Goal: Information Seeking & Learning: Learn about a topic

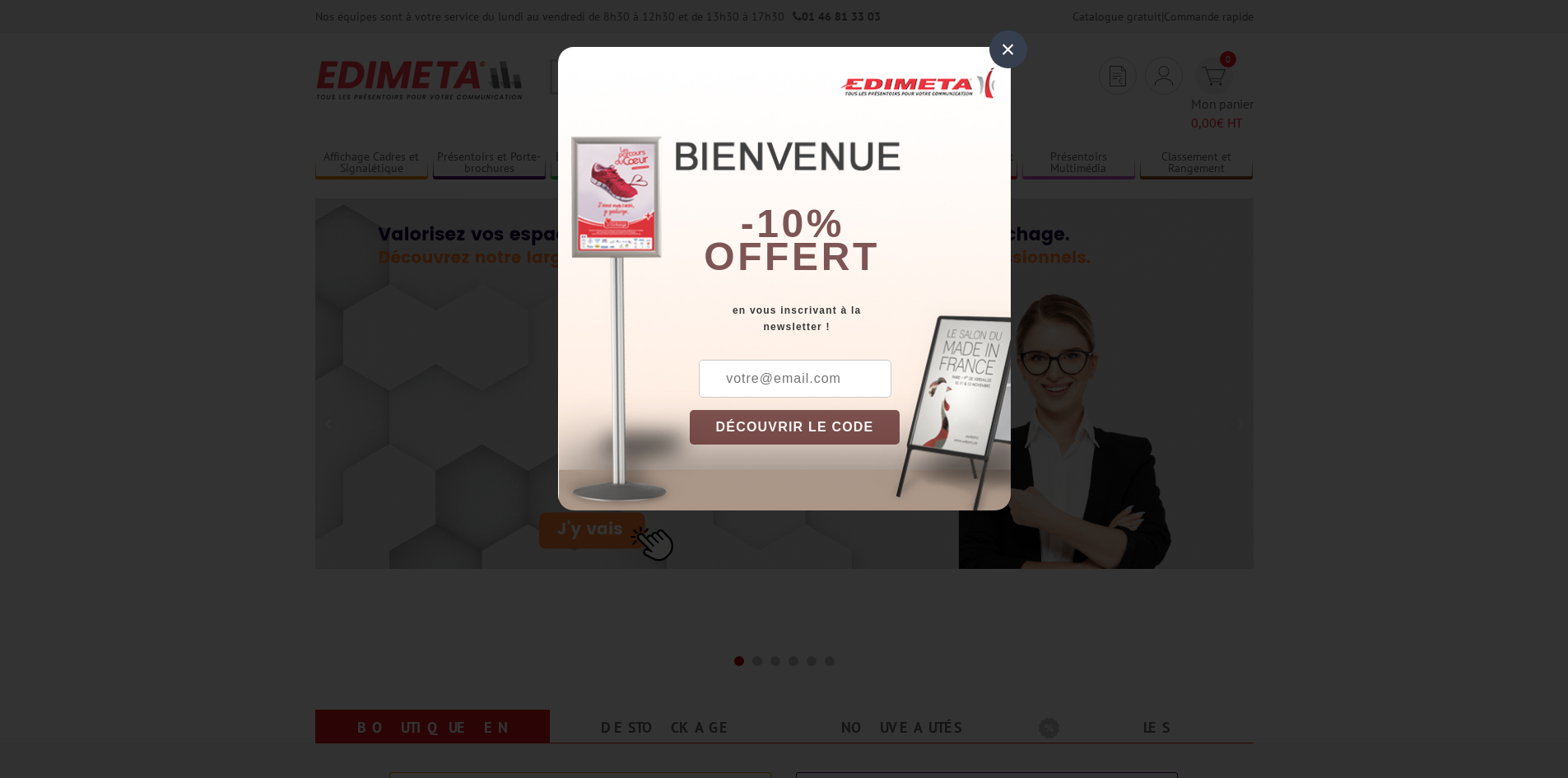
click at [1013, 34] on div "×" at bounding box center [1007, 49] width 38 height 38
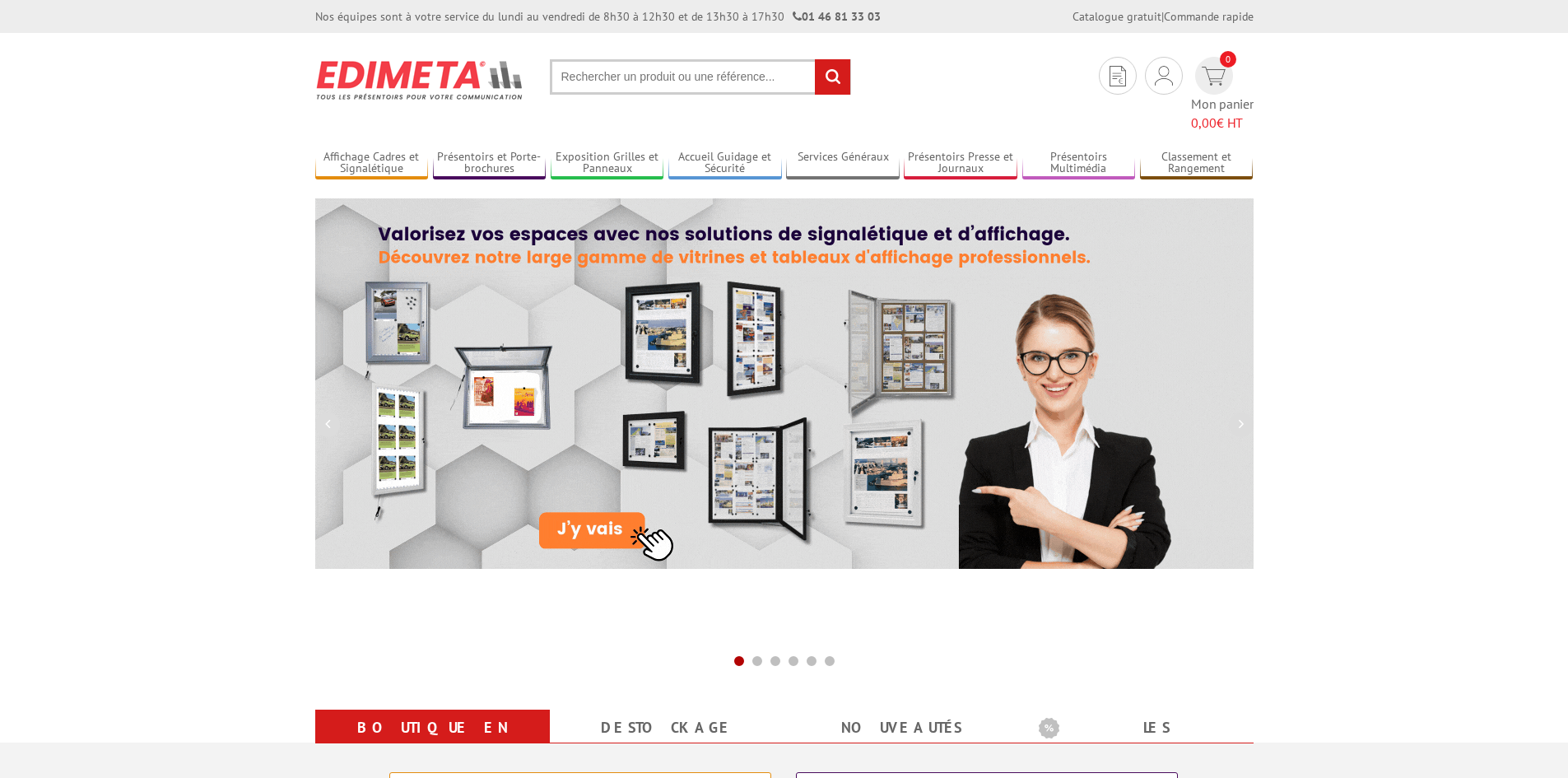
click at [739, 81] on input "text" at bounding box center [700, 77] width 302 height 36
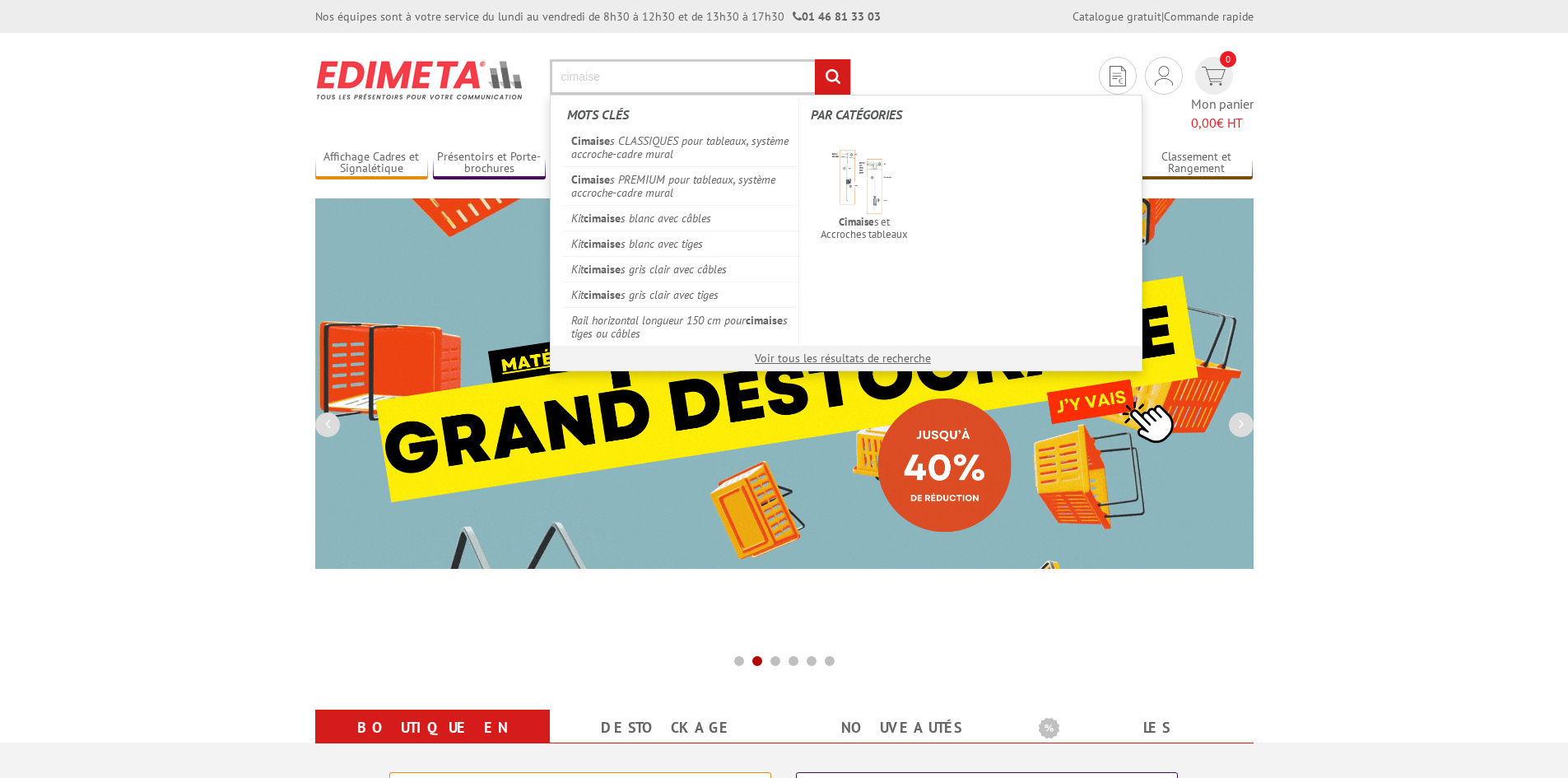
type input "cimaise"
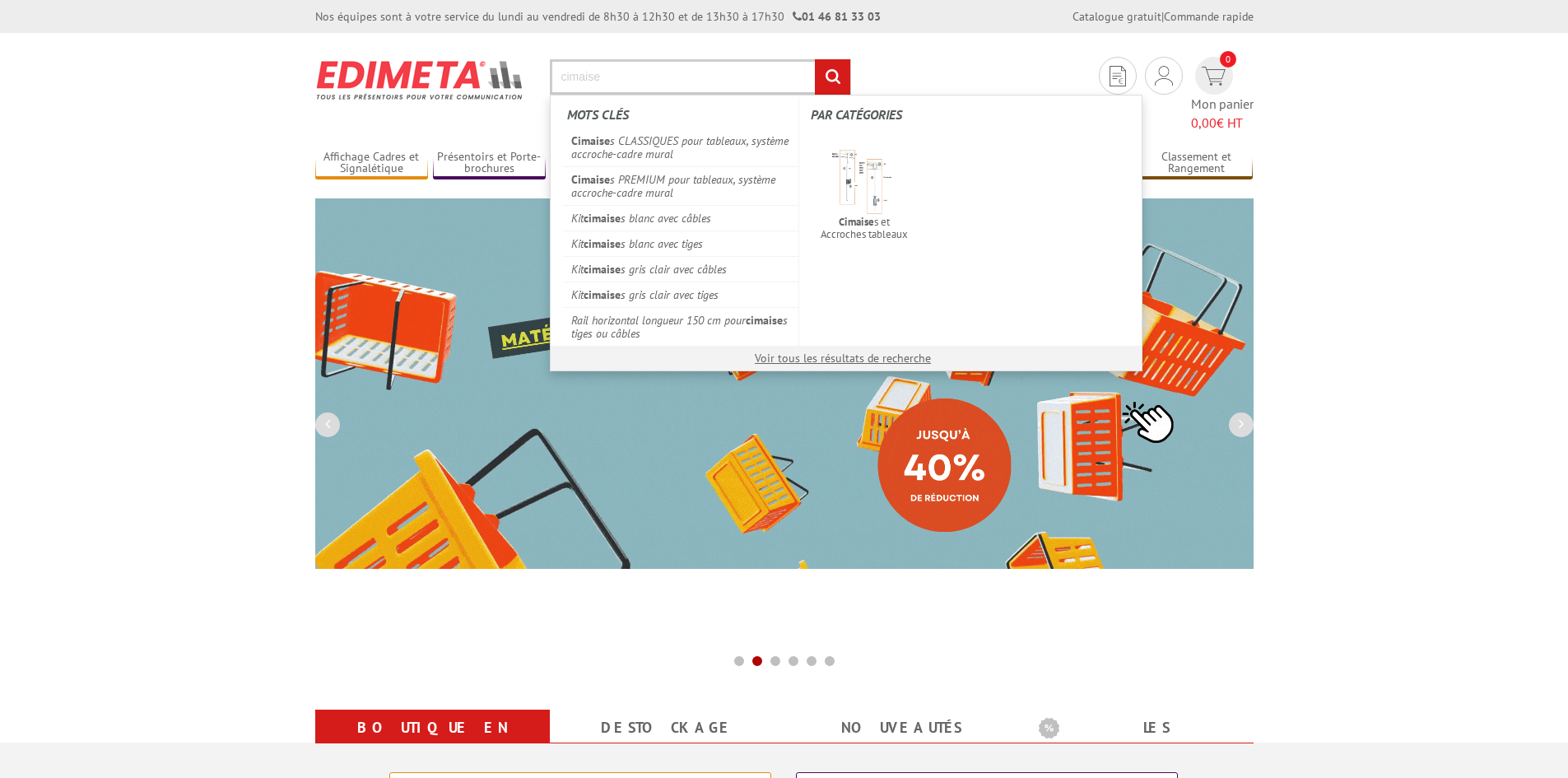
click at [815, 59] on input "rechercher" at bounding box center [832, 77] width 36 height 36
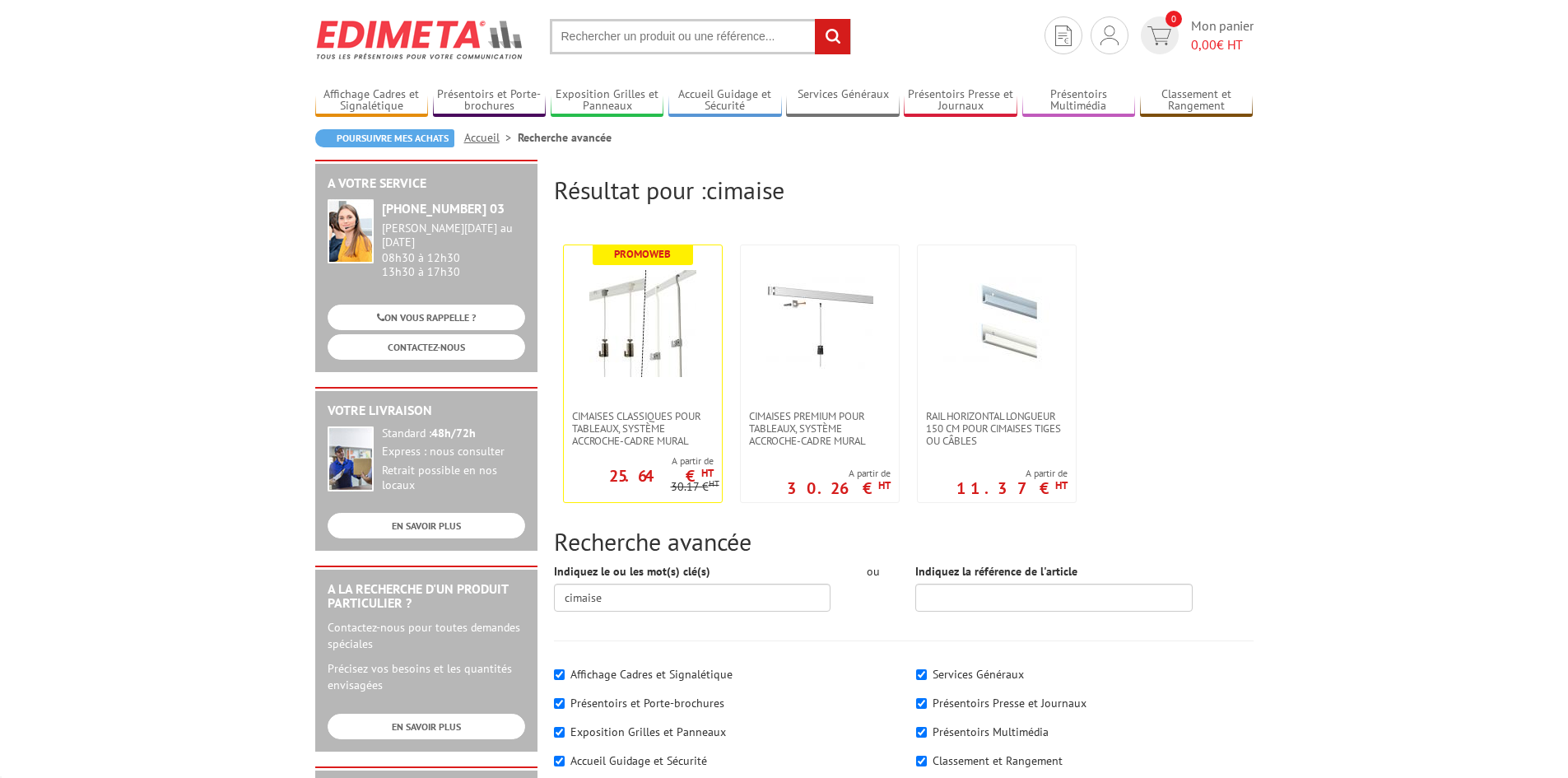
scroll to position [42, 0]
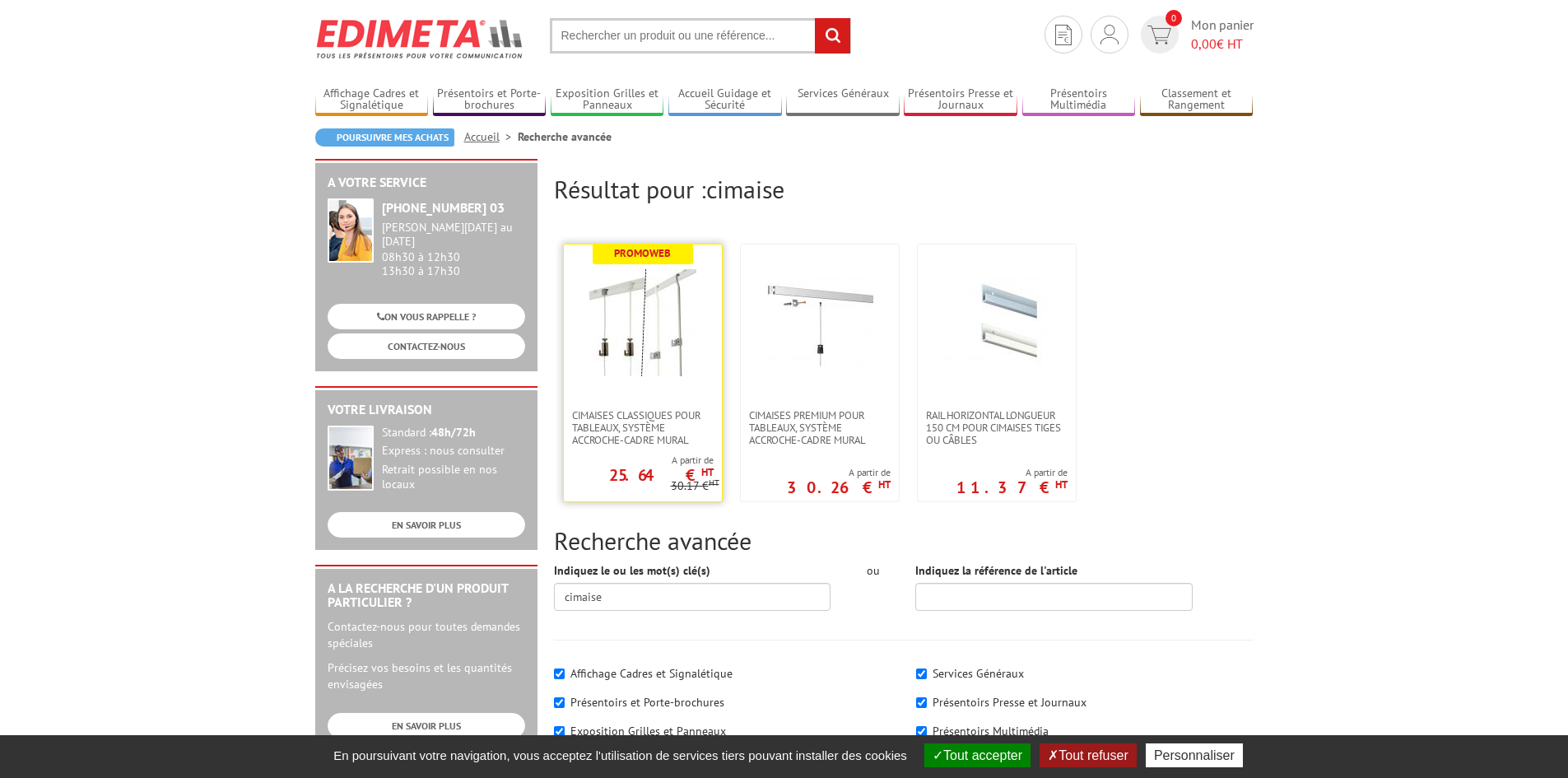
click at [632, 311] on img at bounding box center [643, 322] width 107 height 107
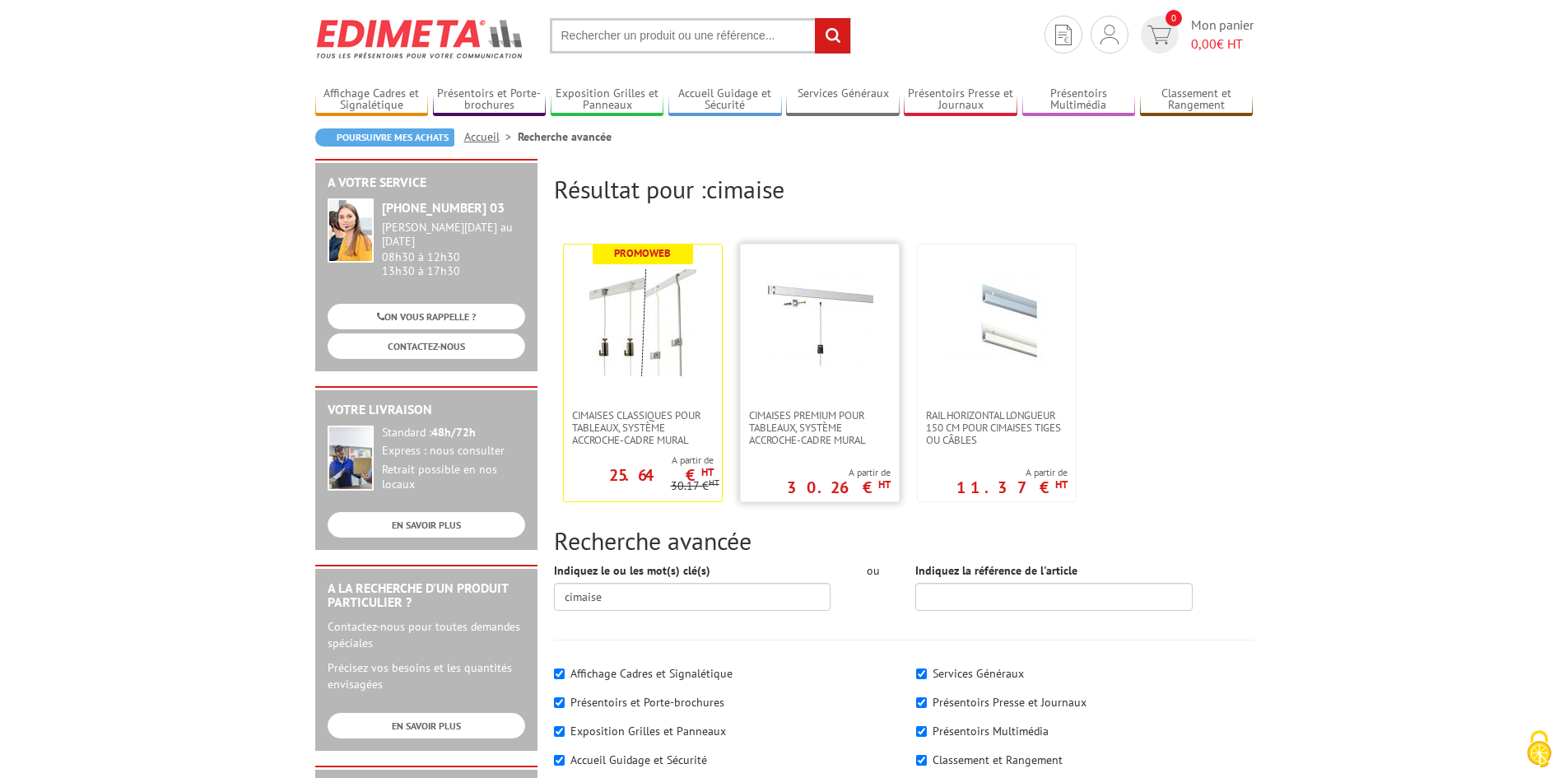
click at [813, 336] on img at bounding box center [820, 322] width 107 height 107
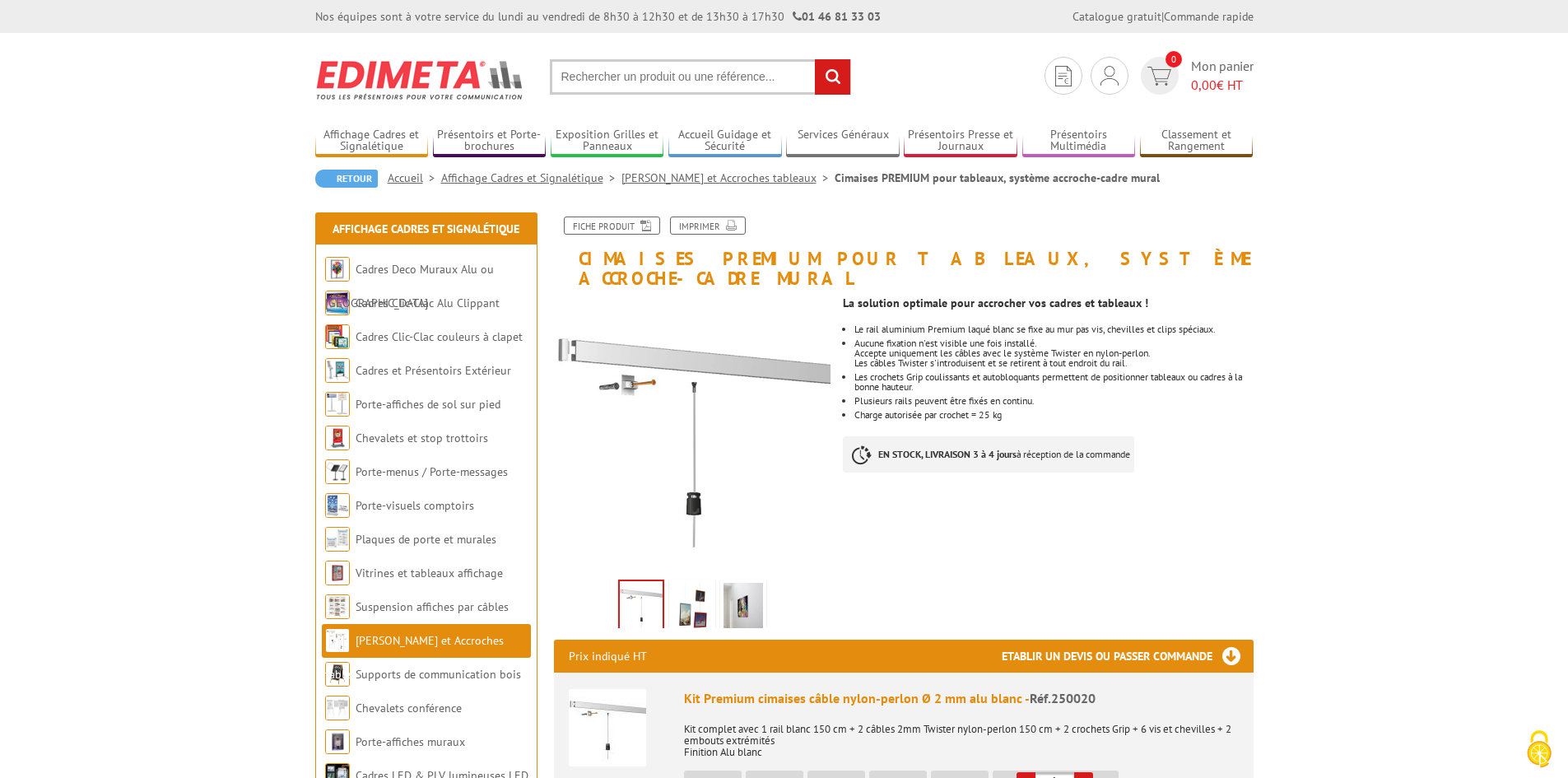
click at [746, 429] on img at bounding box center [692, 435] width 277 height 277
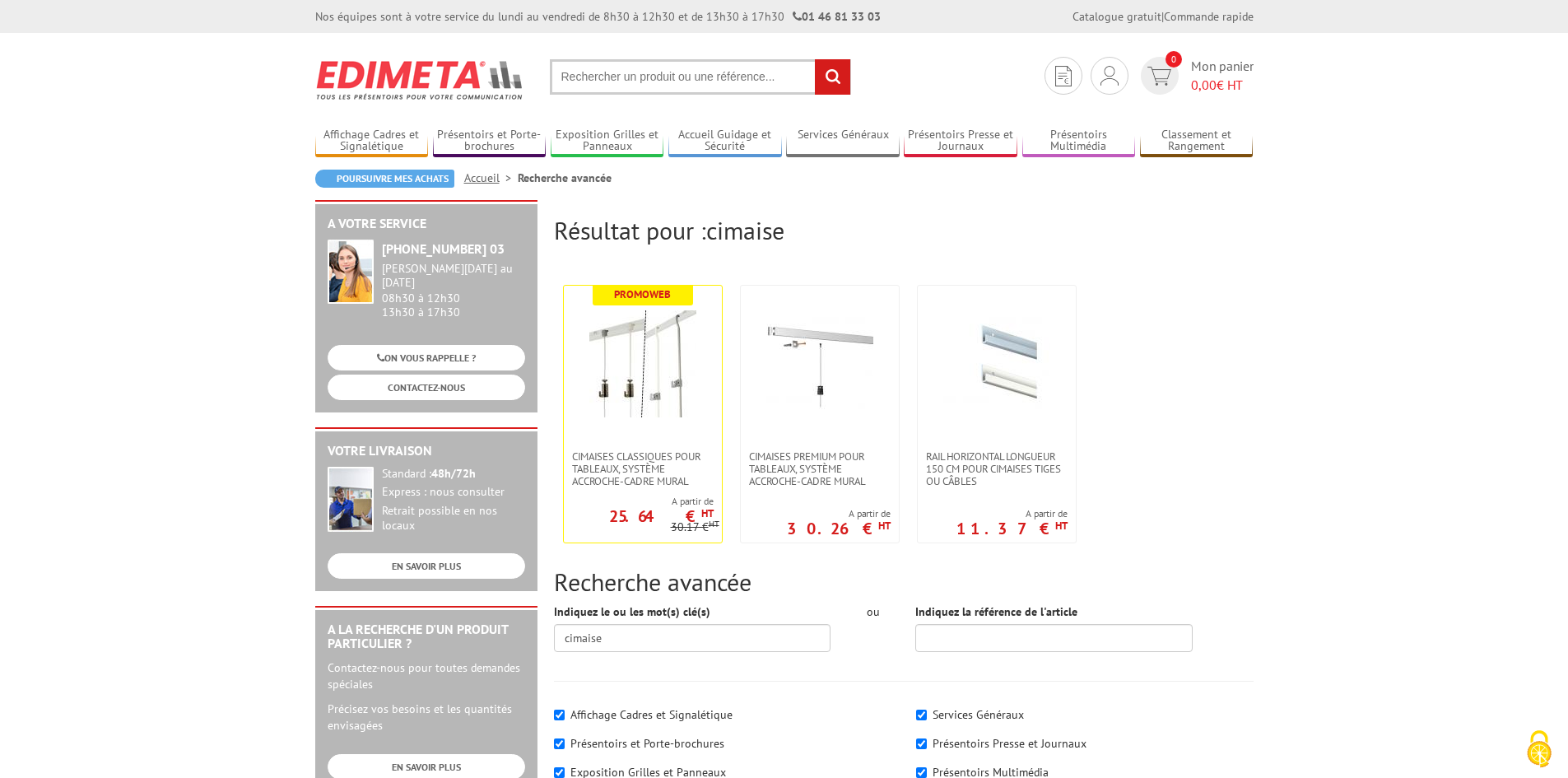
click at [658, 83] on input "text" at bounding box center [700, 77] width 302 height 36
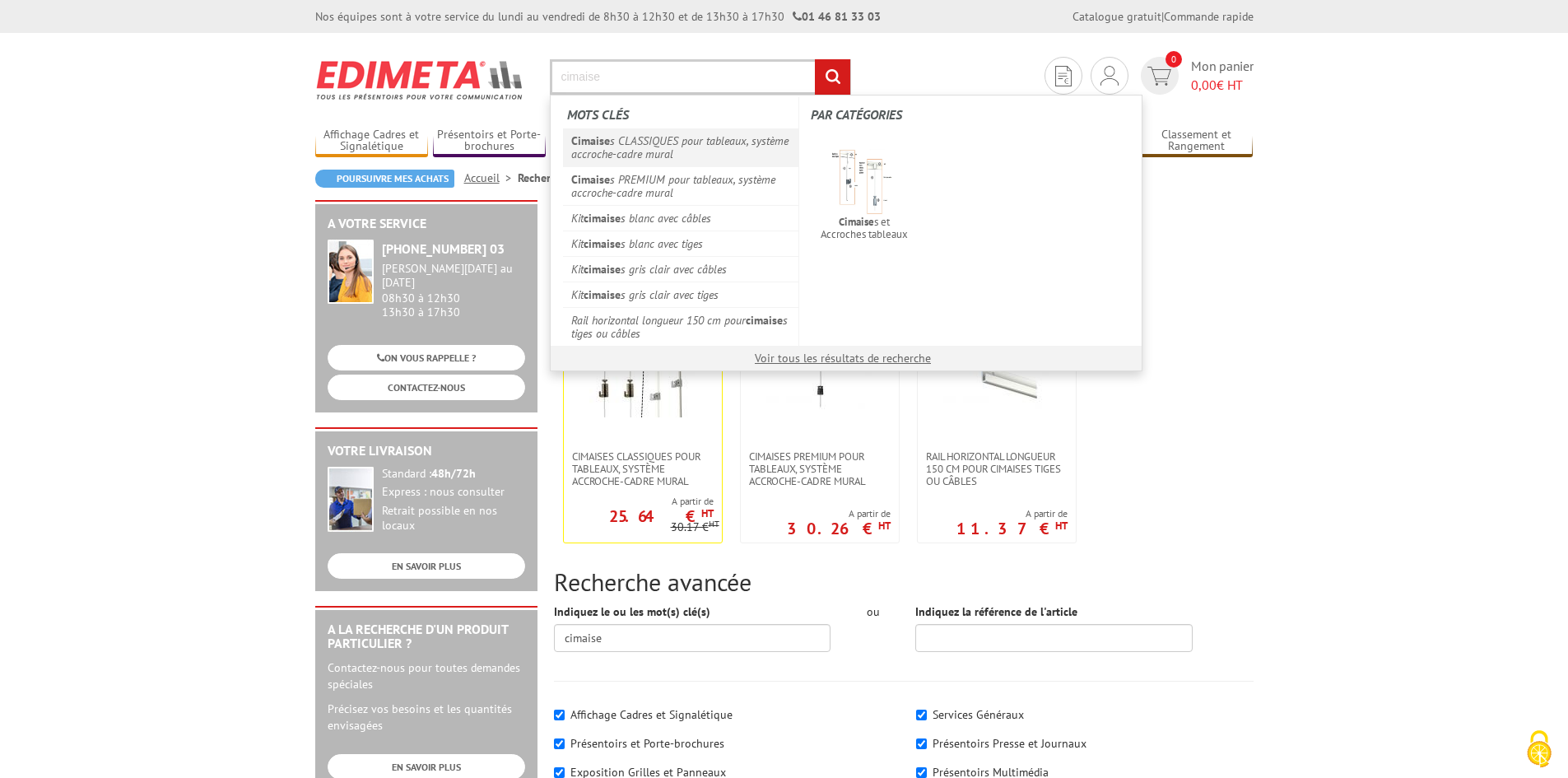
type input "cimaise"
click at [694, 154] on link "Cimaise s CLASSIQUES pour tableaux, système accroche-cadre mural" at bounding box center [680, 147] width 236 height 38
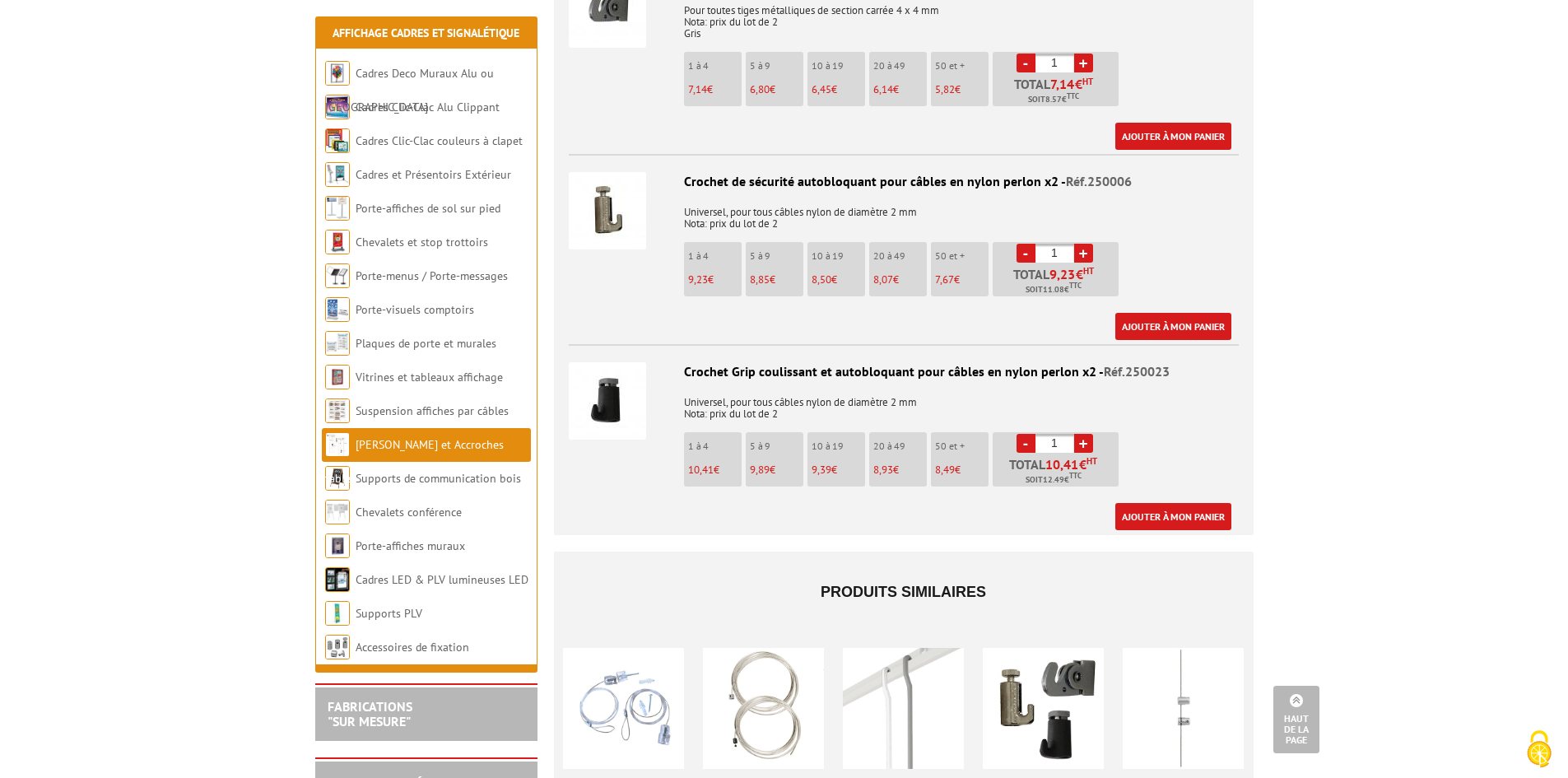
scroll to position [2633, 0]
click at [390, 410] on link "Suspension affiches par câbles" at bounding box center [433, 410] width 154 height 15
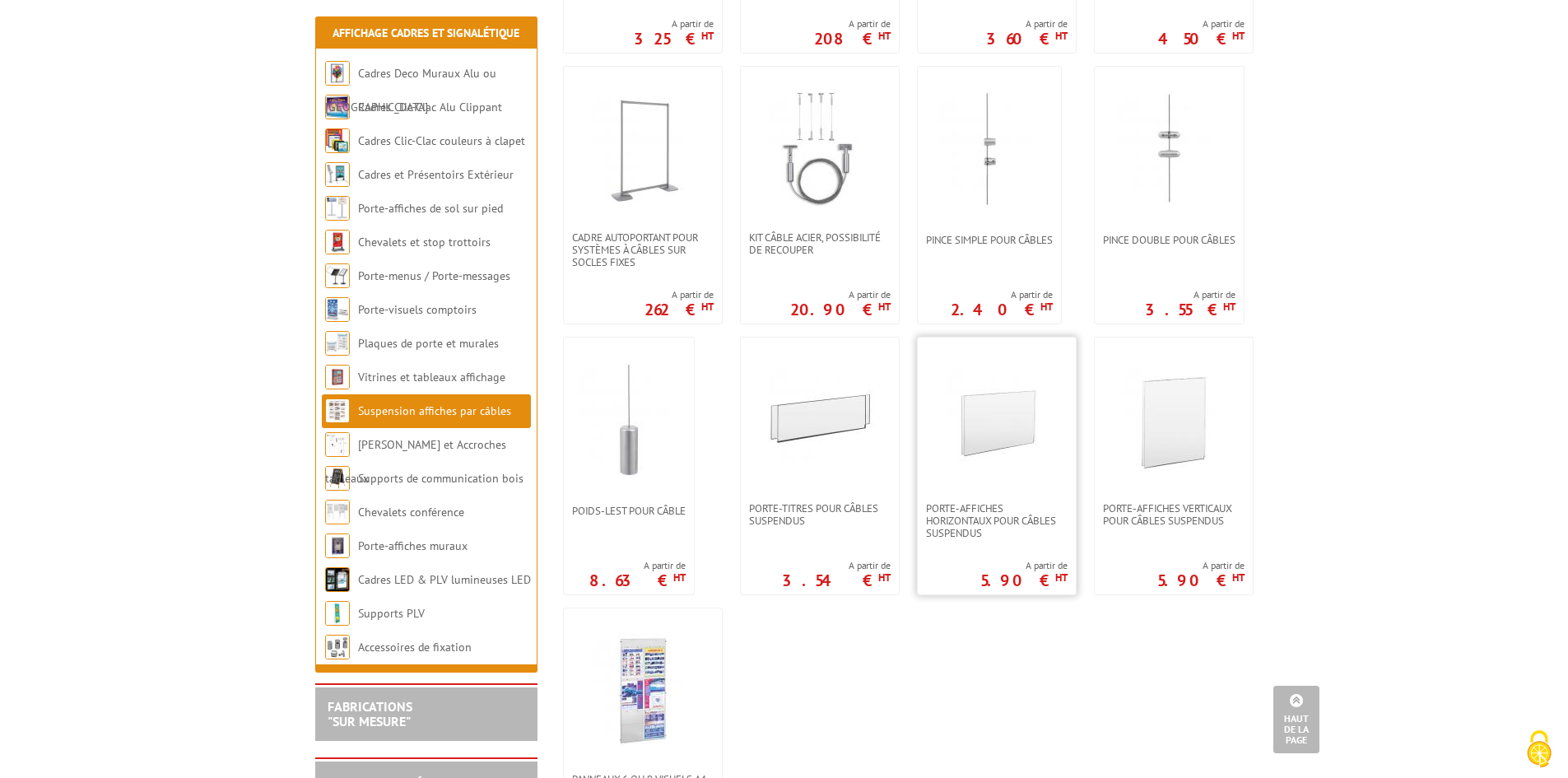
scroll to position [1070, 0]
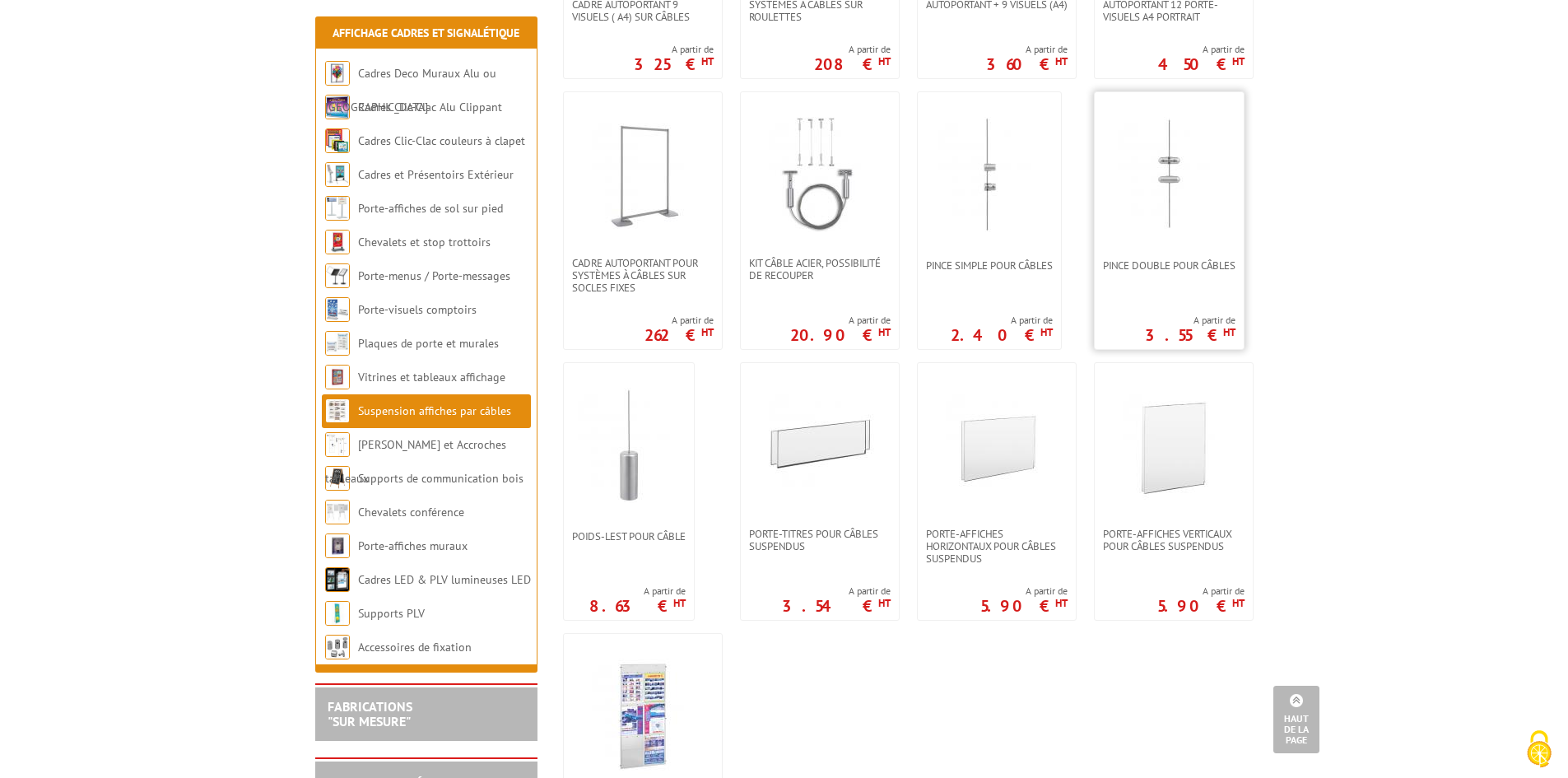
click at [1169, 189] on img at bounding box center [1169, 174] width 116 height 116
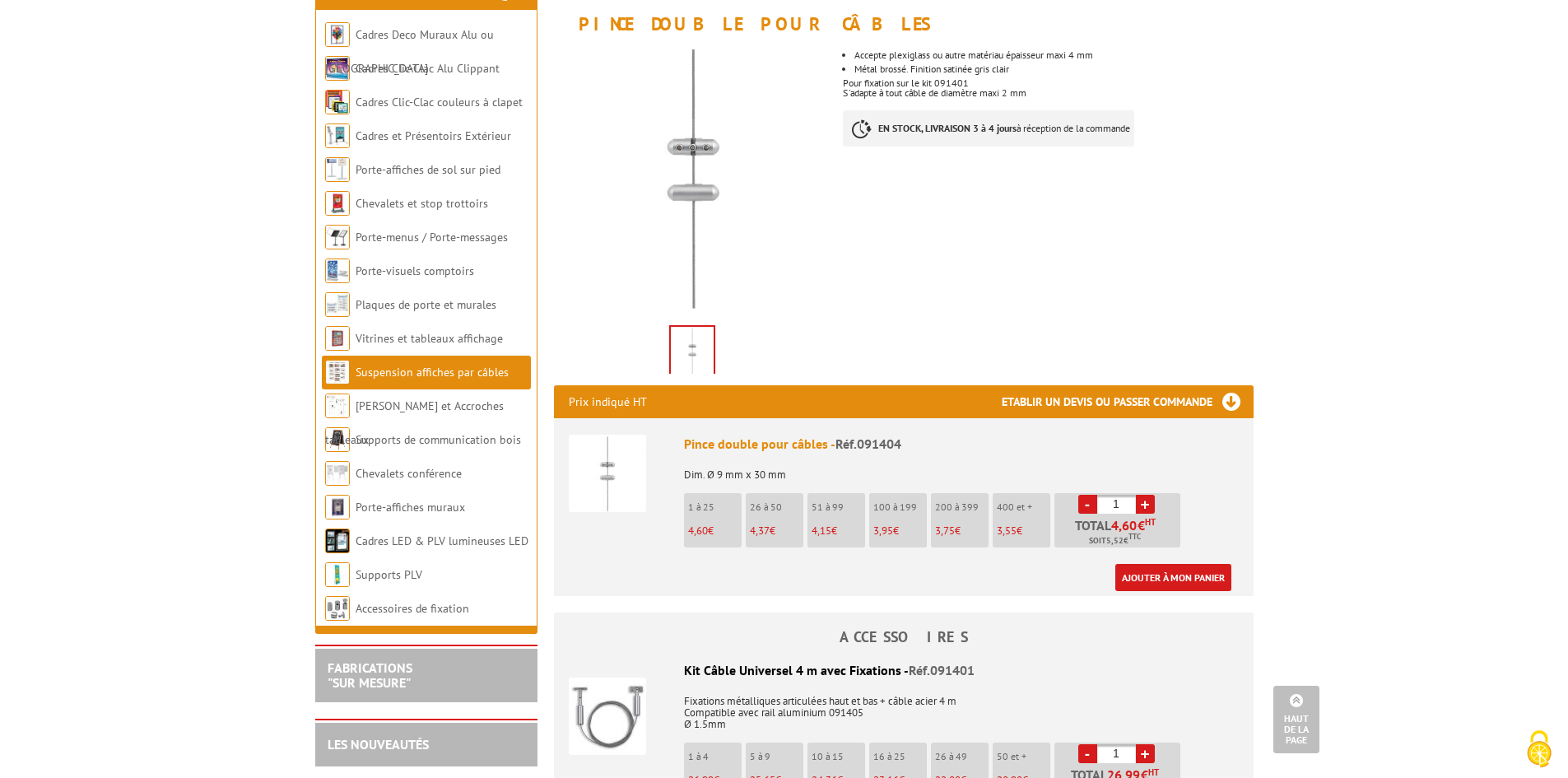
scroll to position [144, 0]
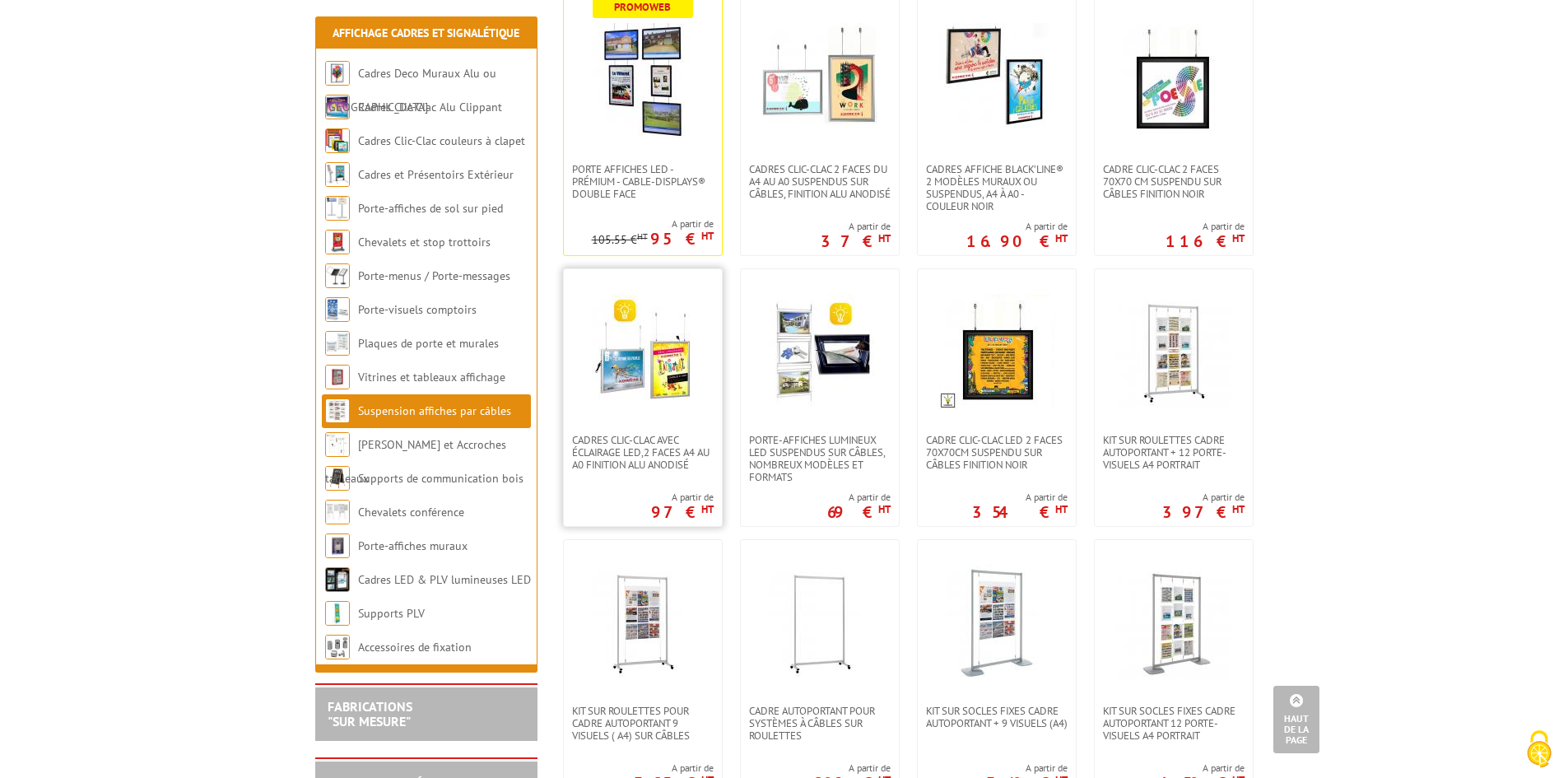
scroll to position [351, 0]
click at [474, 448] on link "[PERSON_NAME] et Accroches tableaux" at bounding box center [414, 461] width 179 height 48
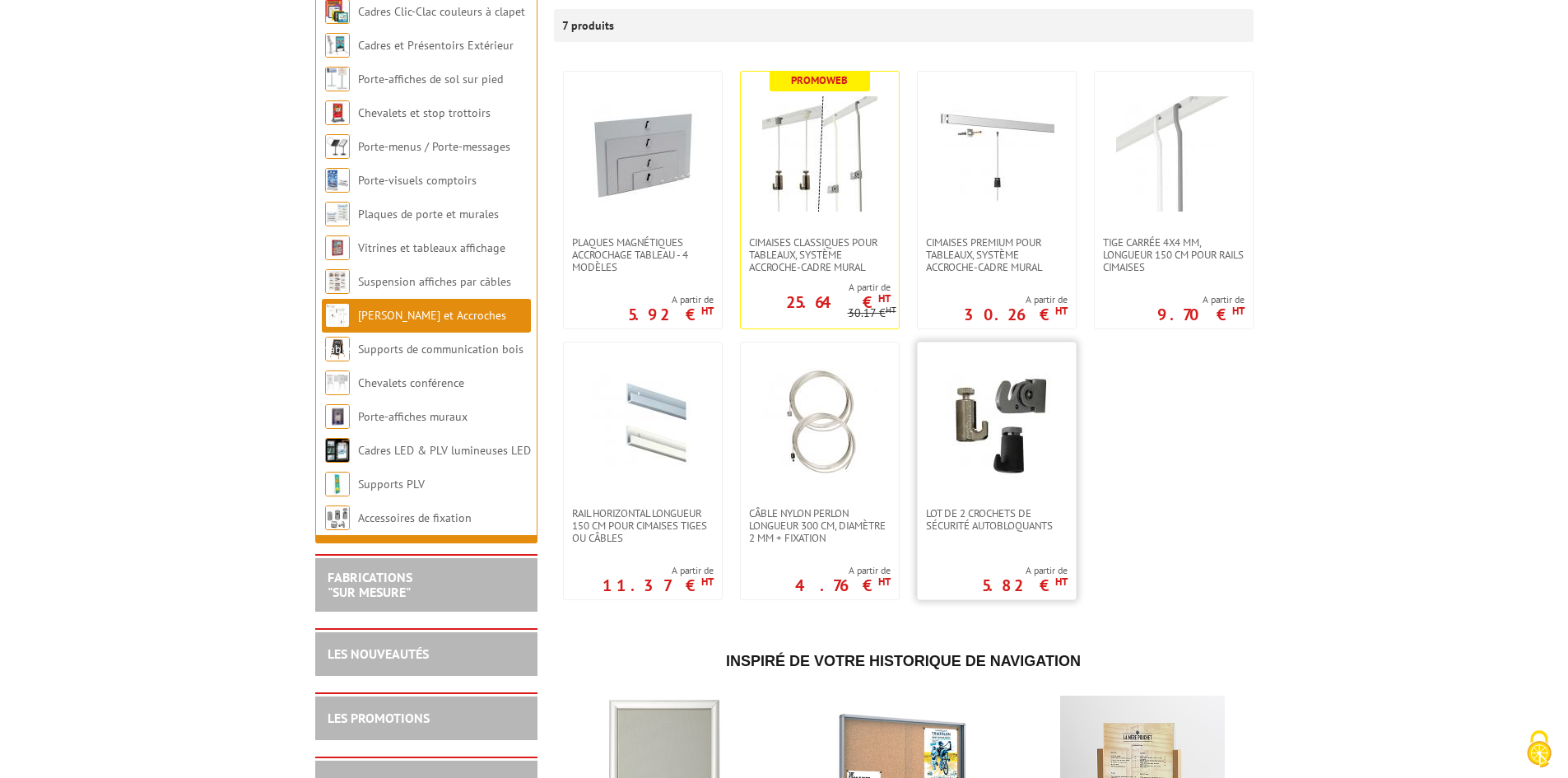
scroll to position [329, 0]
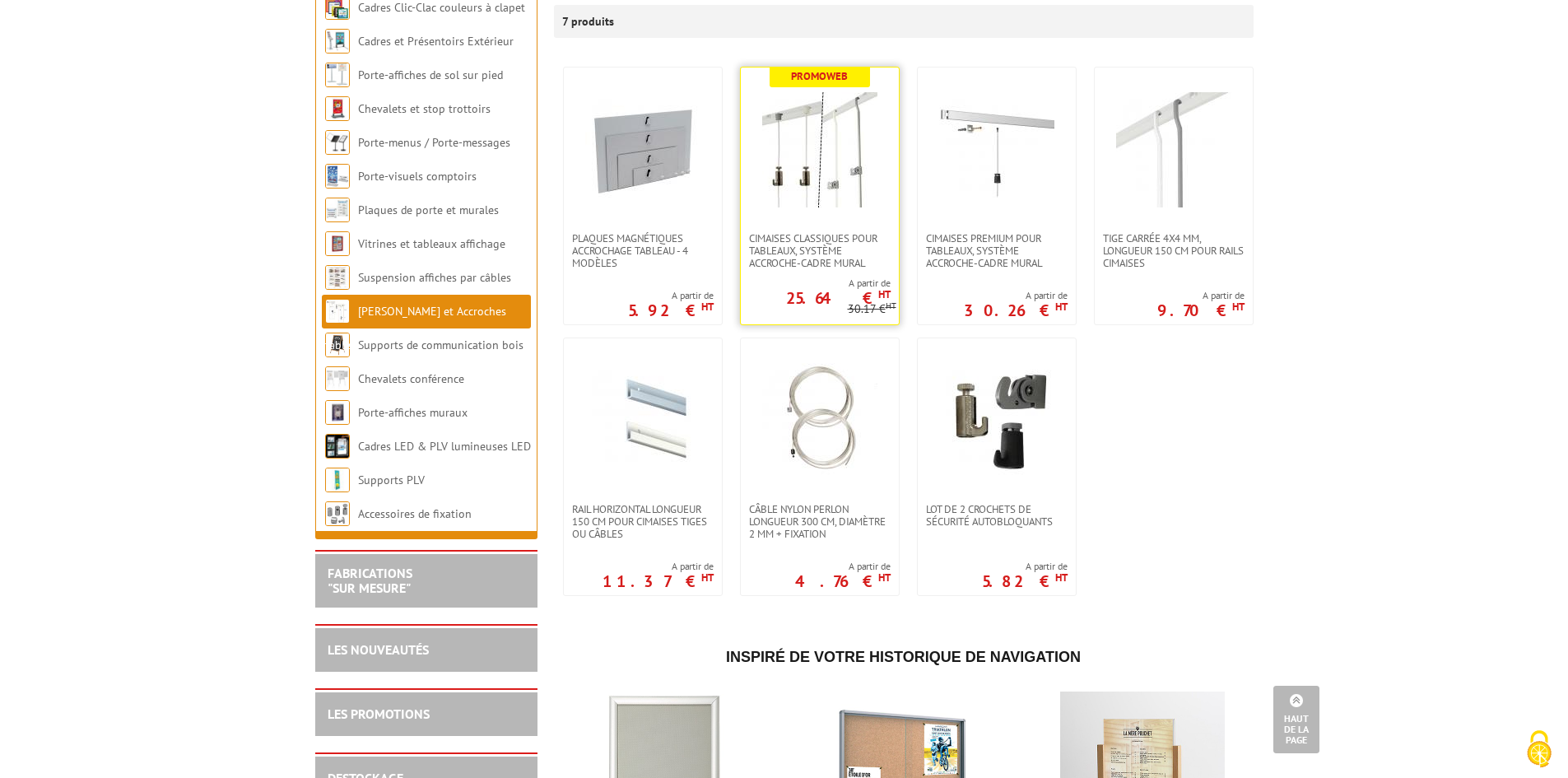
click at [813, 164] on img at bounding box center [820, 149] width 116 height 116
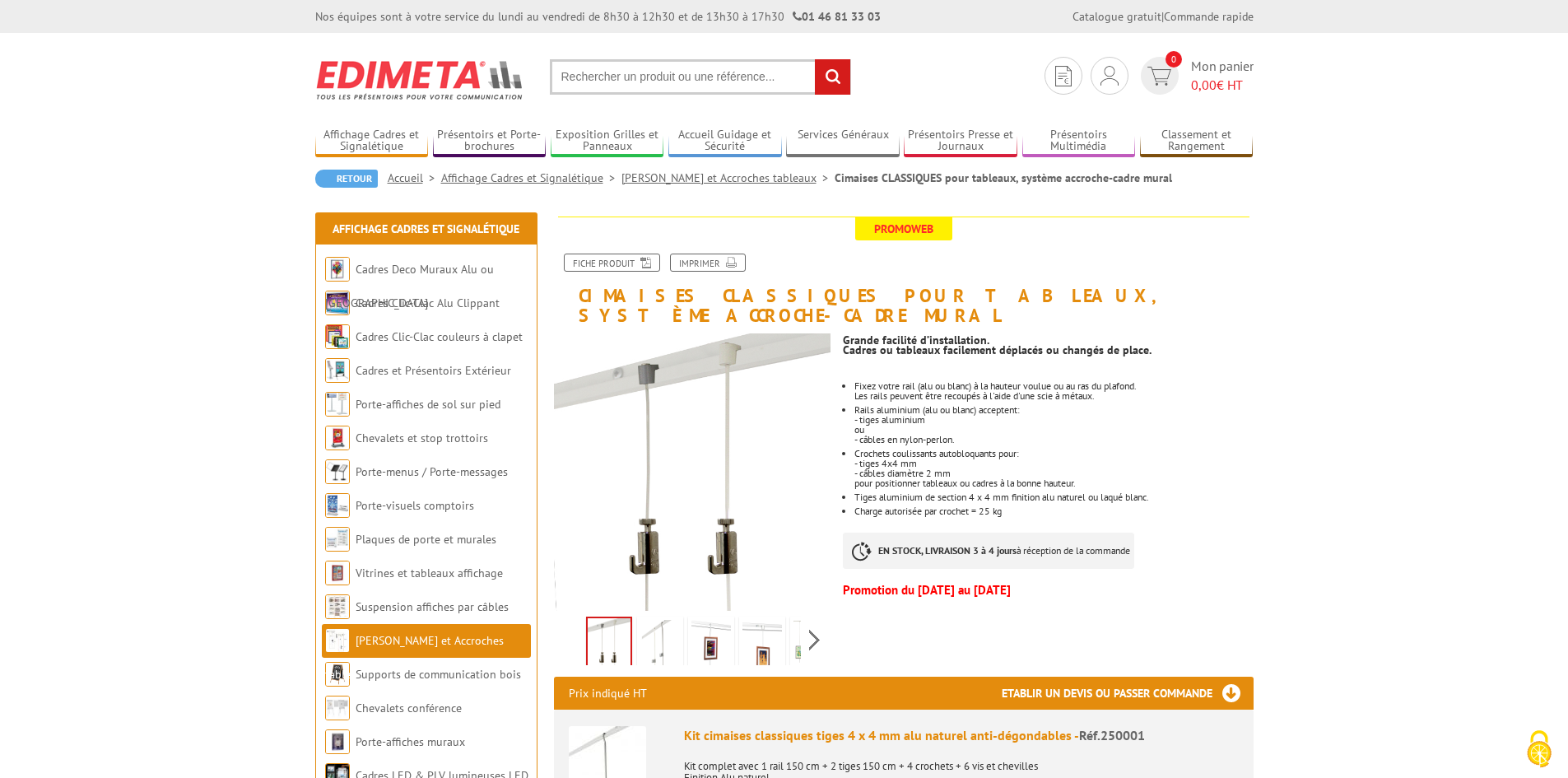
click at [661, 620] on img at bounding box center [660, 646] width 40 height 51
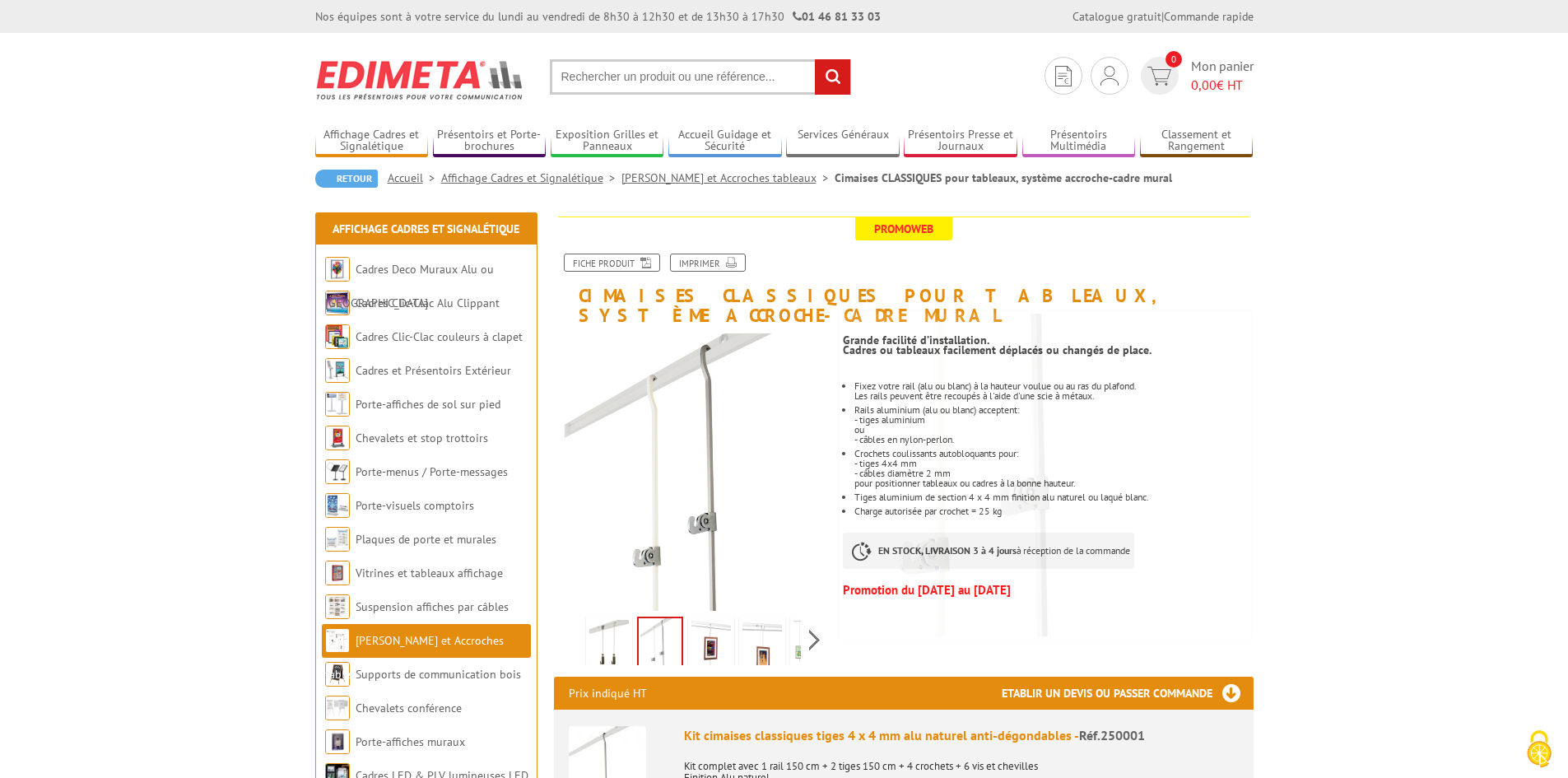
click at [714, 631] on img at bounding box center [711, 646] width 40 height 51
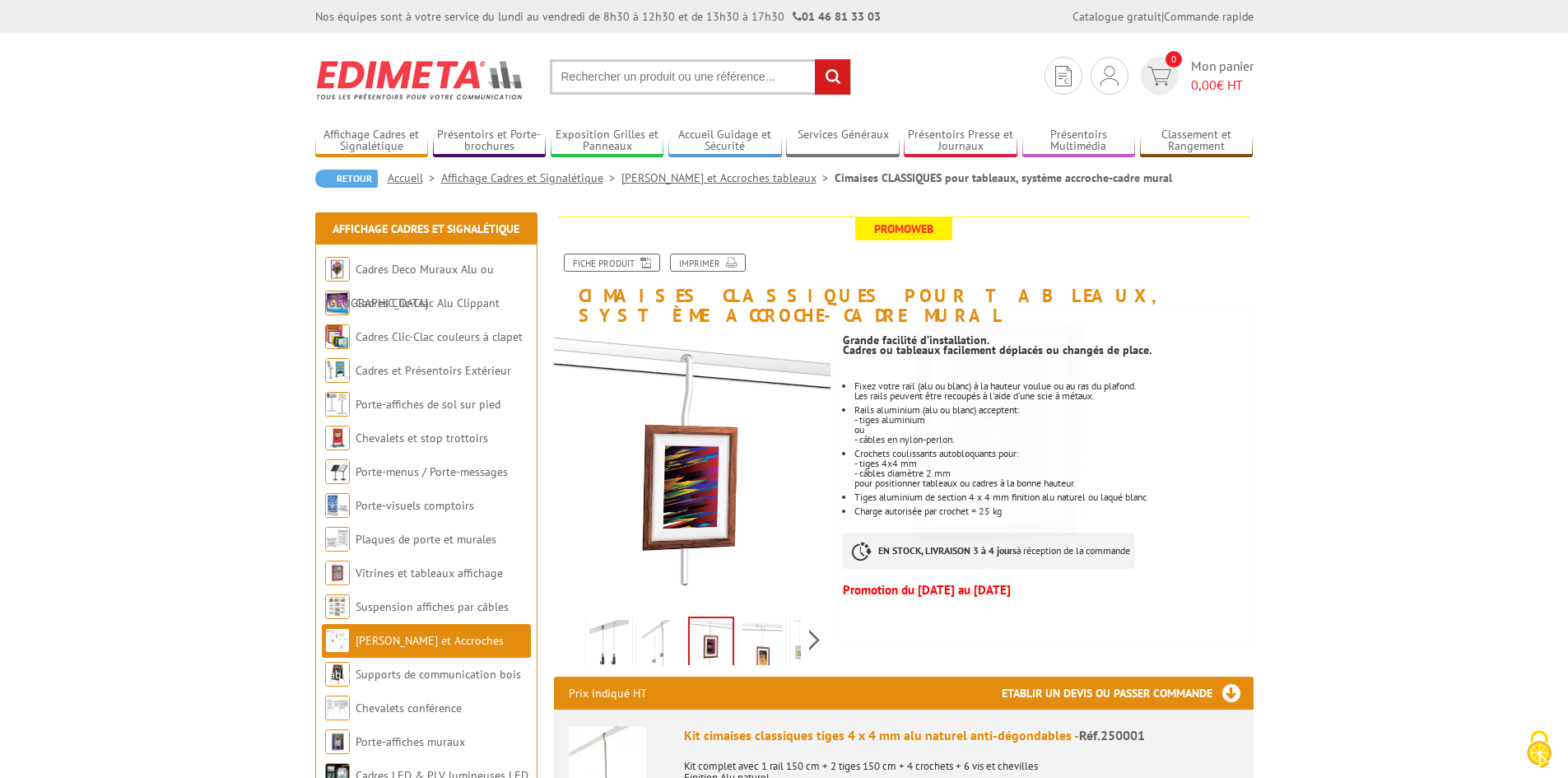
click at [768, 633] on img at bounding box center [762, 646] width 40 height 51
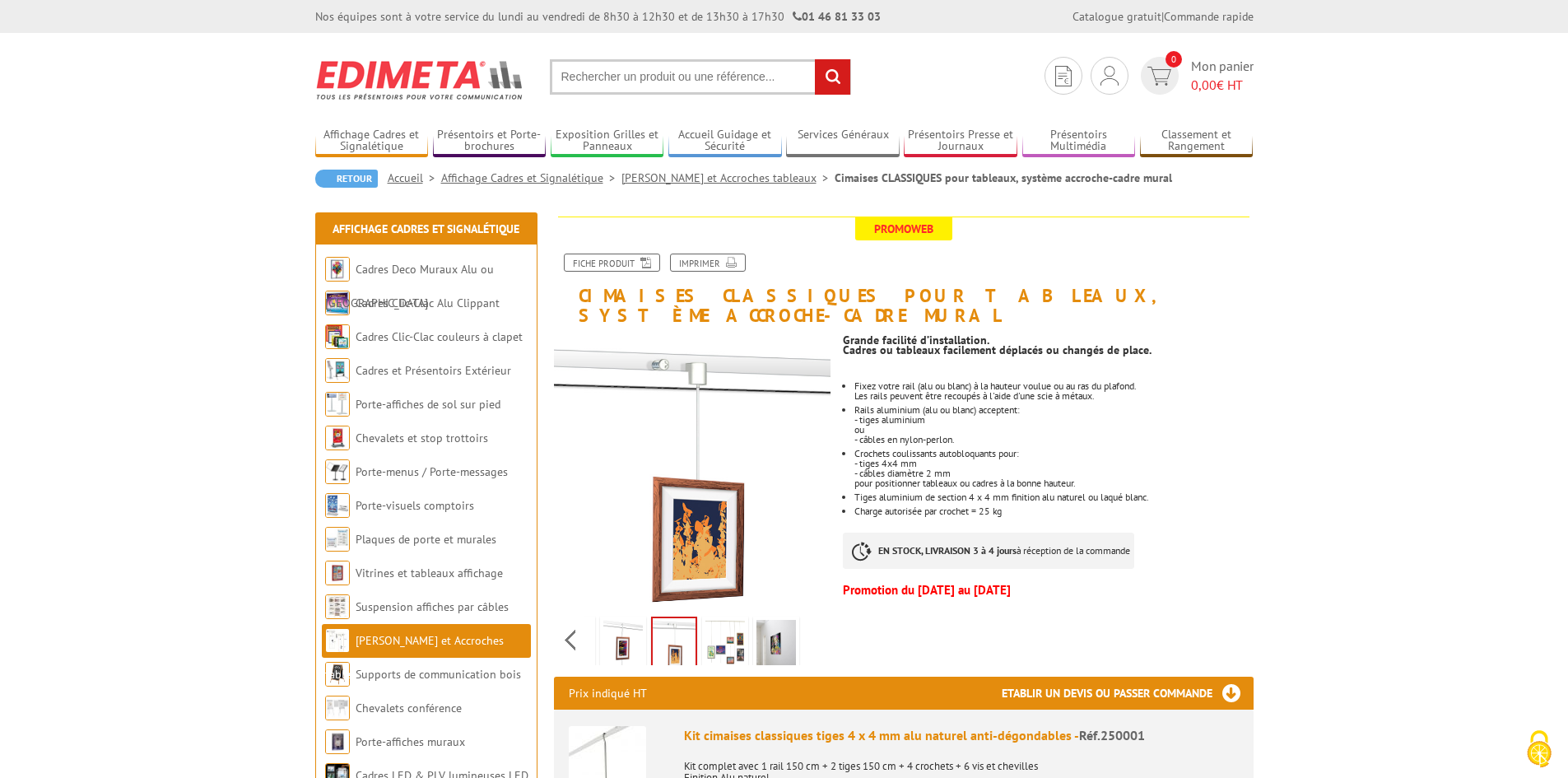
click at [813, 620] on div "Previous Next" at bounding box center [692, 640] width 277 height 57
click at [734, 620] on img at bounding box center [725, 646] width 40 height 51
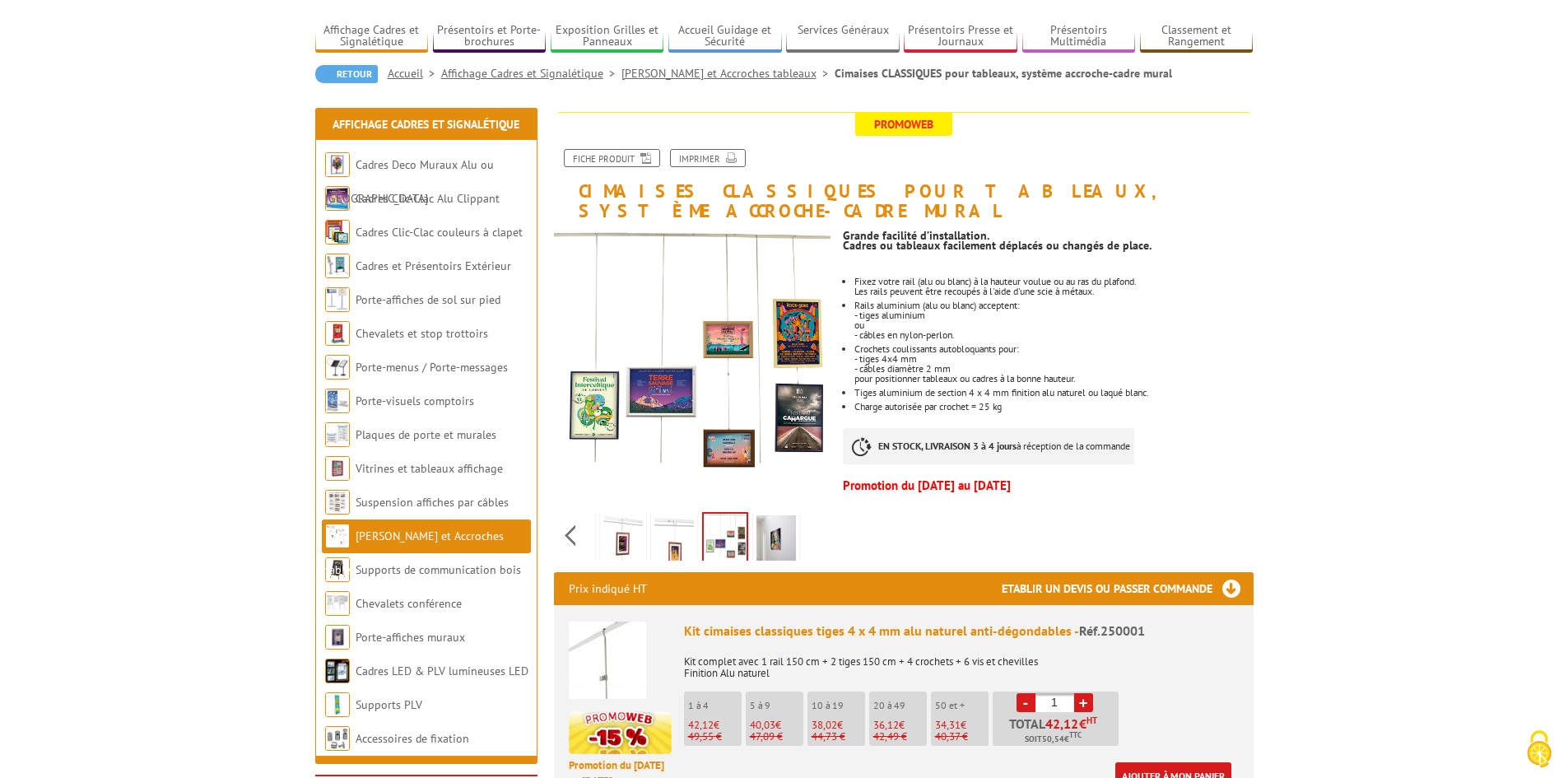
scroll to position [164, 0]
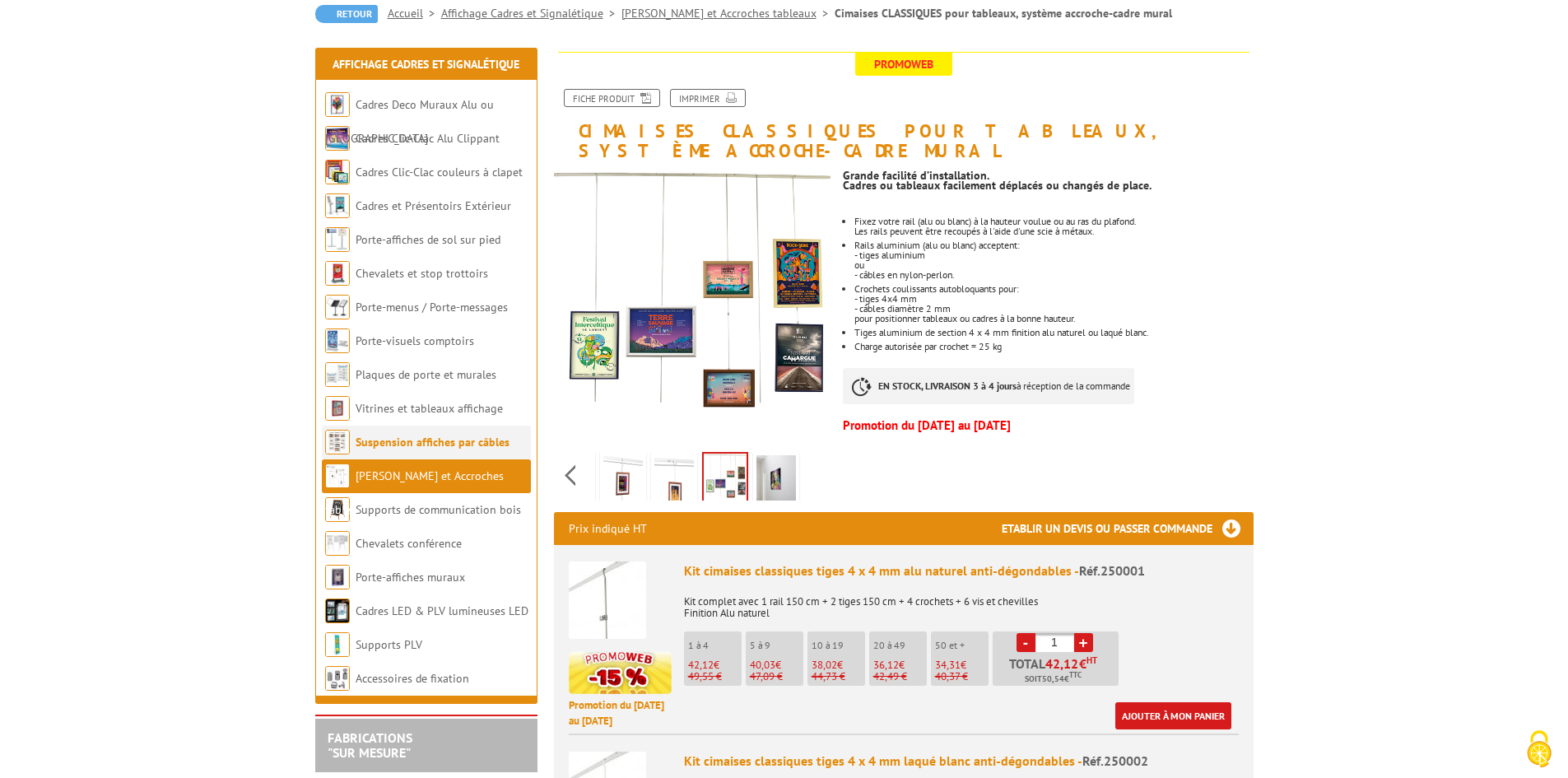
click at [459, 444] on link "Suspension affiches par câbles" at bounding box center [433, 441] width 154 height 15
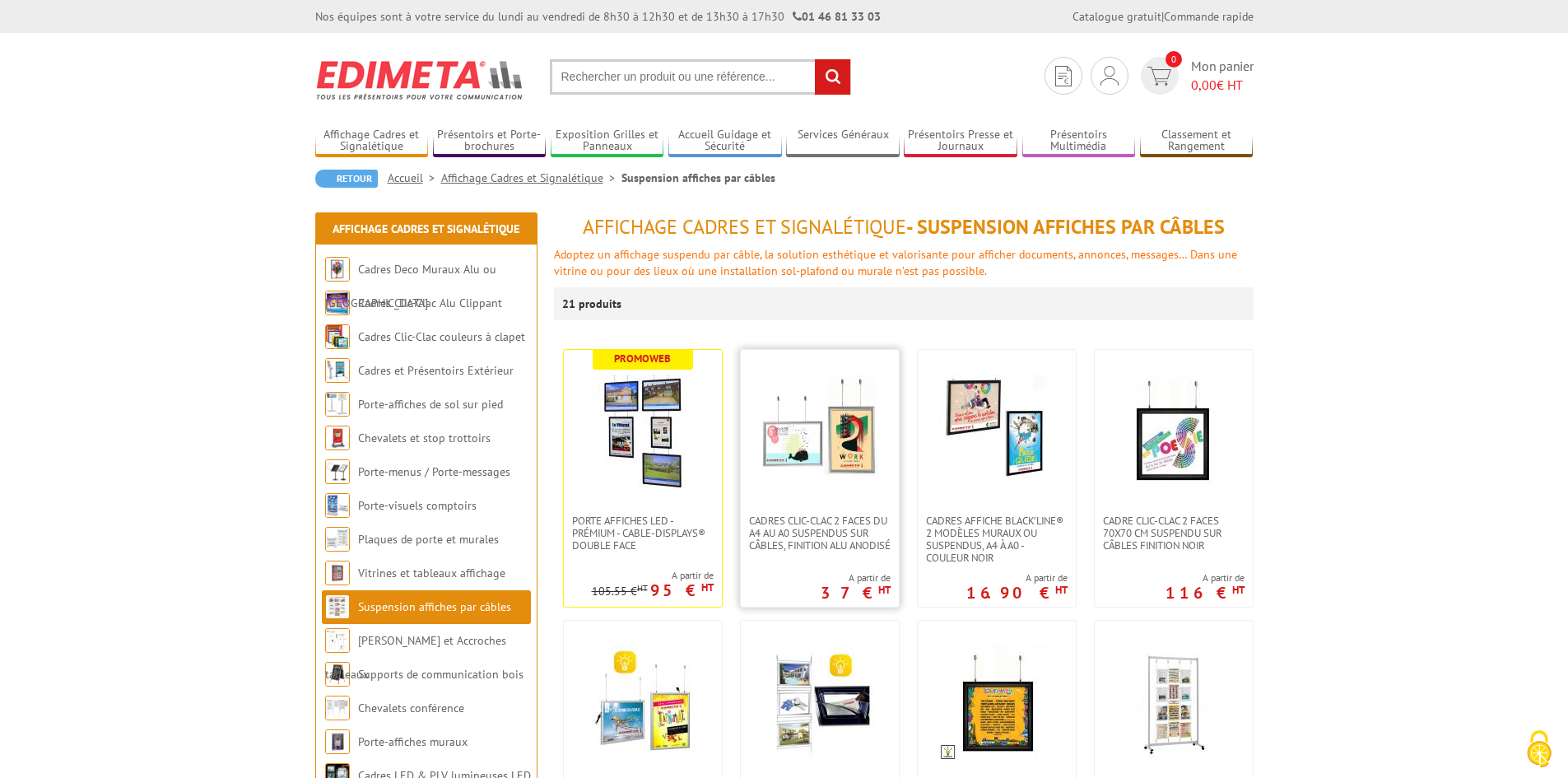
click at [832, 465] on img at bounding box center [820, 432] width 116 height 116
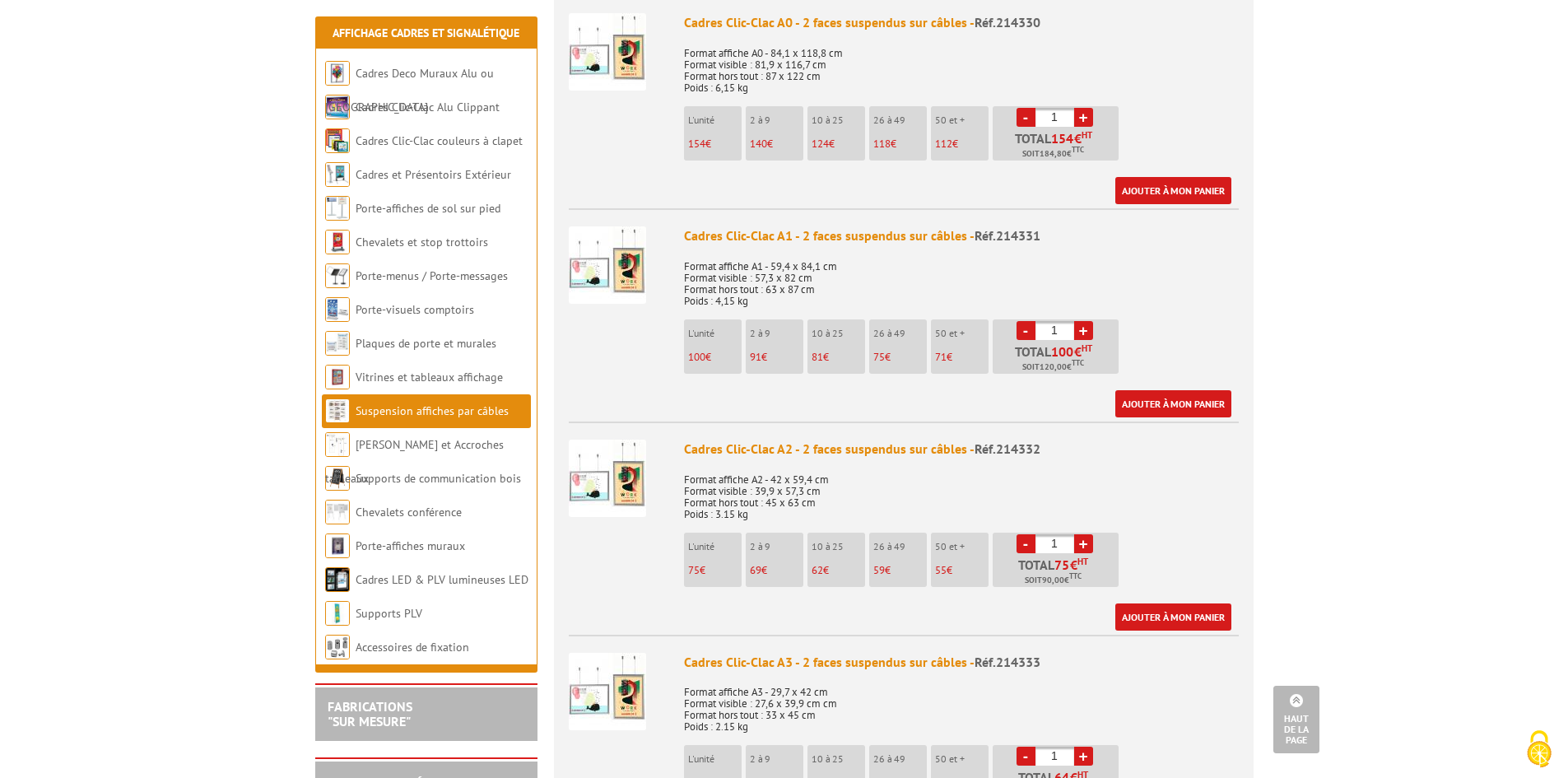
scroll to position [761, 0]
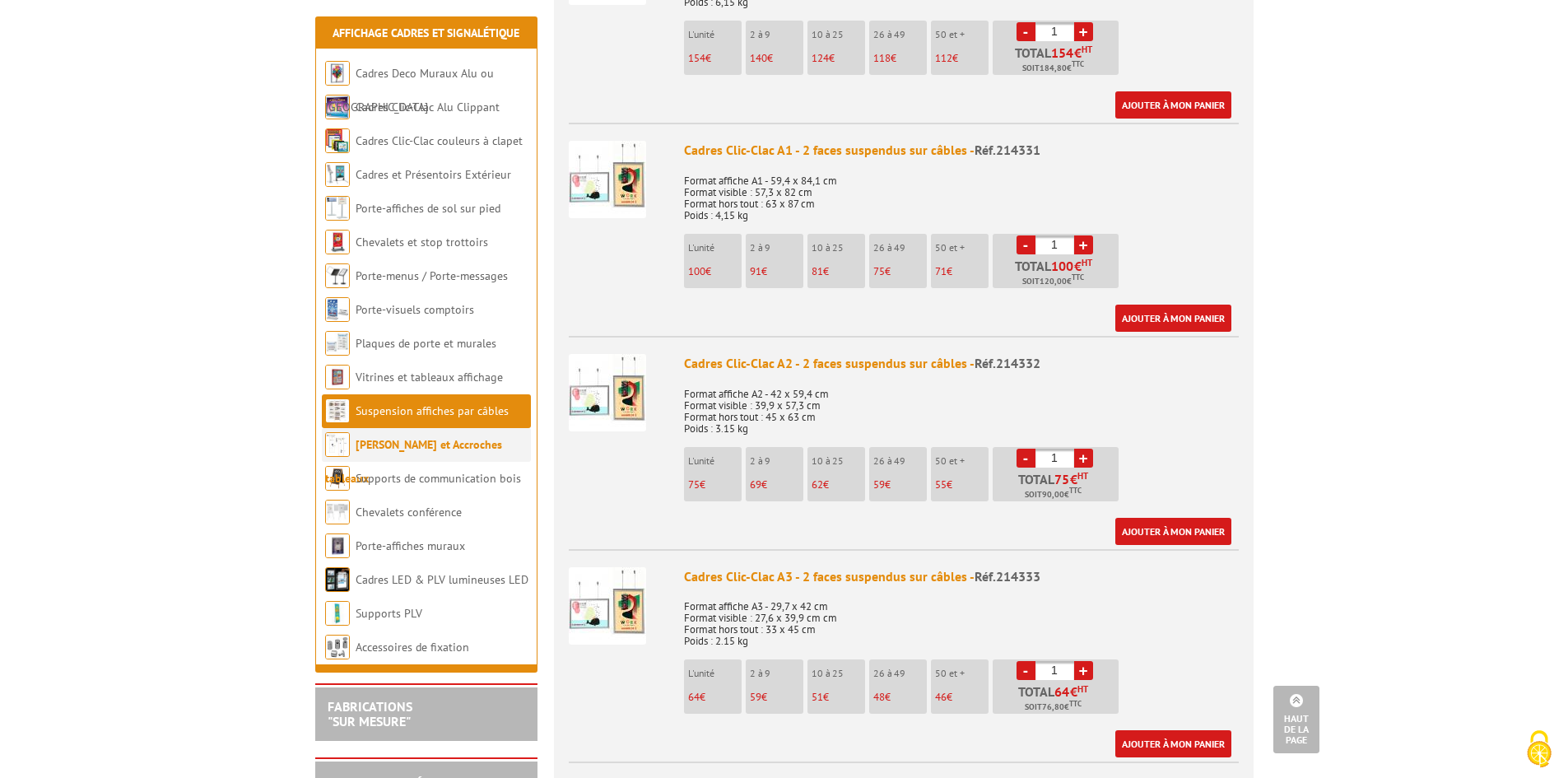
click at [444, 444] on link "[PERSON_NAME] et Accroches tableaux" at bounding box center [413, 461] width 177 height 48
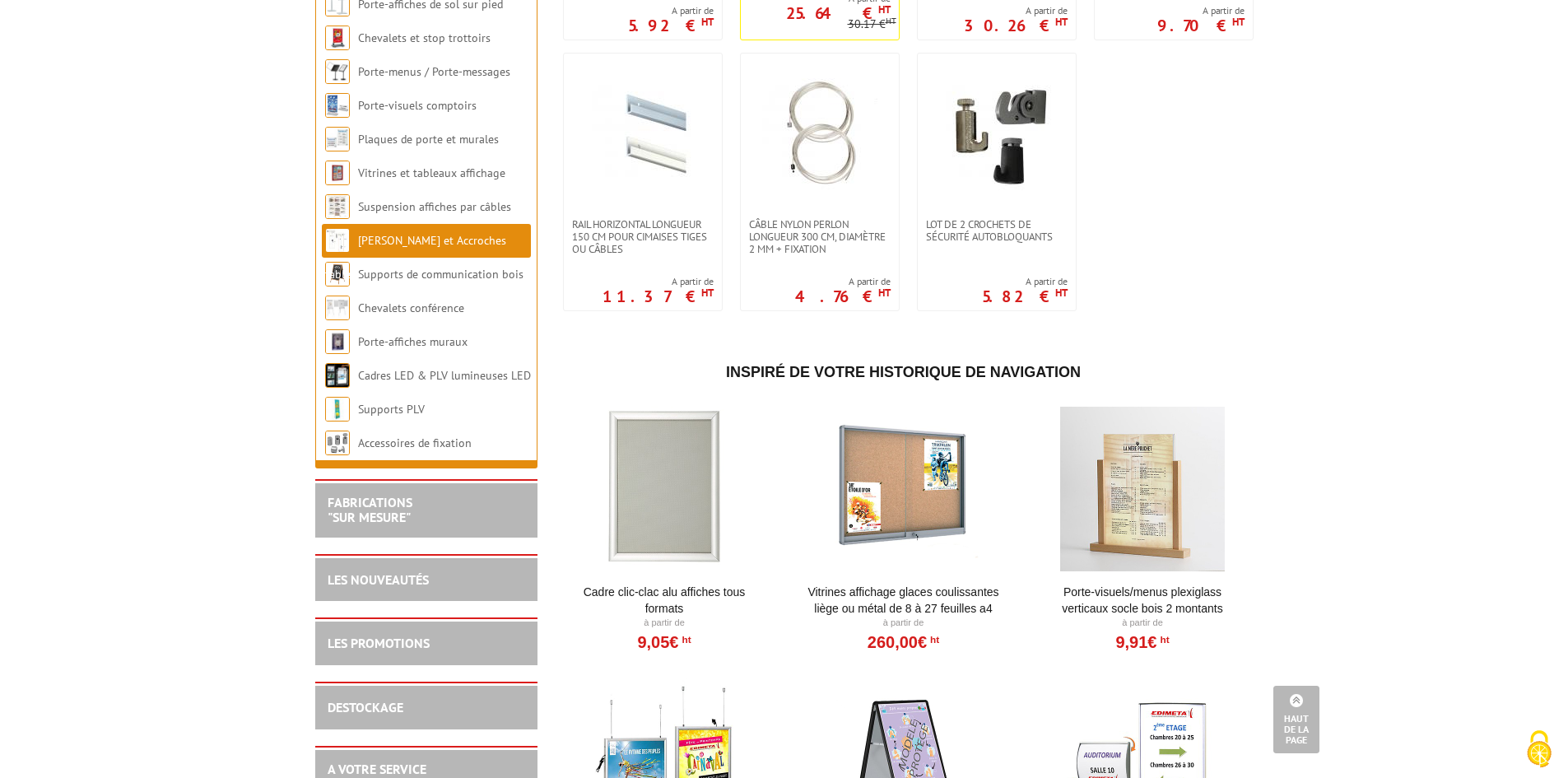
scroll to position [432, 0]
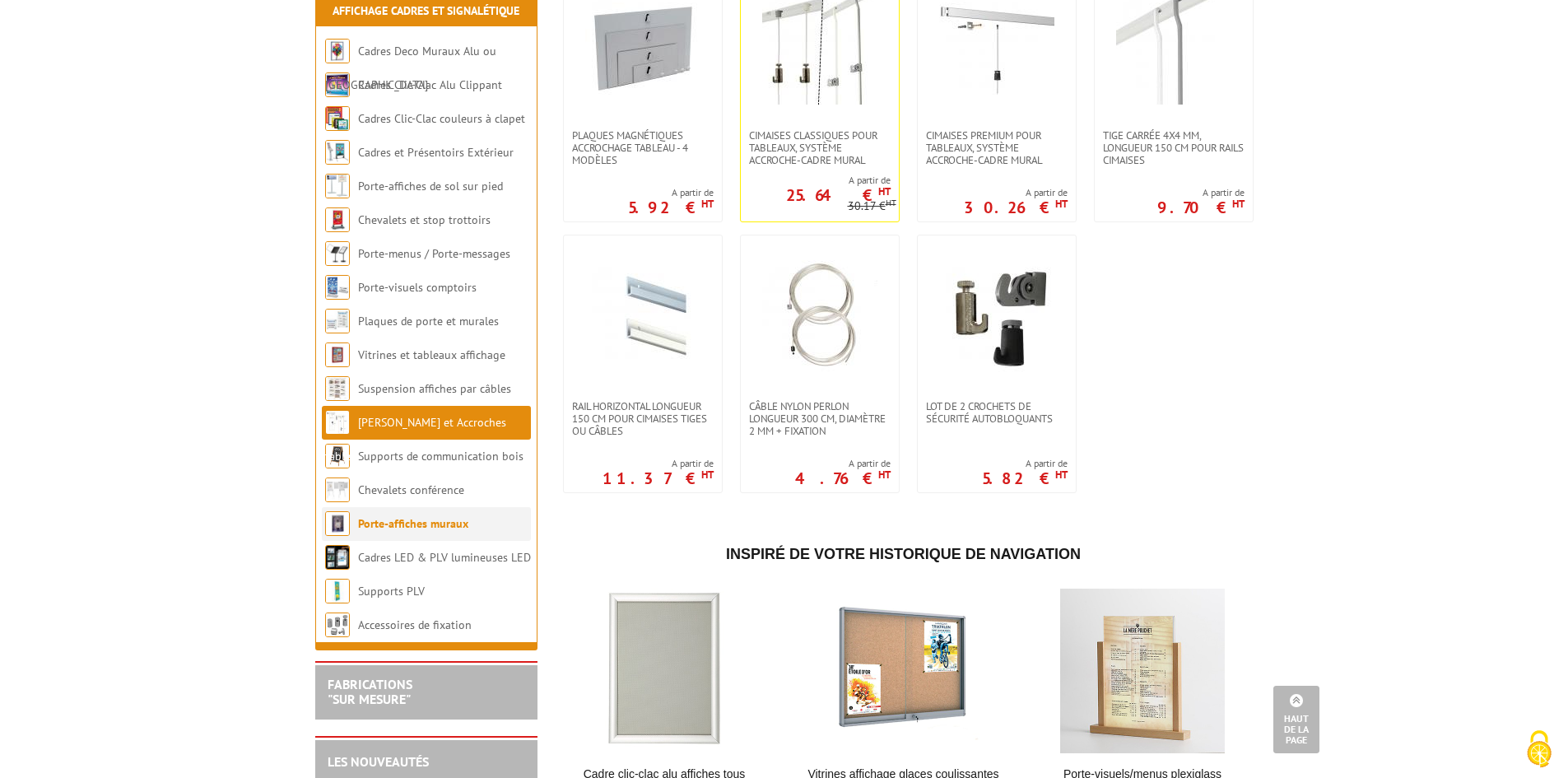
click at [460, 516] on link "Porte-affiches muraux" at bounding box center [413, 523] width 111 height 15
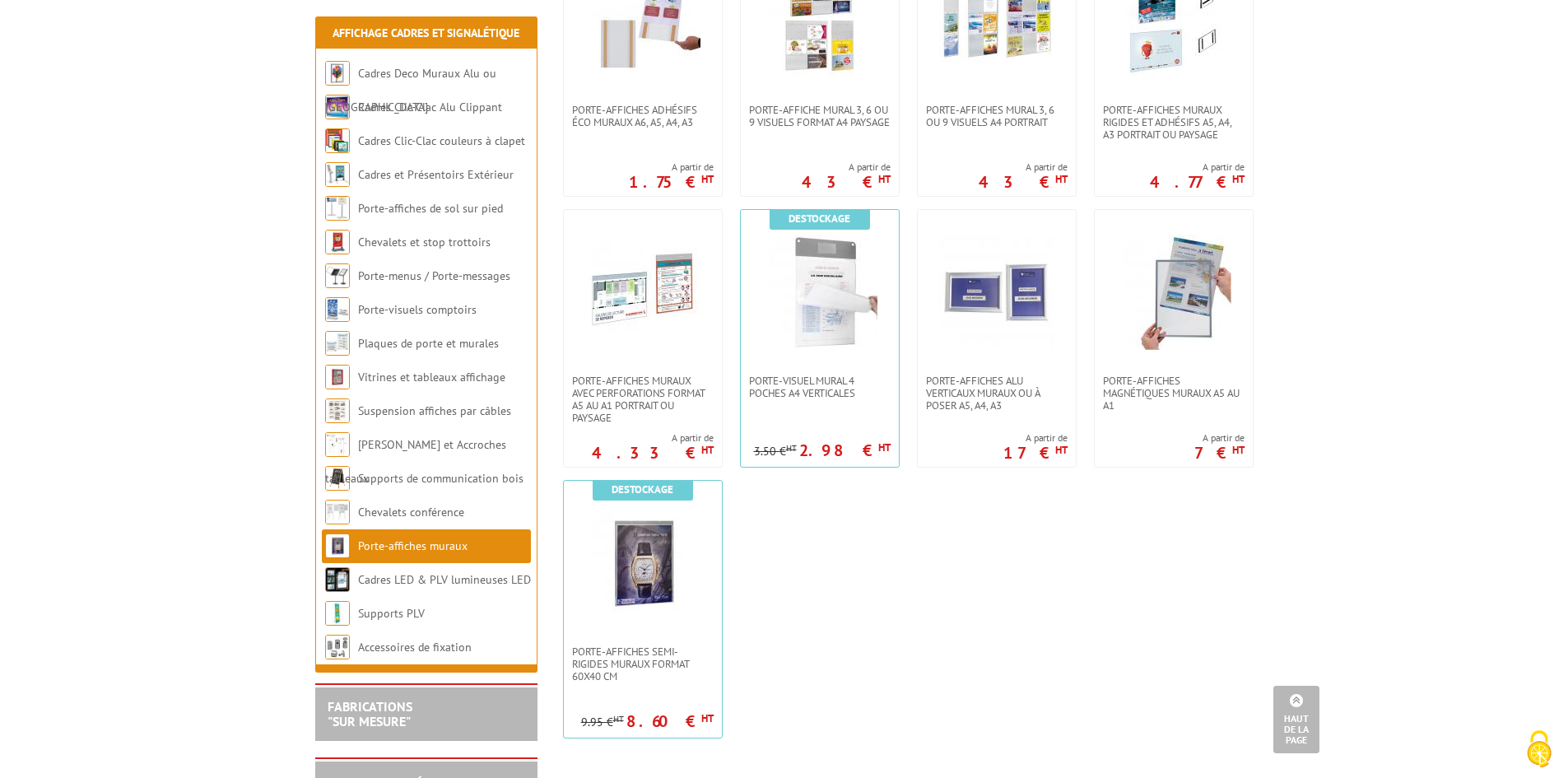
scroll to position [1254, 0]
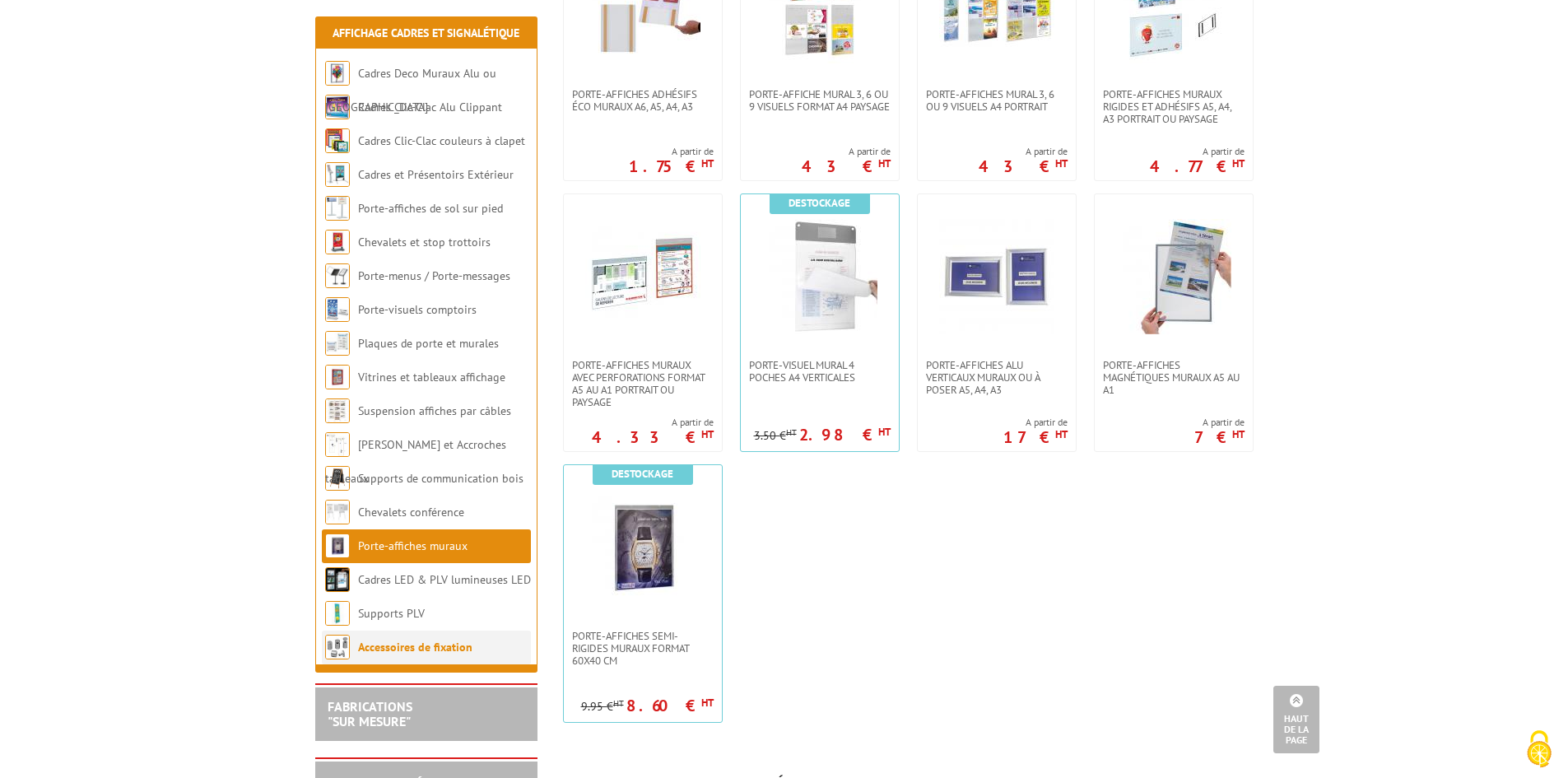
click at [459, 646] on link "Accessoires de fixation" at bounding box center [415, 647] width 115 height 15
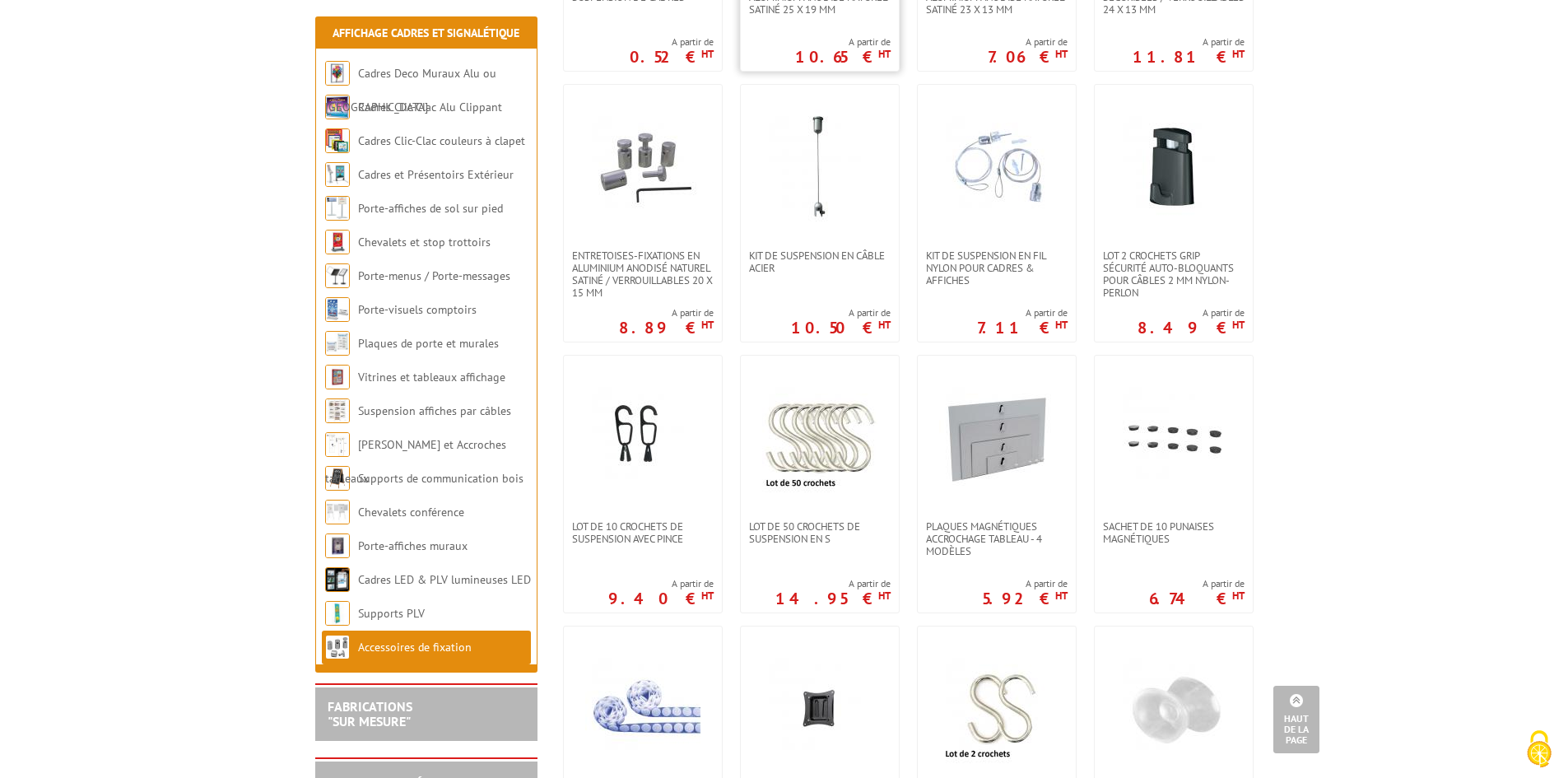
scroll to position [556, 0]
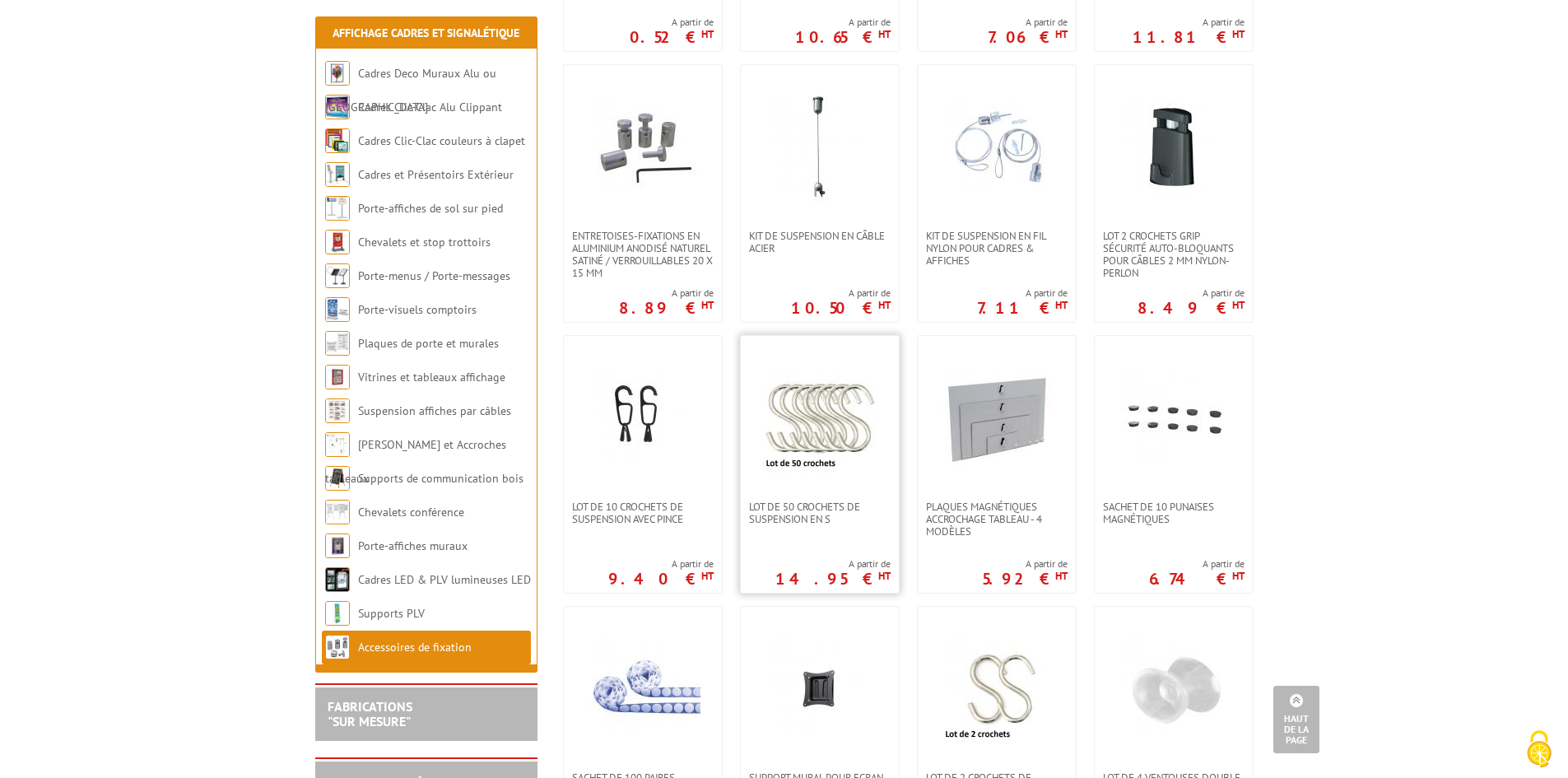
click at [820, 460] on img at bounding box center [820, 418] width 116 height 116
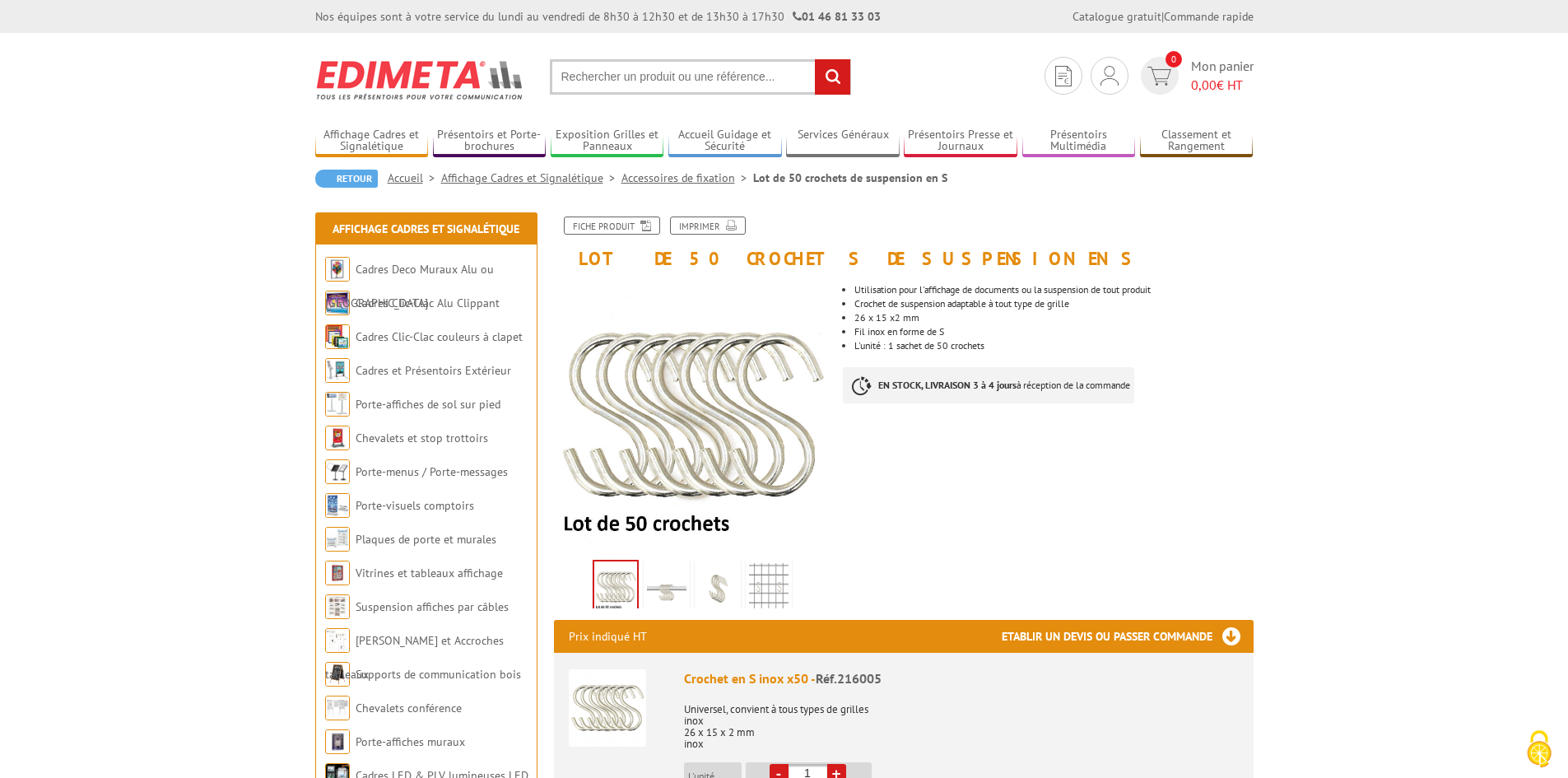
click at [738, 432] on img at bounding box center [692, 415] width 277 height 277
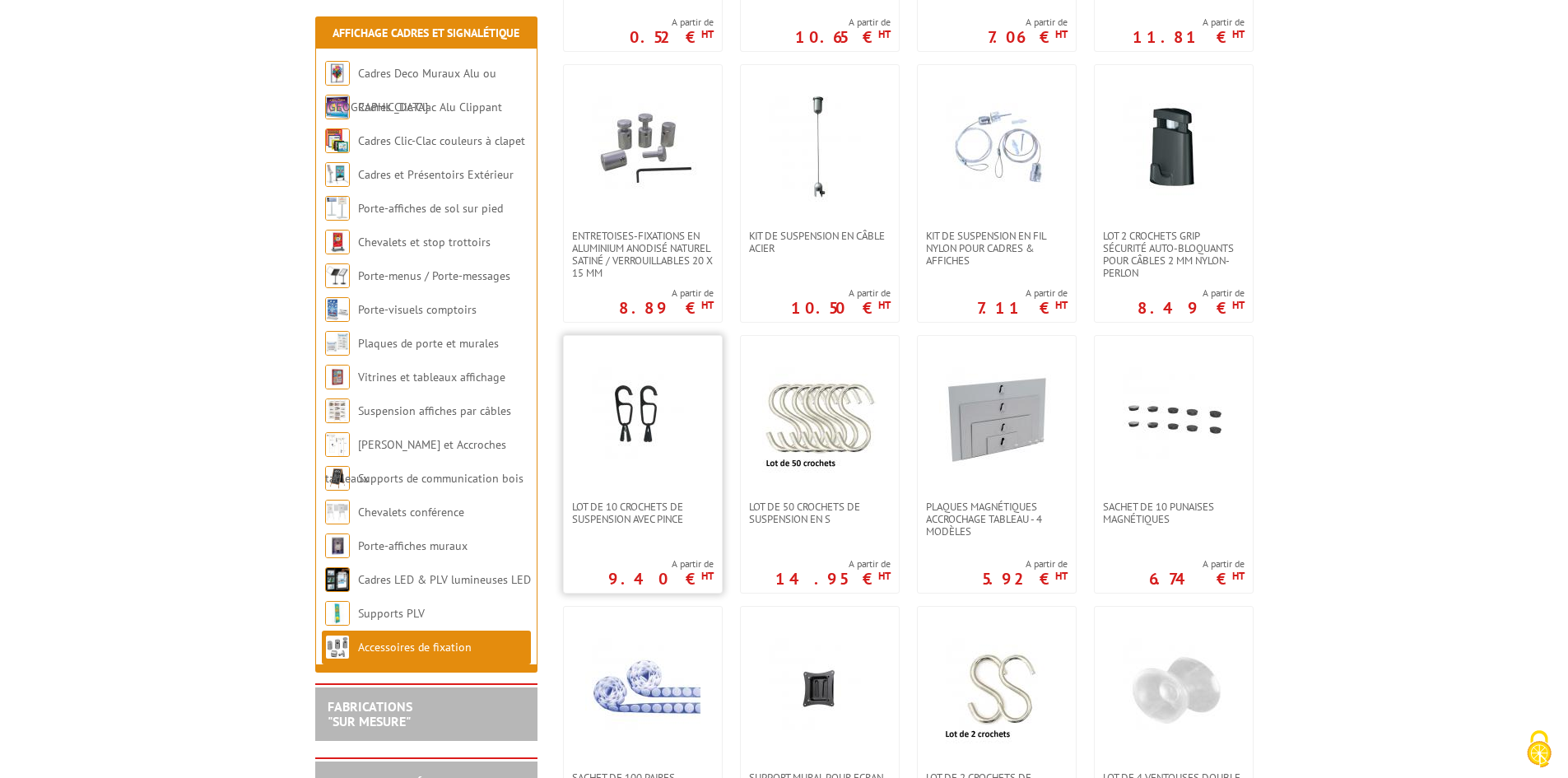
click at [616, 447] on img at bounding box center [643, 418] width 116 height 116
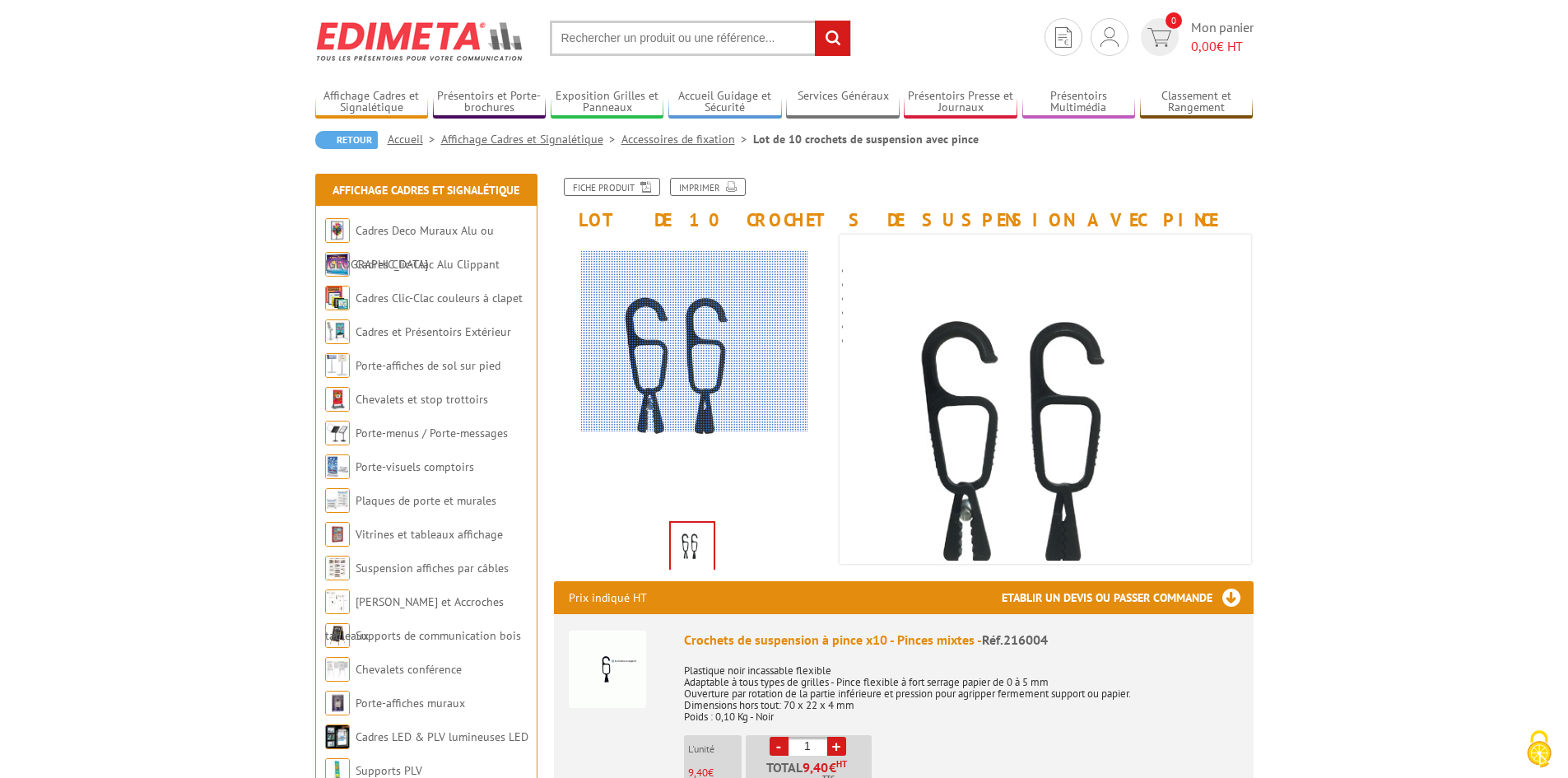
scroll to position [42, 0]
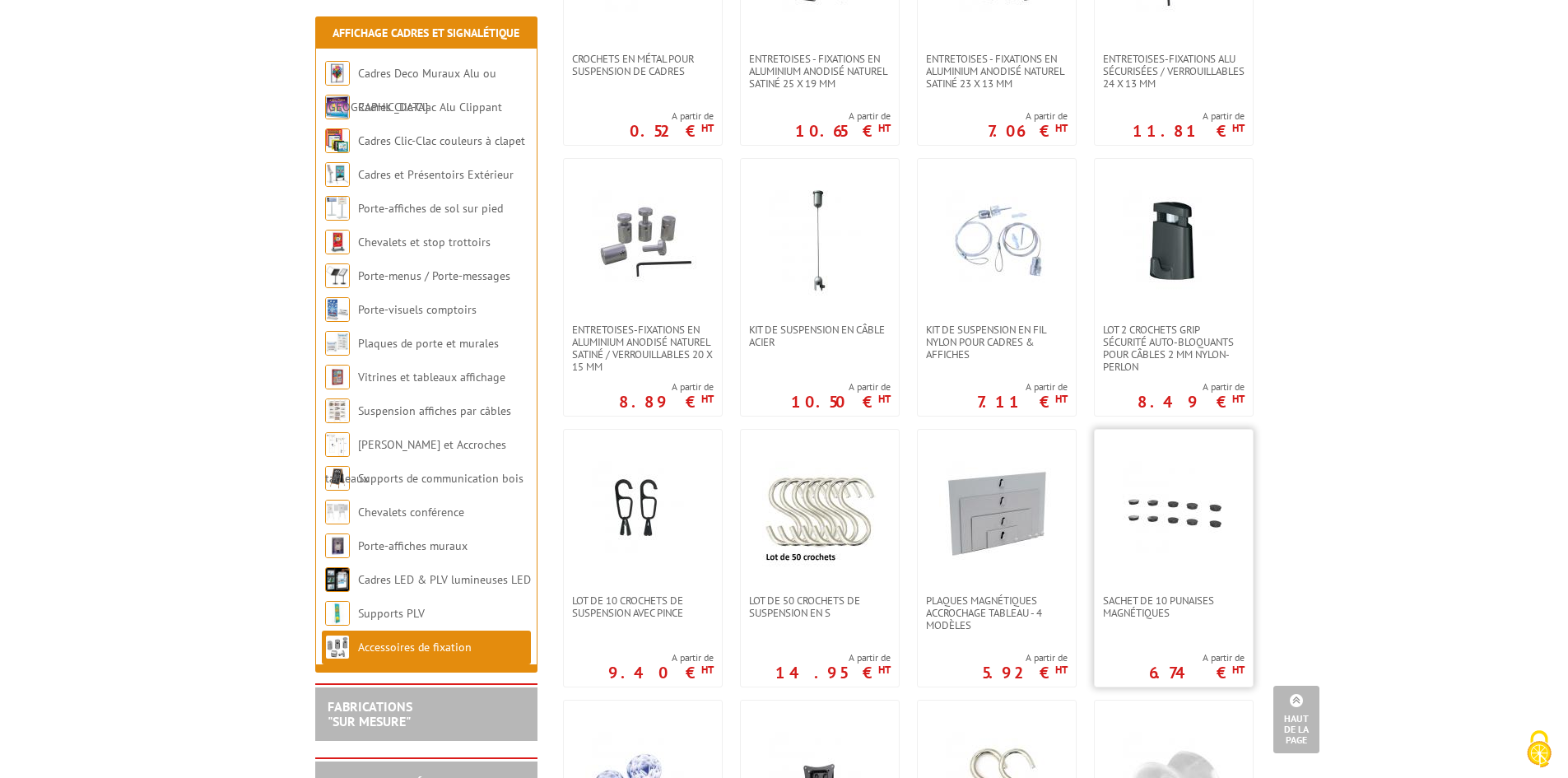
scroll to position [453, 0]
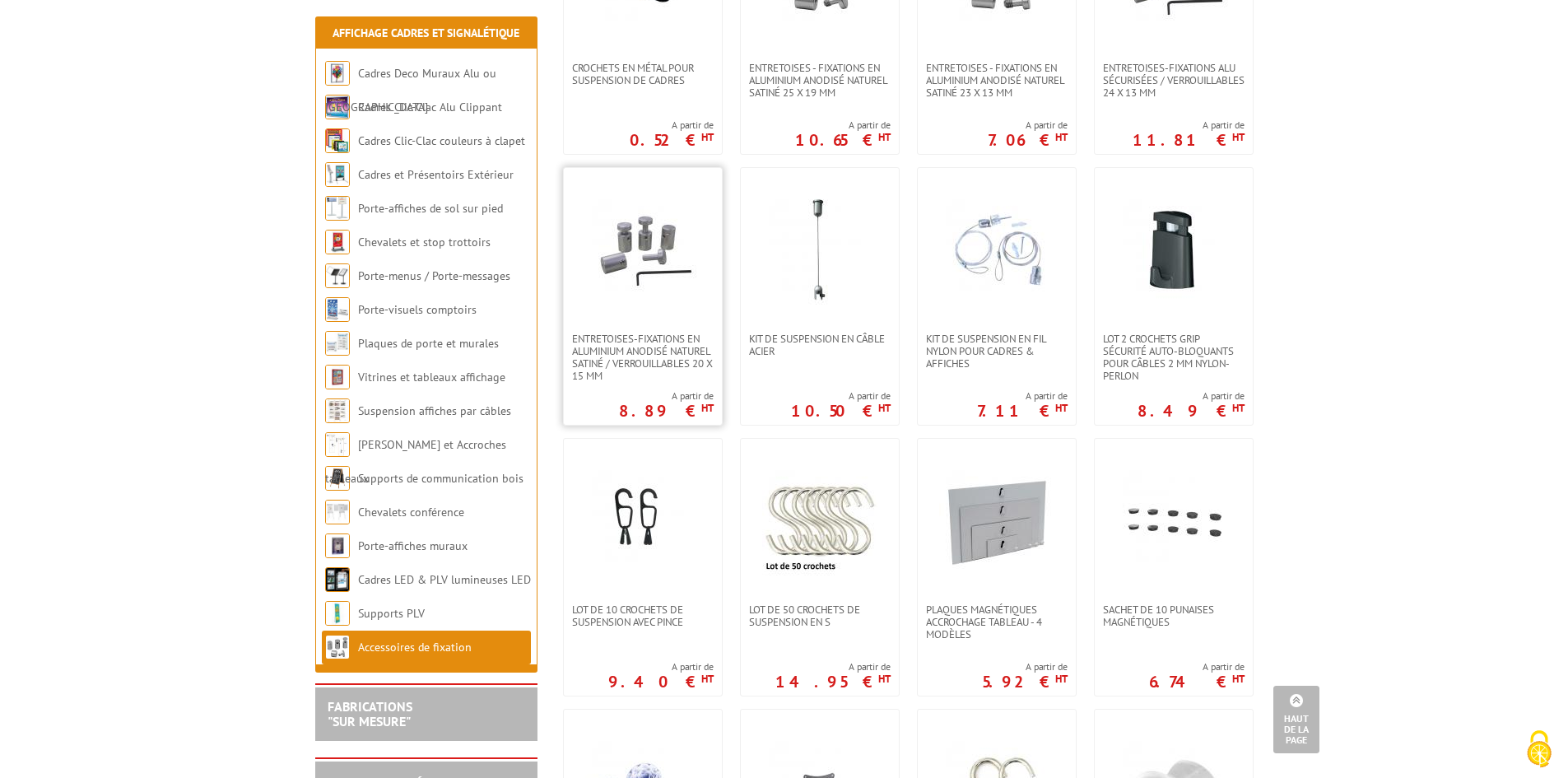
click at [657, 253] on img at bounding box center [643, 250] width 116 height 116
click at [1016, 274] on img at bounding box center [997, 250] width 116 height 116
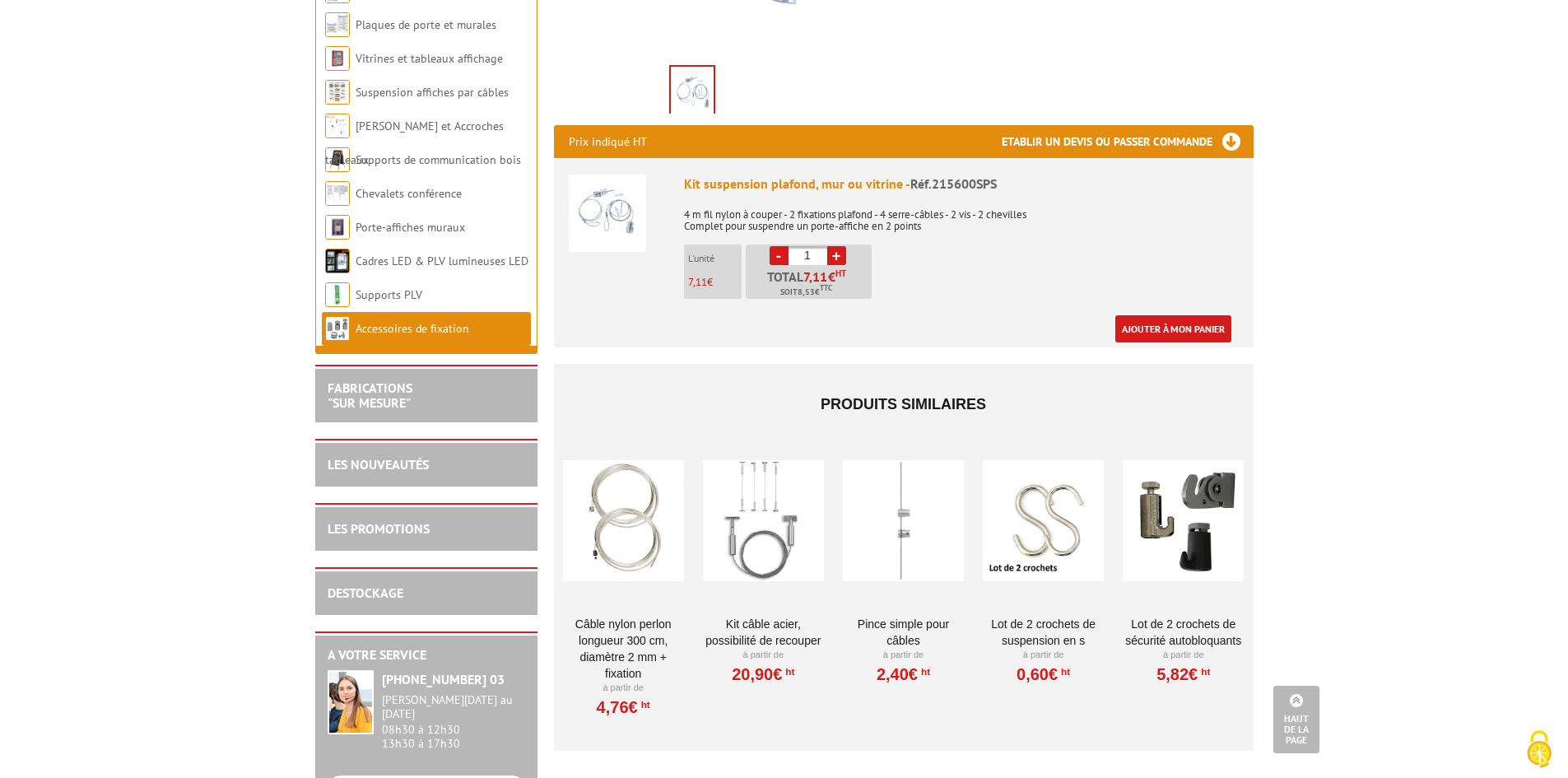
scroll to position [493, 0]
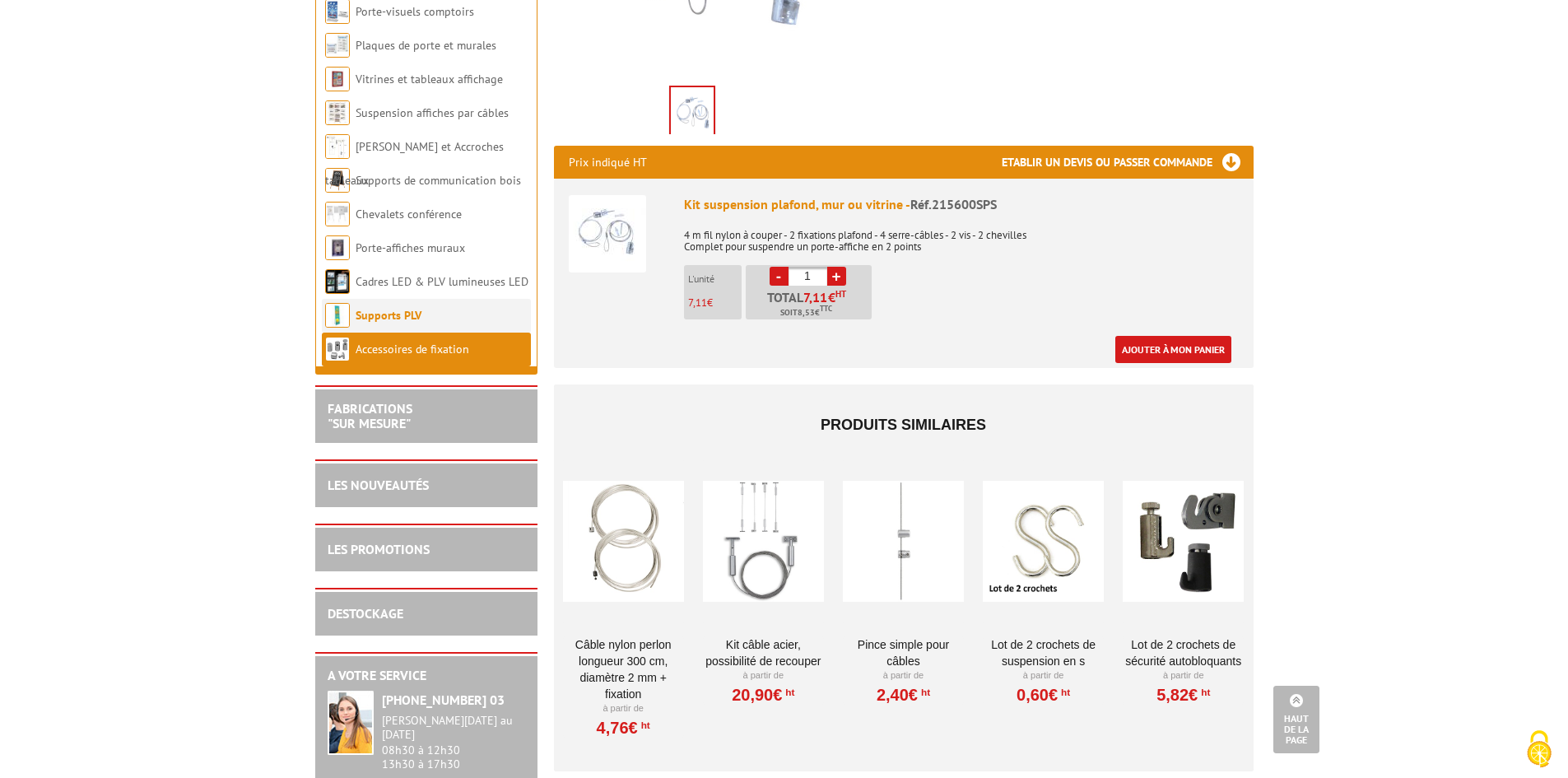
click at [373, 317] on link "Supports PLV" at bounding box center [389, 314] width 66 height 15
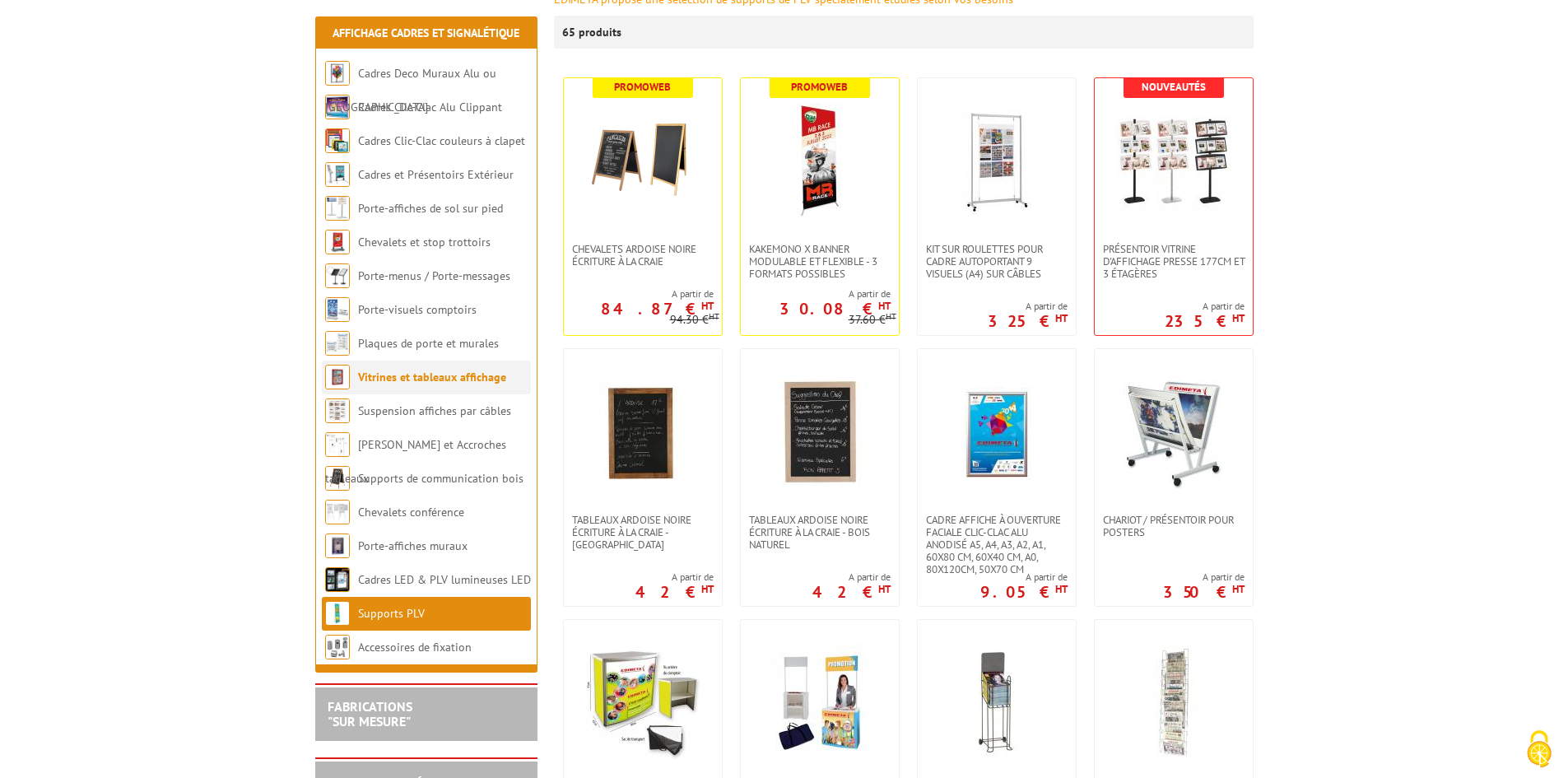
scroll to position [350, 0]
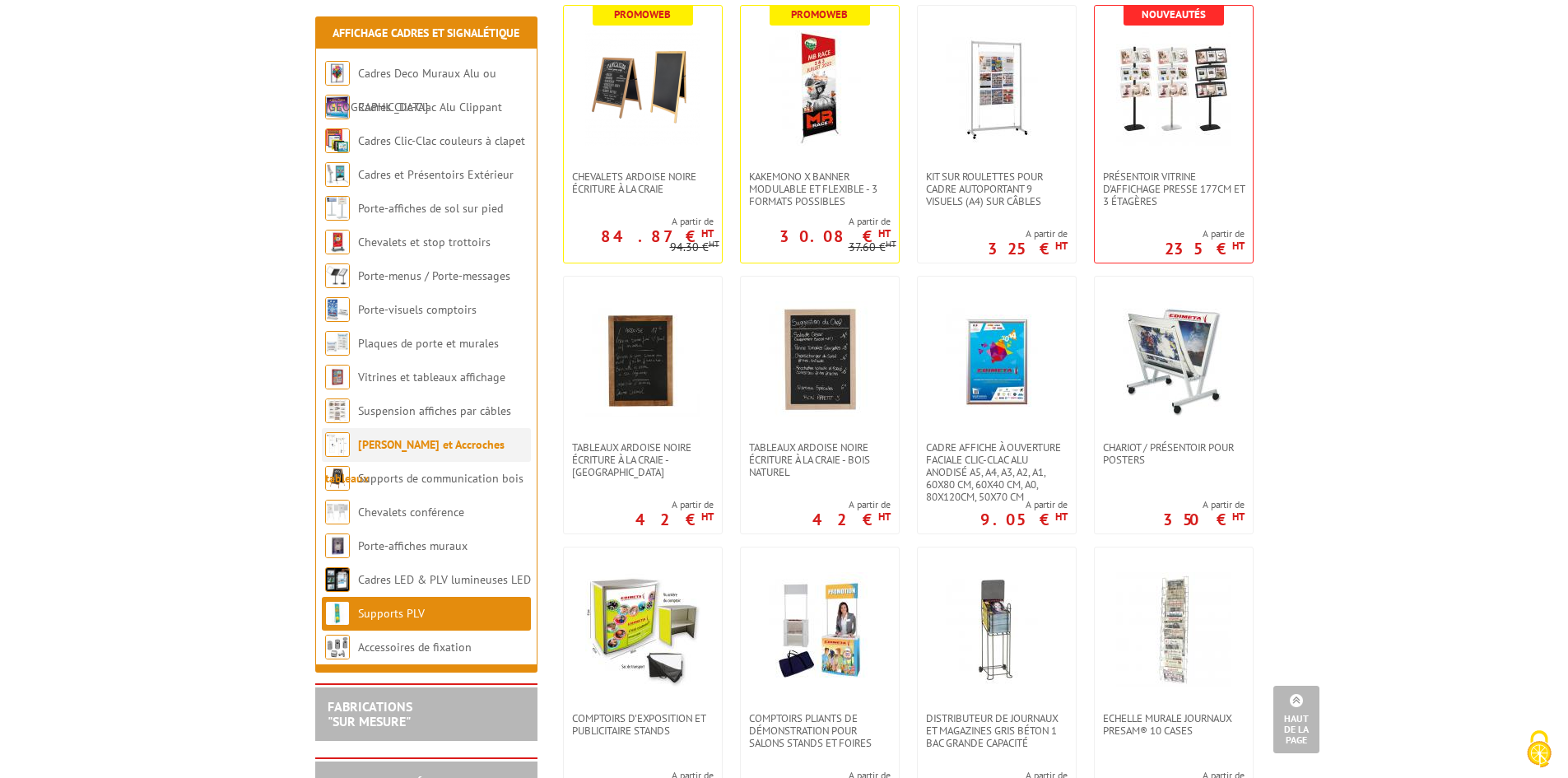
click at [454, 446] on link "[PERSON_NAME] et Accroches tableaux" at bounding box center [414, 461] width 179 height 48
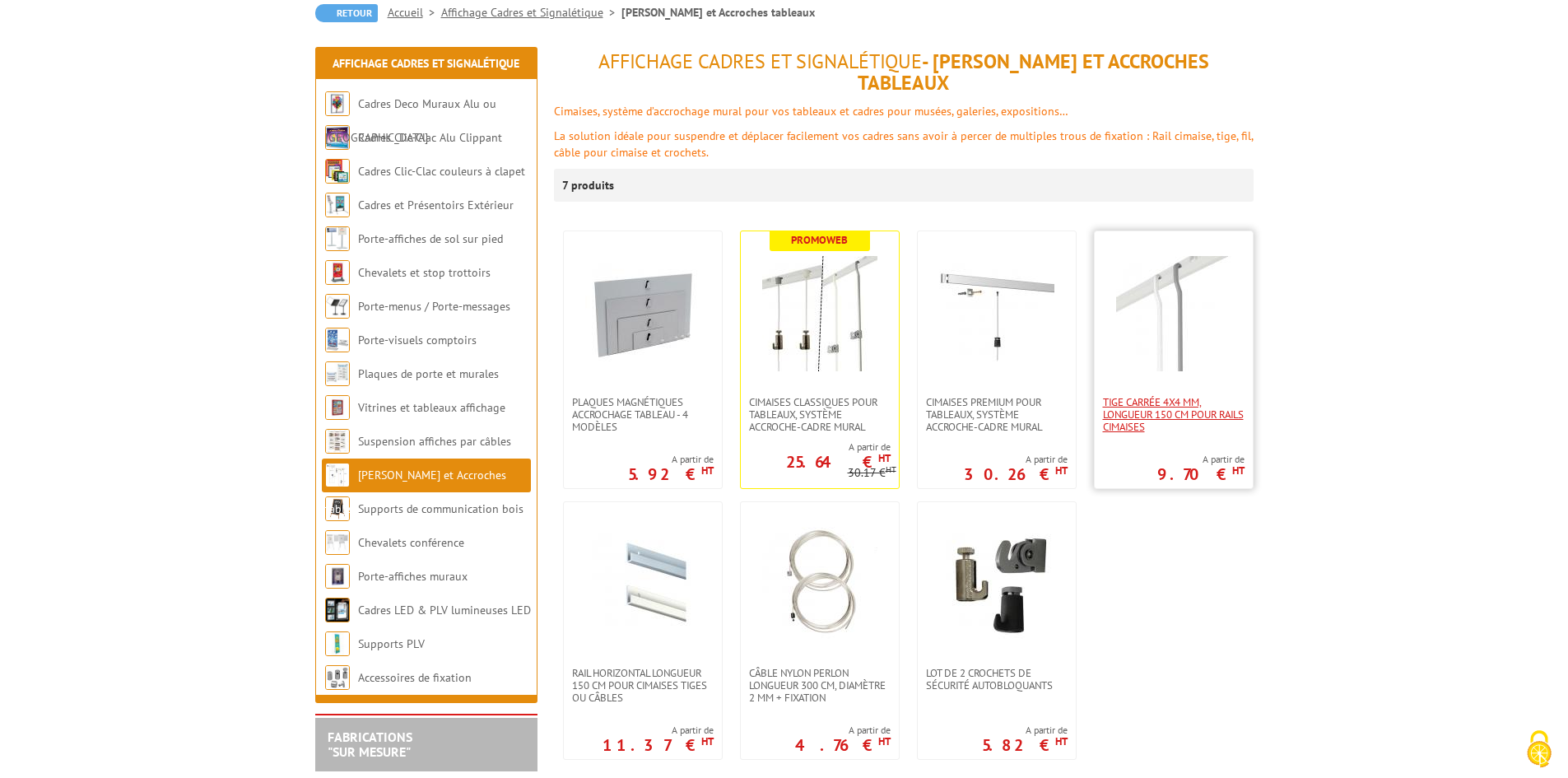
scroll to position [206, 0]
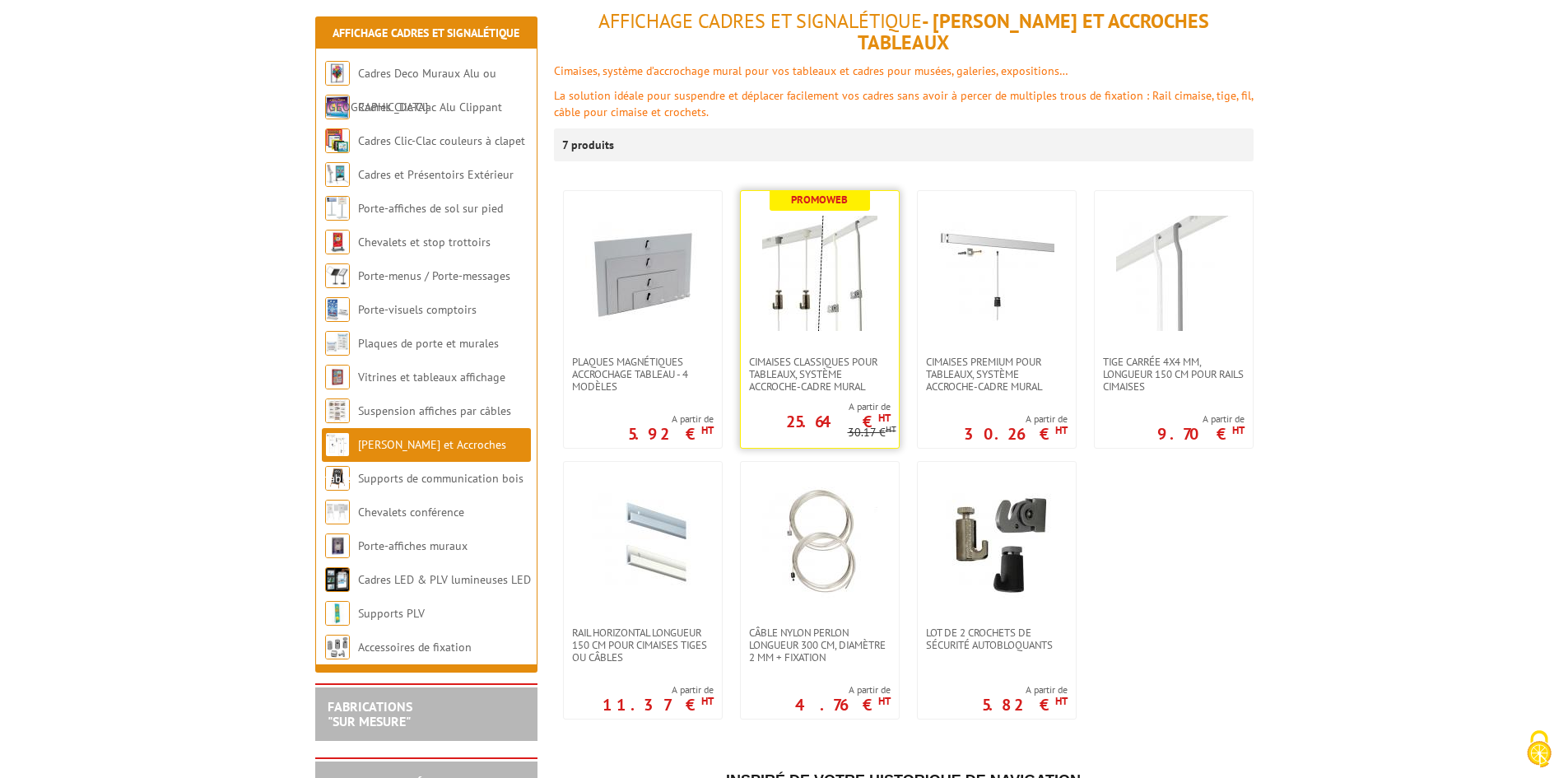
click at [823, 269] on img at bounding box center [820, 273] width 116 height 116
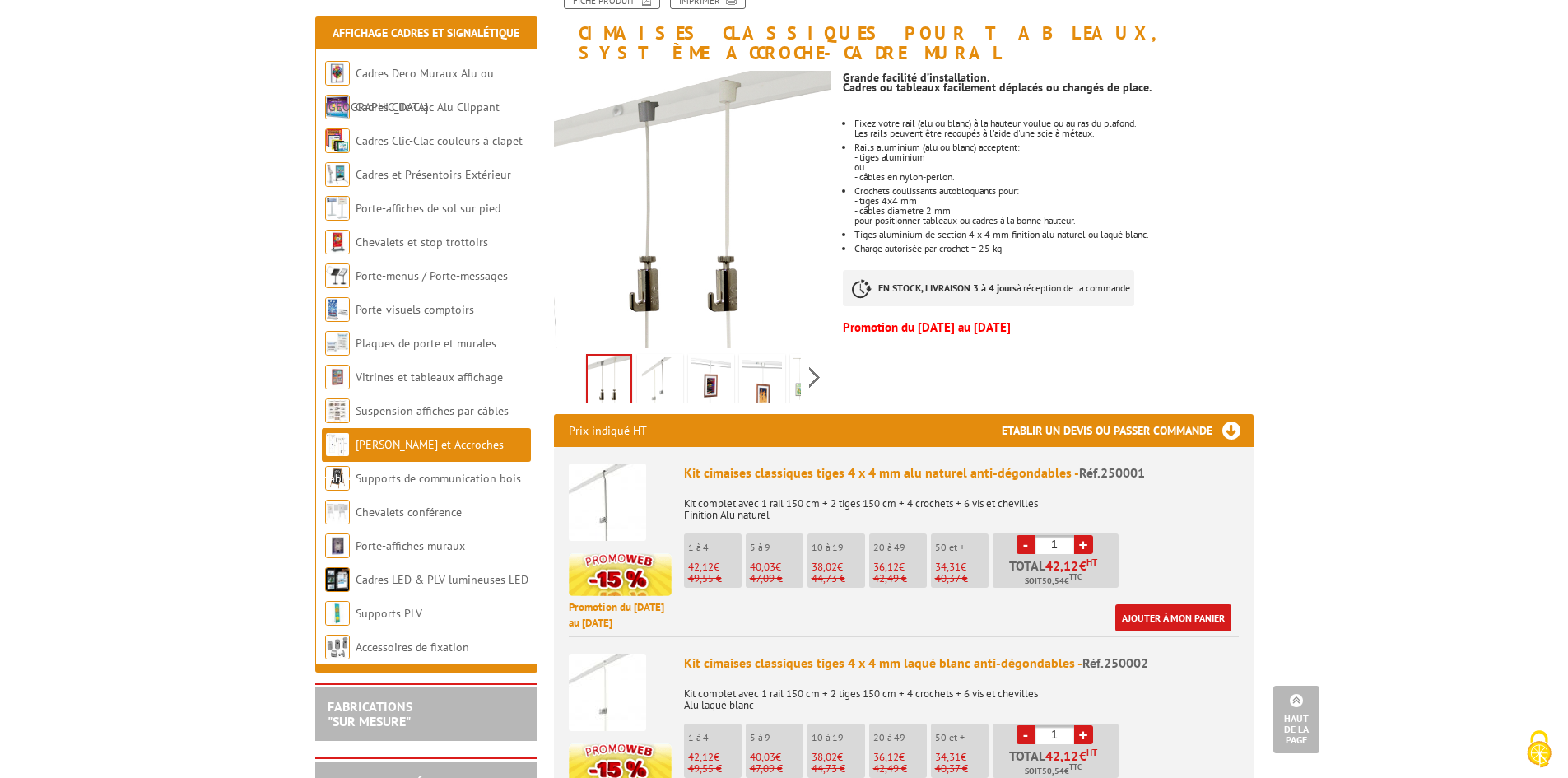
scroll to position [185, 0]
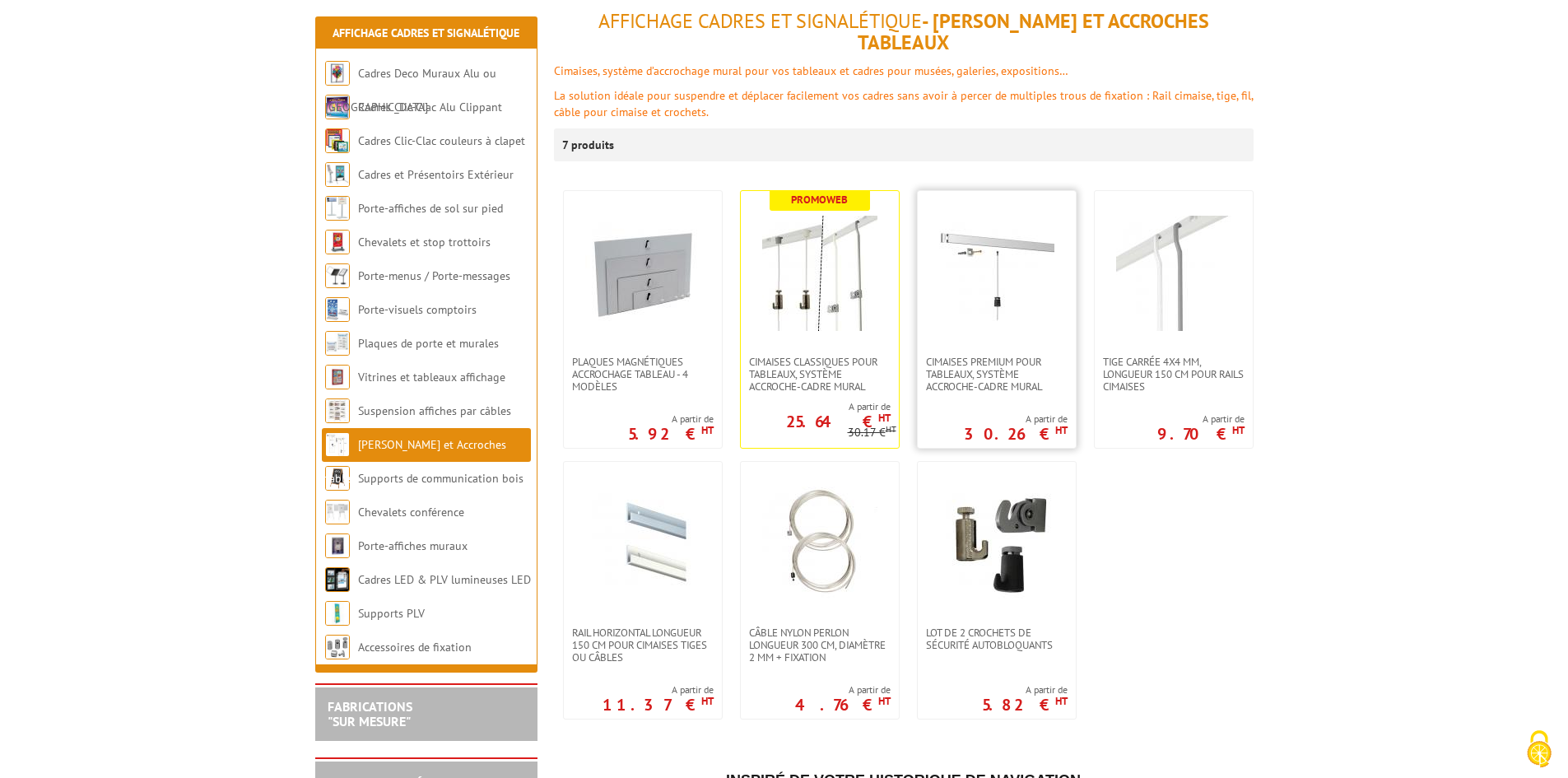
click at [989, 331] on link at bounding box center [997, 273] width 158 height 164
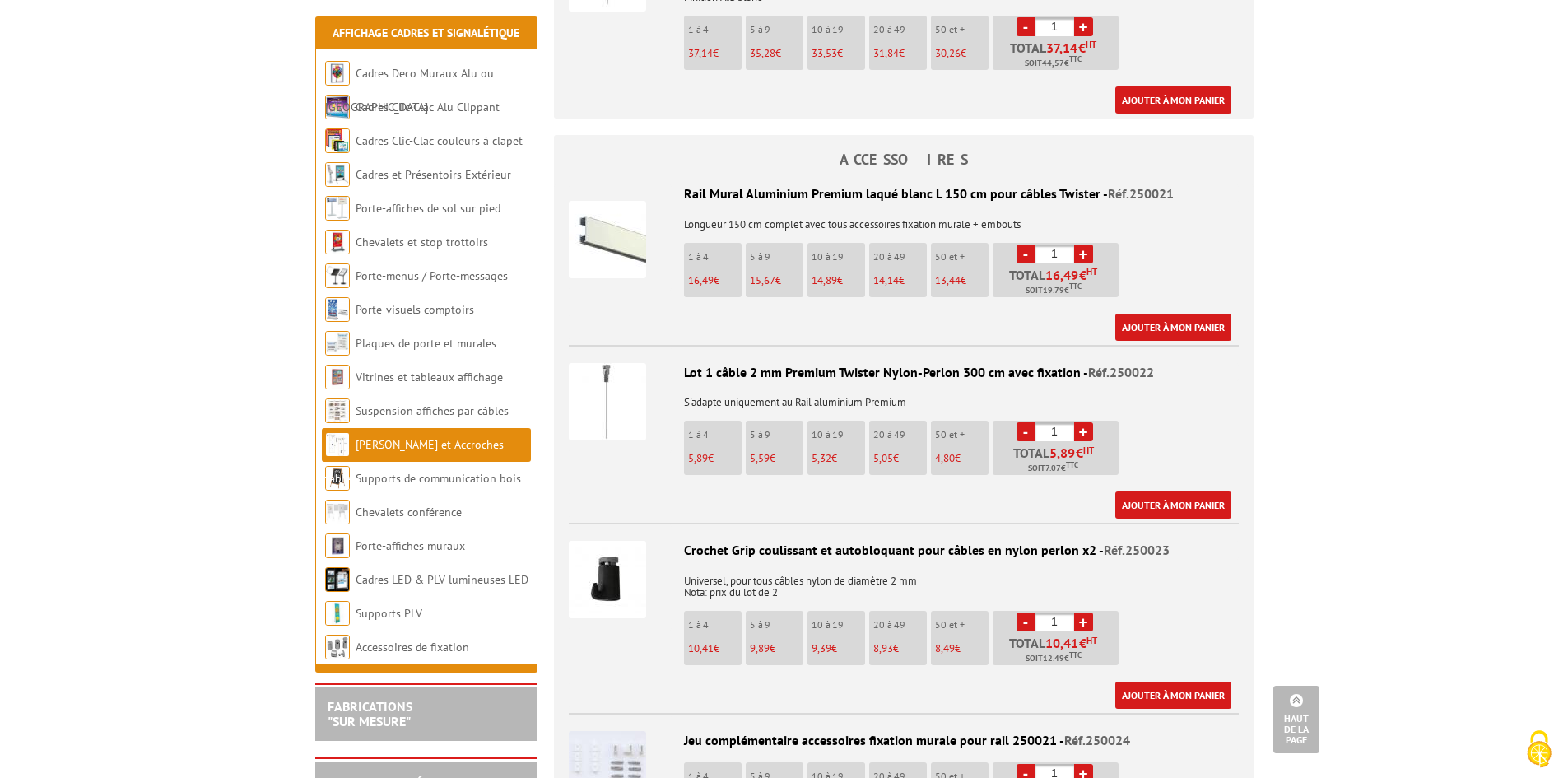
scroll to position [761, 0]
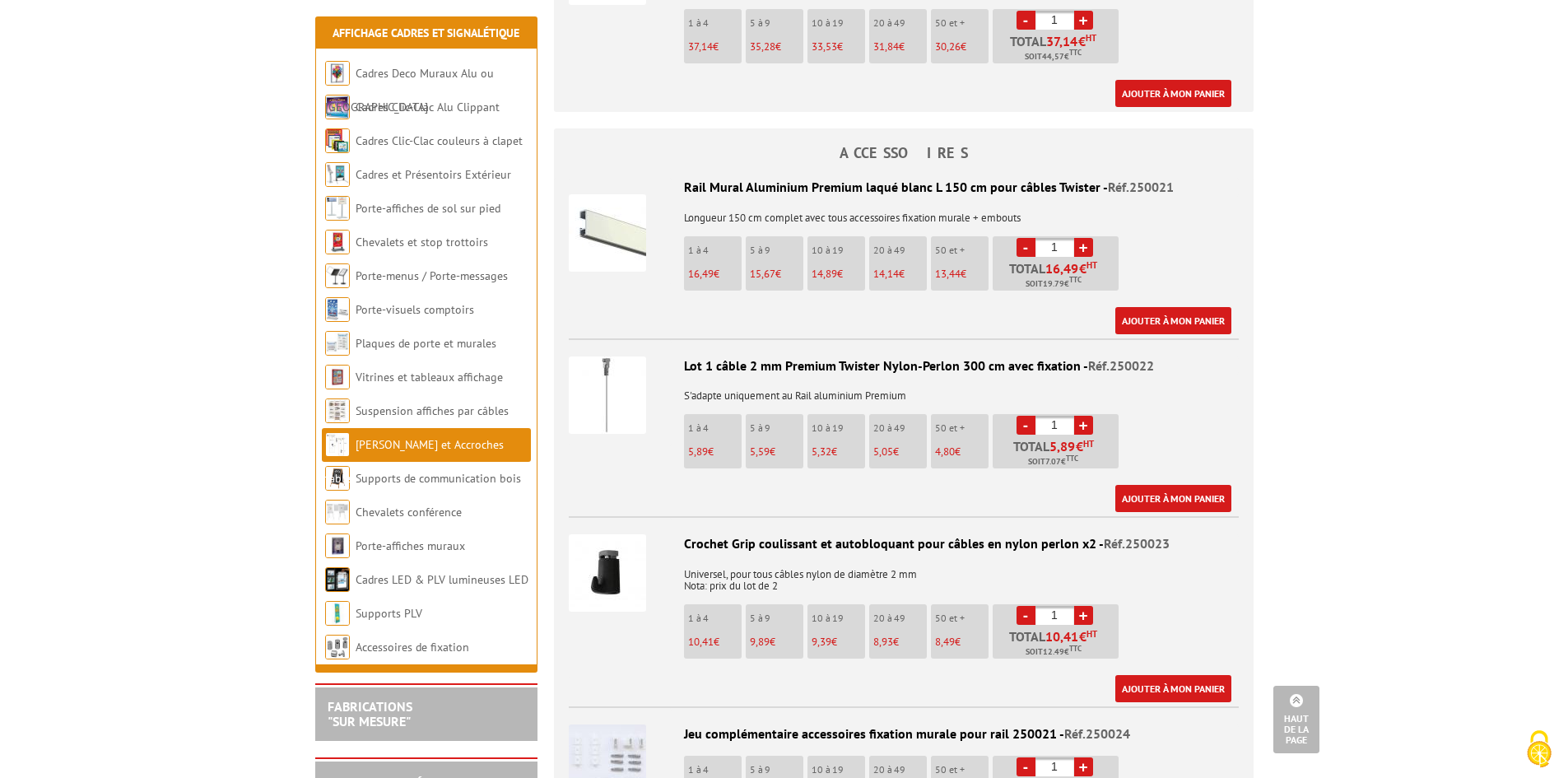
click at [606, 376] on img at bounding box center [607, 394] width 77 height 77
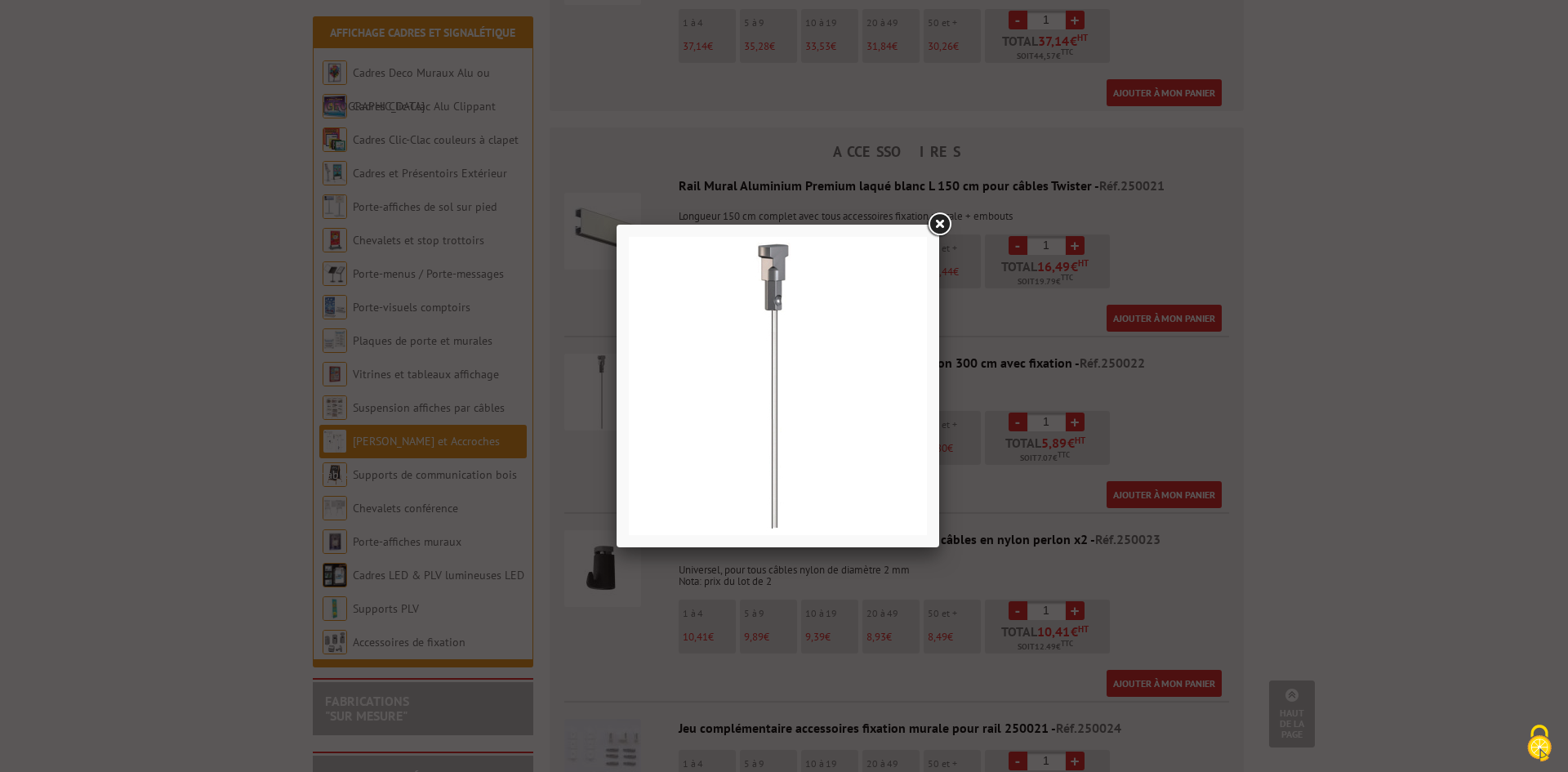
click at [944, 223] on link at bounding box center [939, 225] width 29 height 29
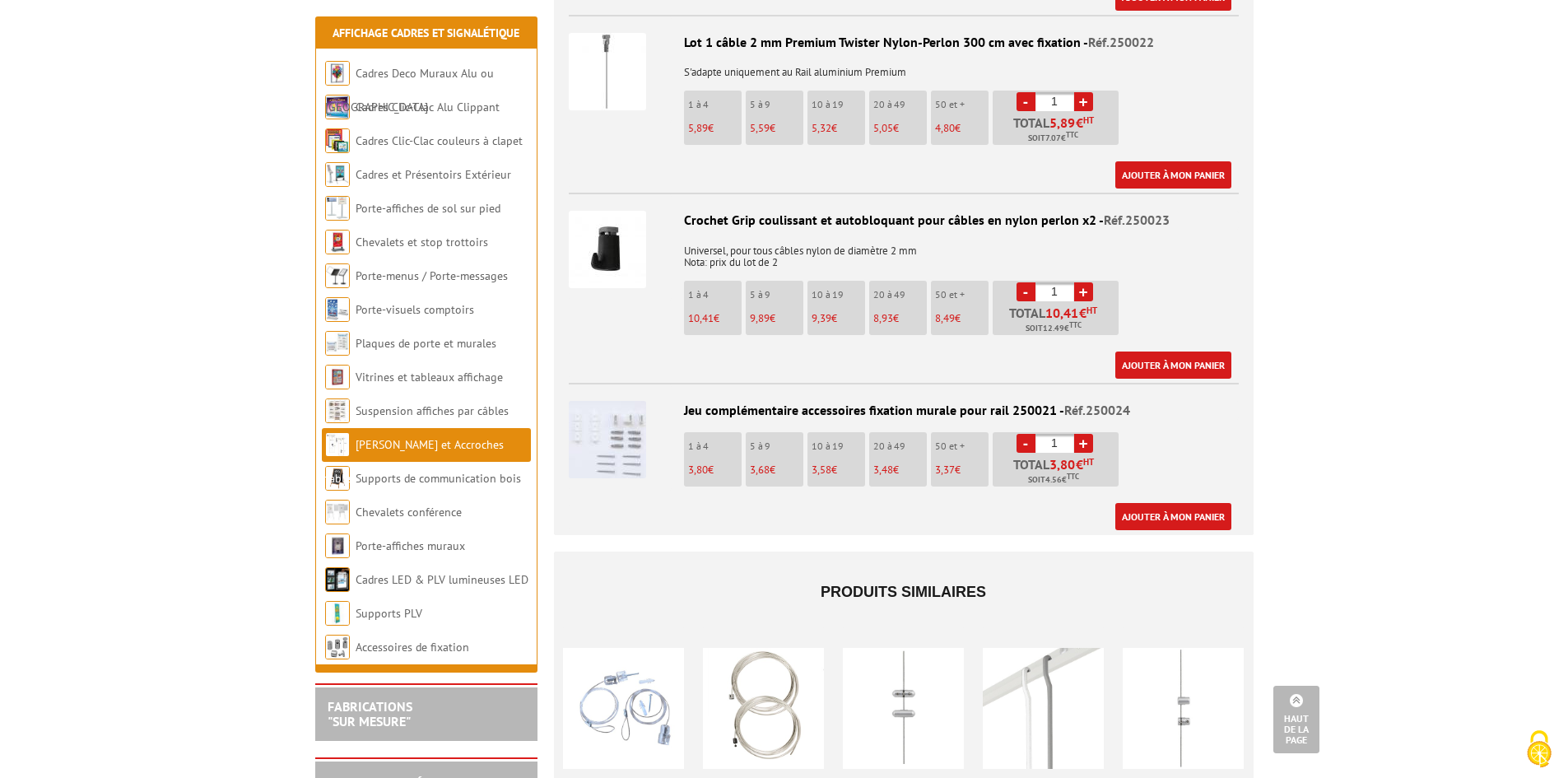
scroll to position [1090, 0]
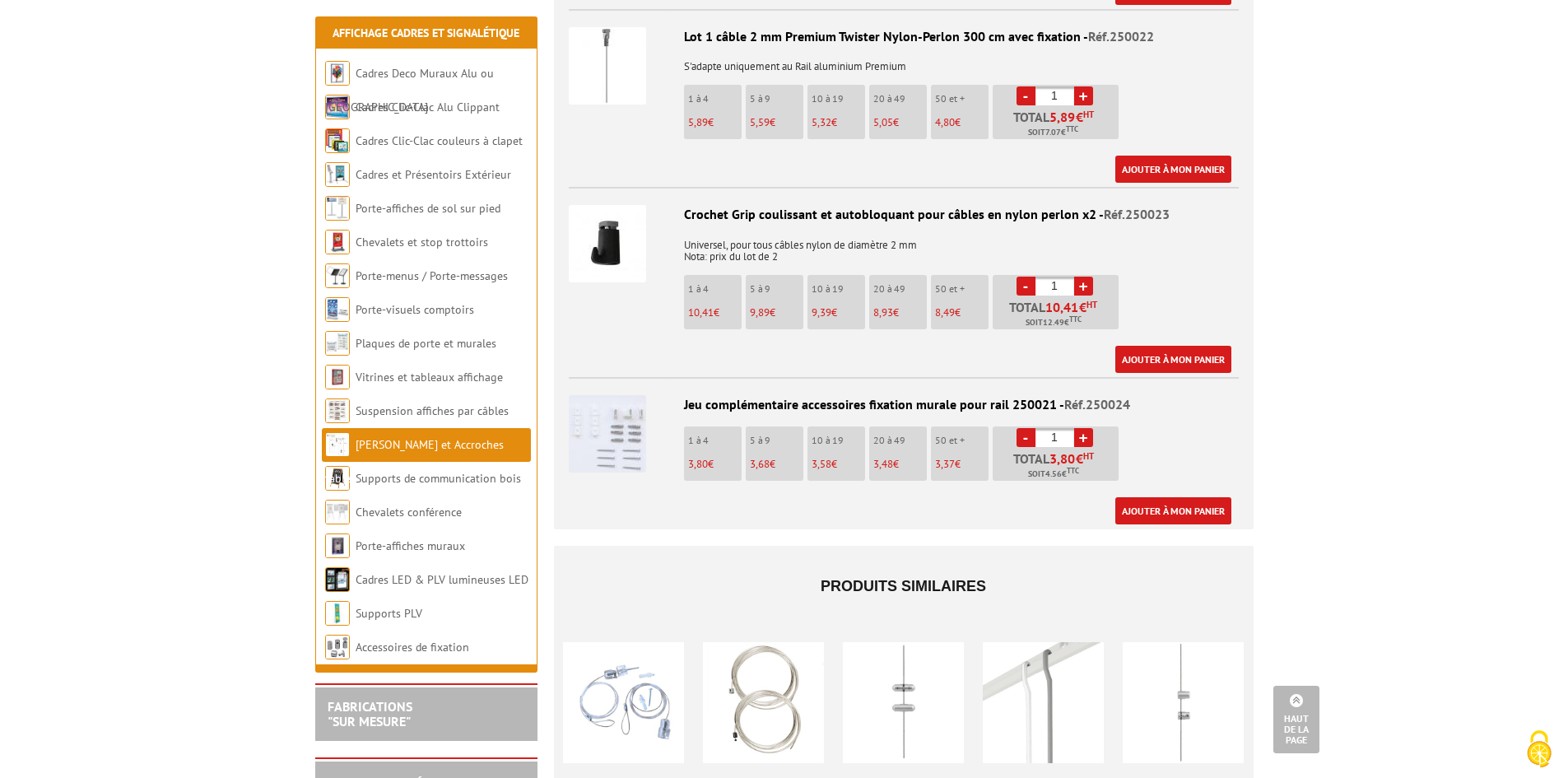
click at [630, 419] on img at bounding box center [607, 434] width 77 height 77
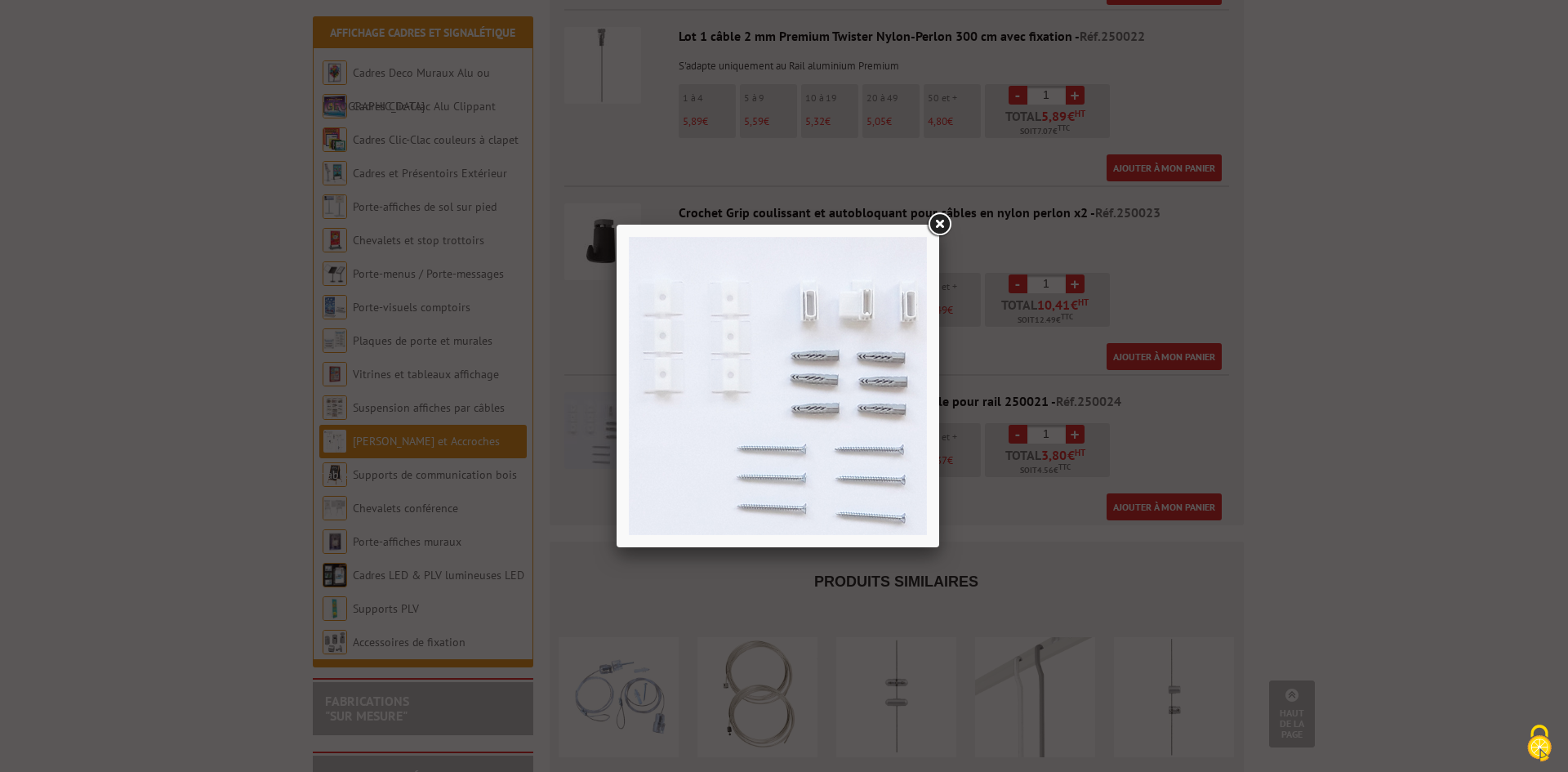
click at [940, 222] on link at bounding box center [939, 225] width 29 height 29
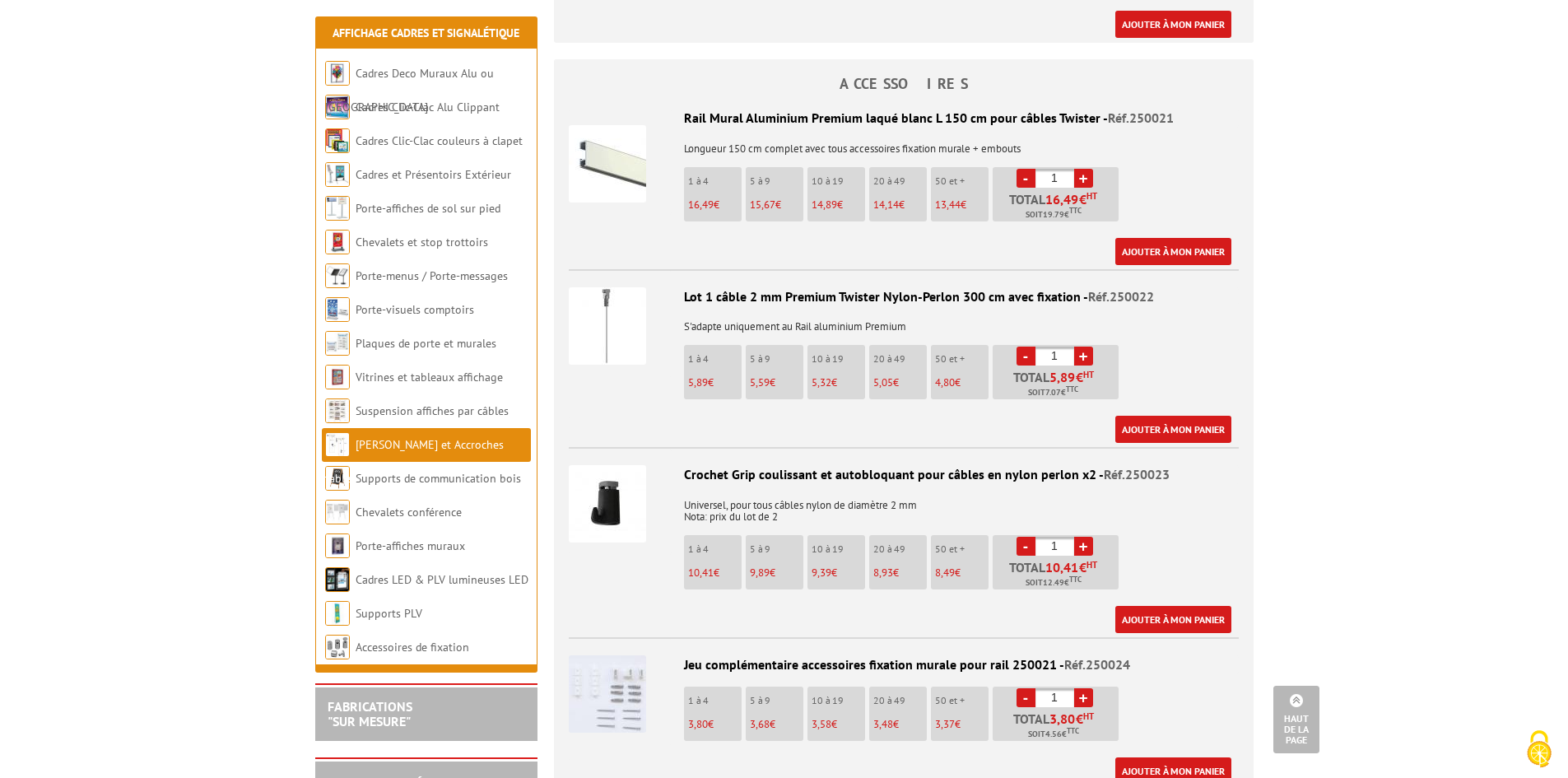
scroll to position [822, 0]
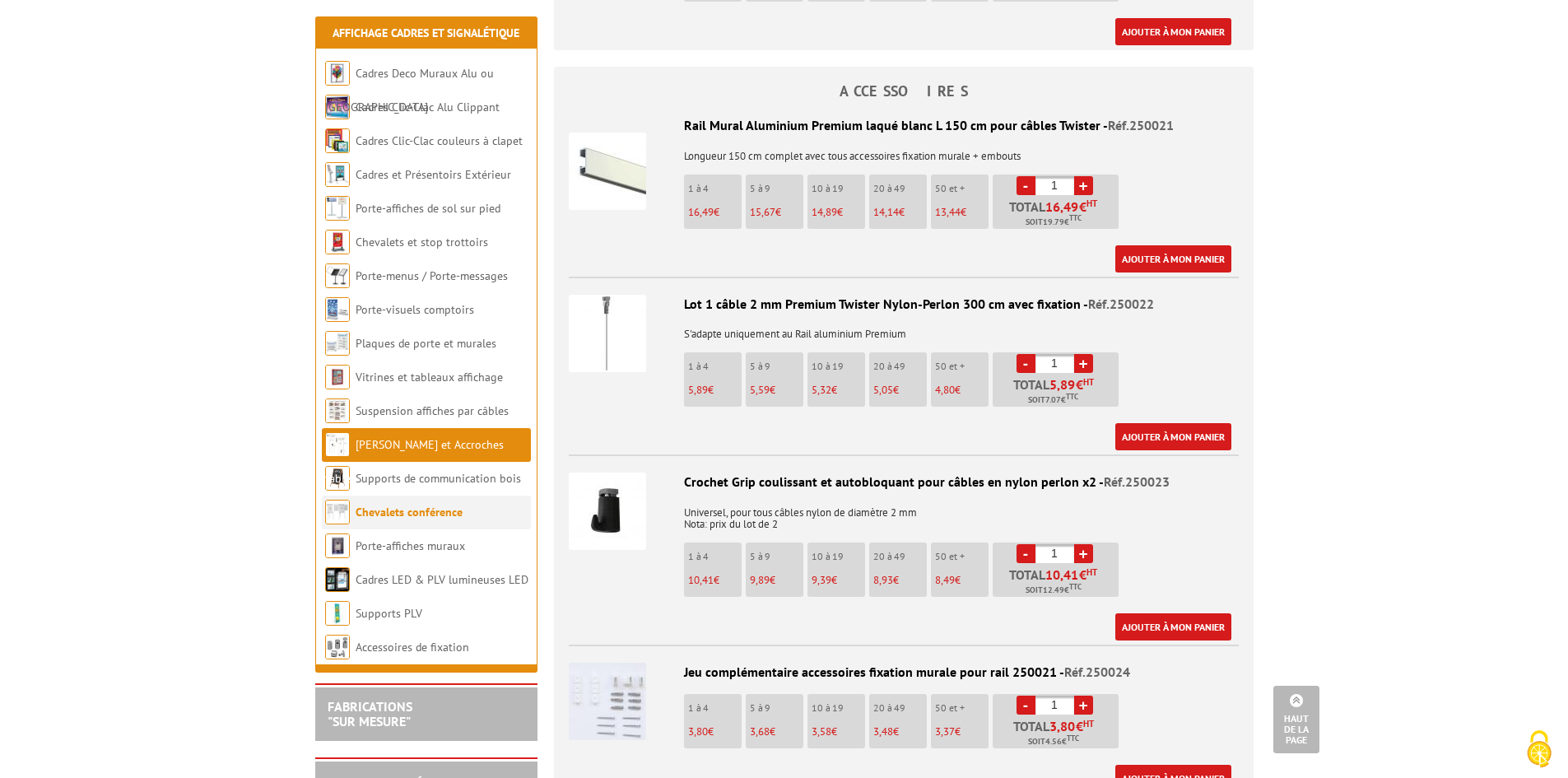
click at [456, 513] on link "Chevalets conférence" at bounding box center [409, 511] width 107 height 15
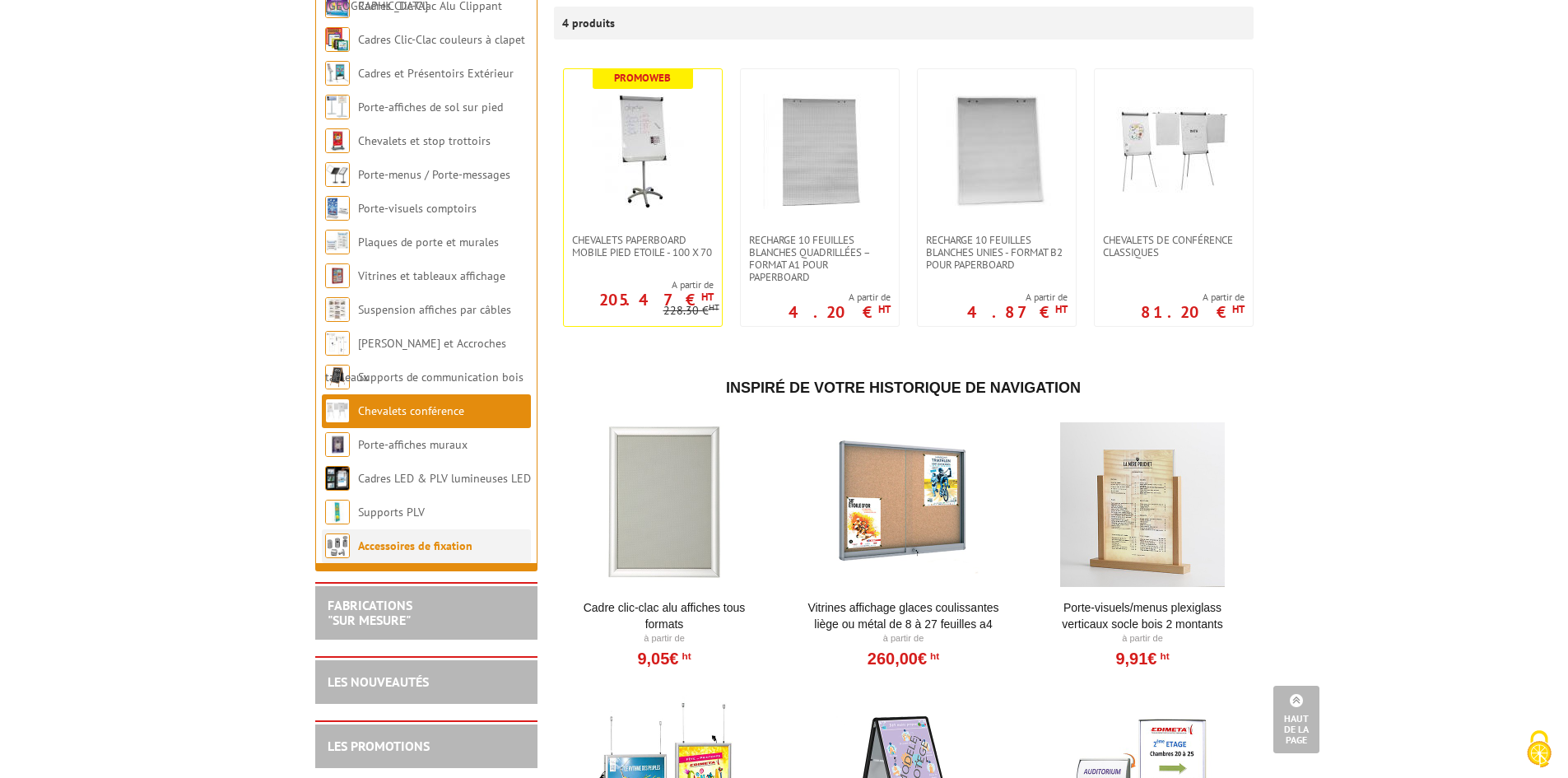
scroll to position [247, 0]
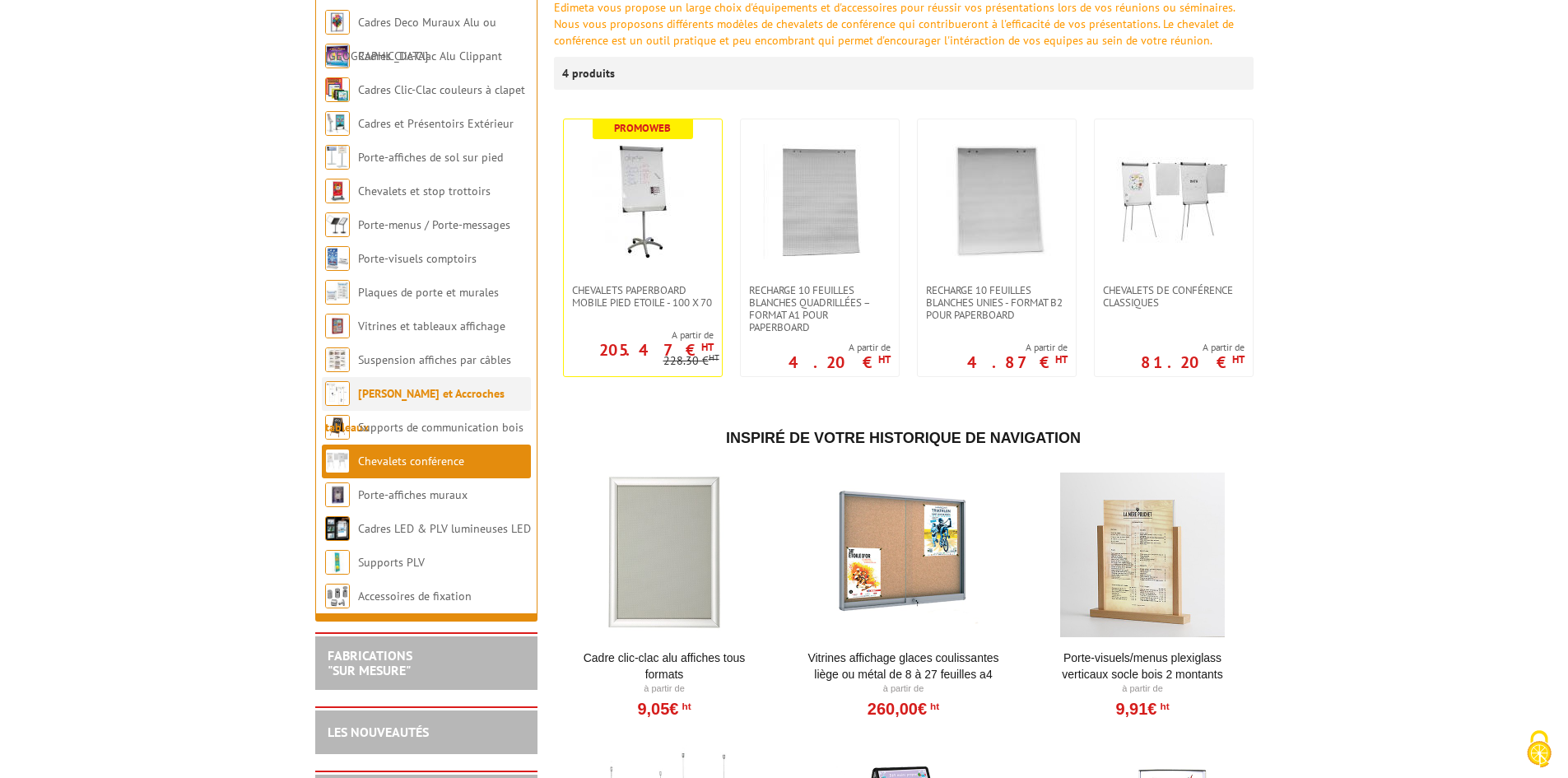
click at [454, 391] on link "[PERSON_NAME] et Accroches tableaux" at bounding box center [414, 409] width 179 height 48
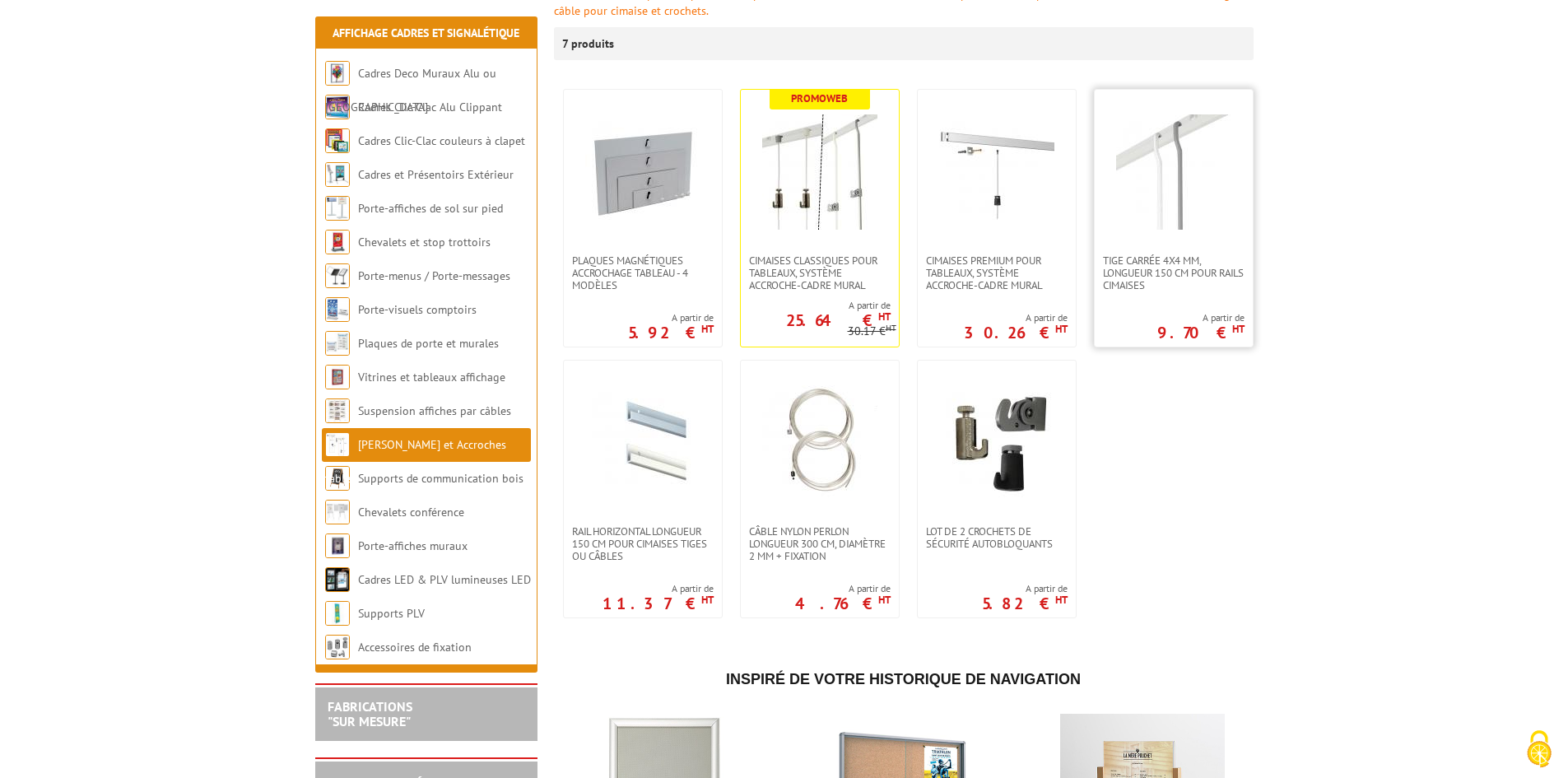
scroll to position [308, 0]
click at [1150, 253] on span "Tige carrée 4x4 mm, longueur 150 cm pour rails cimaises" at bounding box center [1173, 271] width 141 height 37
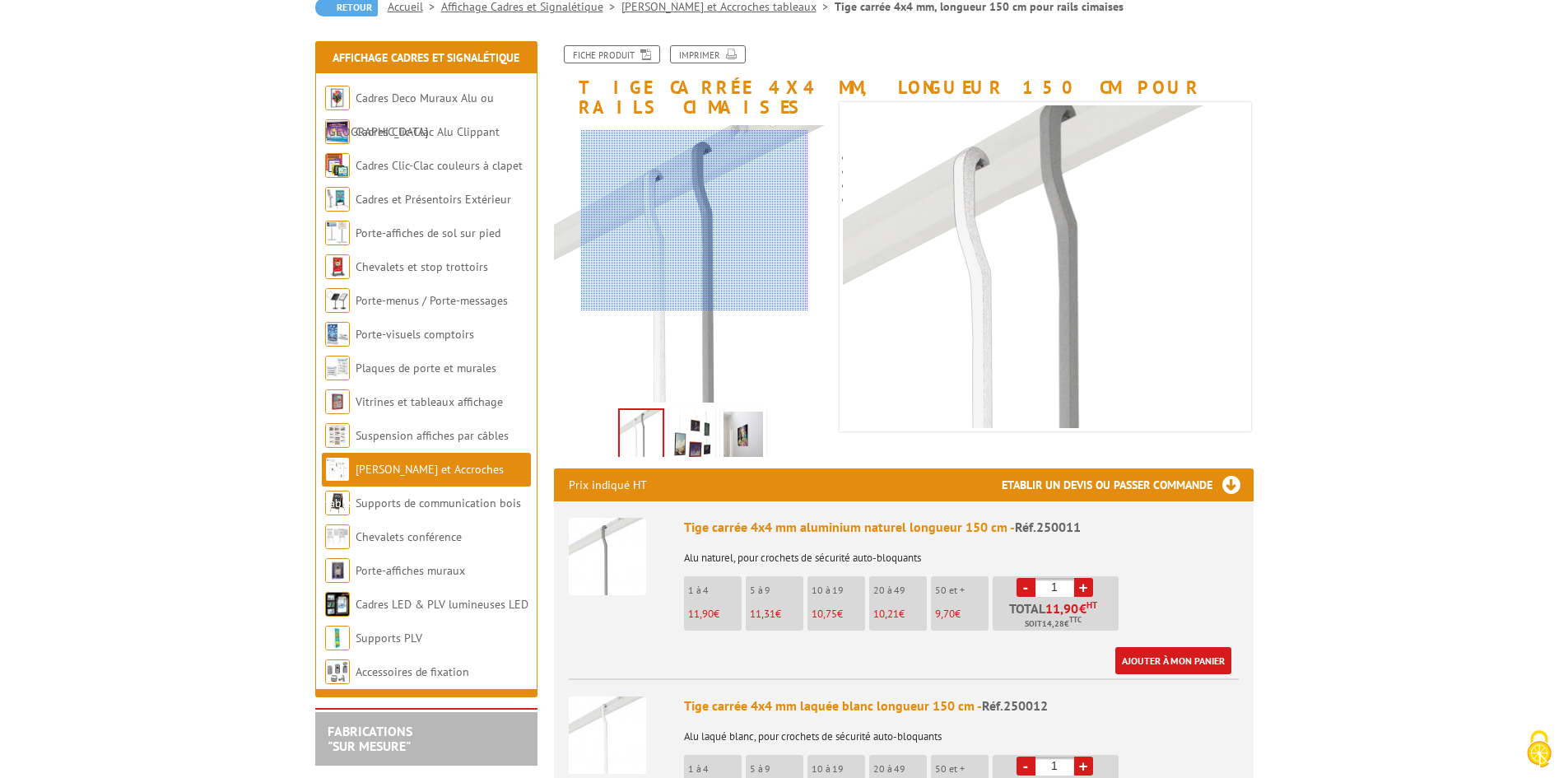
scroll to position [206, 0]
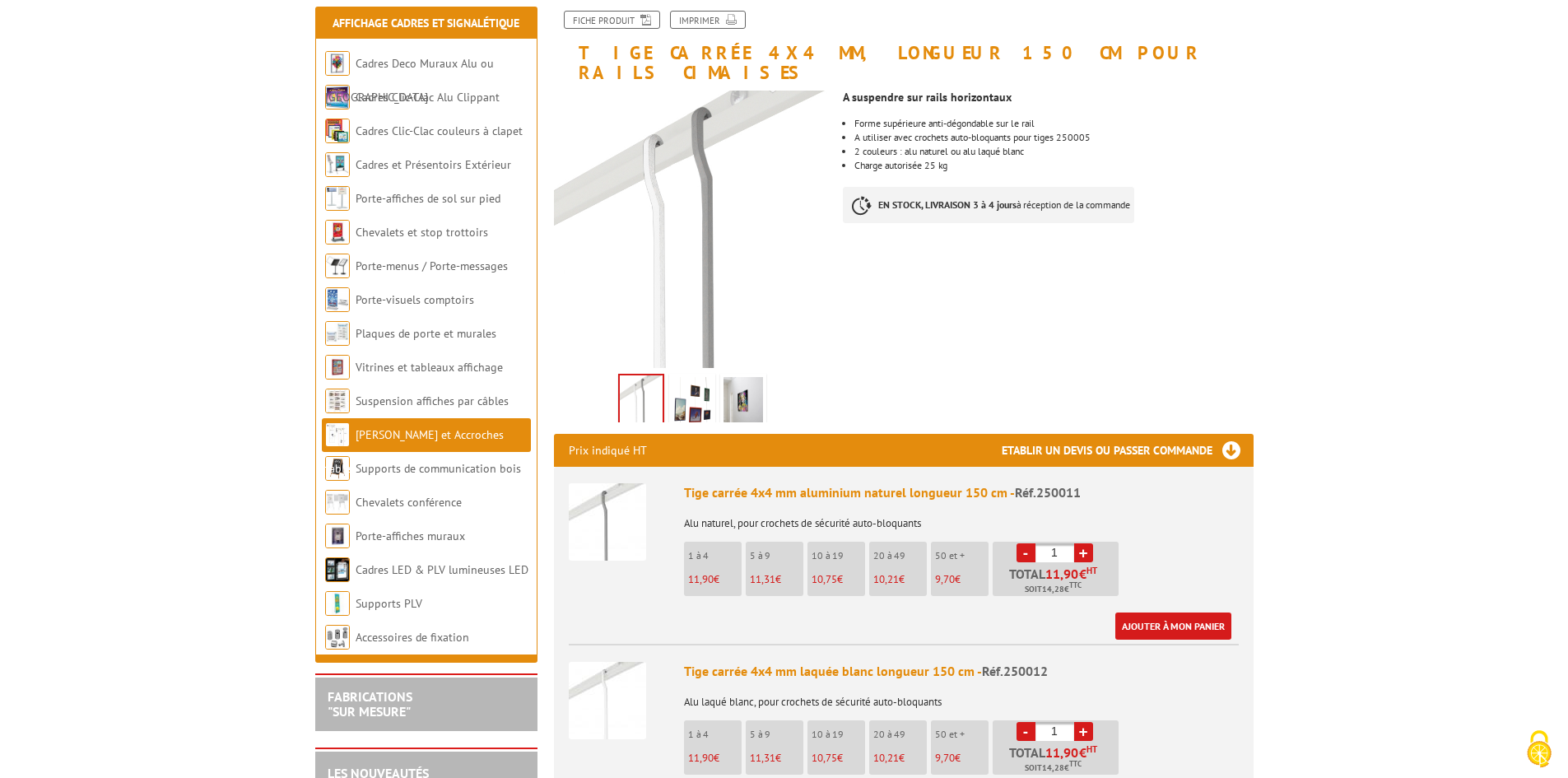
click at [692, 387] on img at bounding box center [692, 402] width 40 height 51
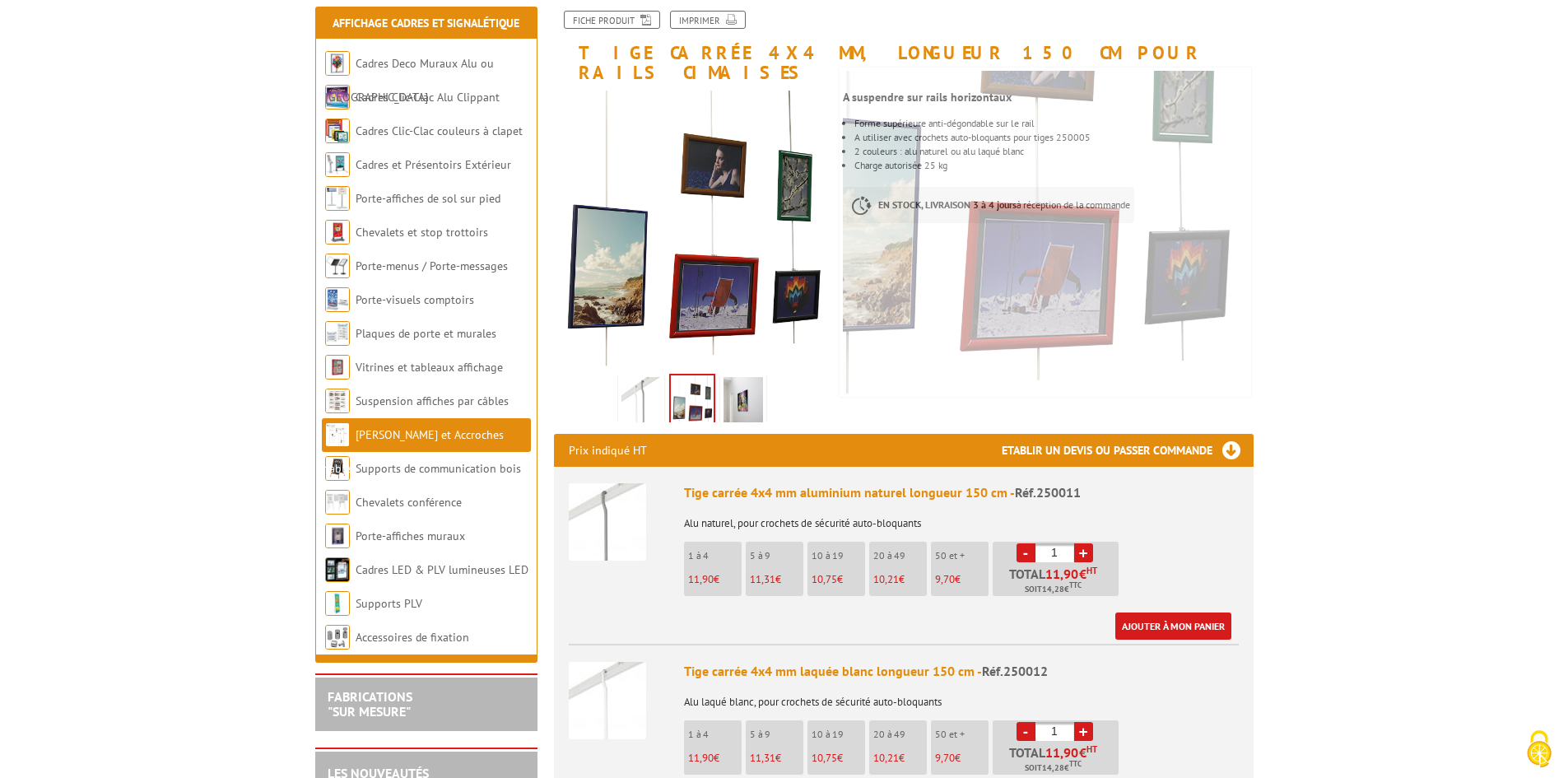
click at [745, 381] on img at bounding box center [743, 402] width 40 height 51
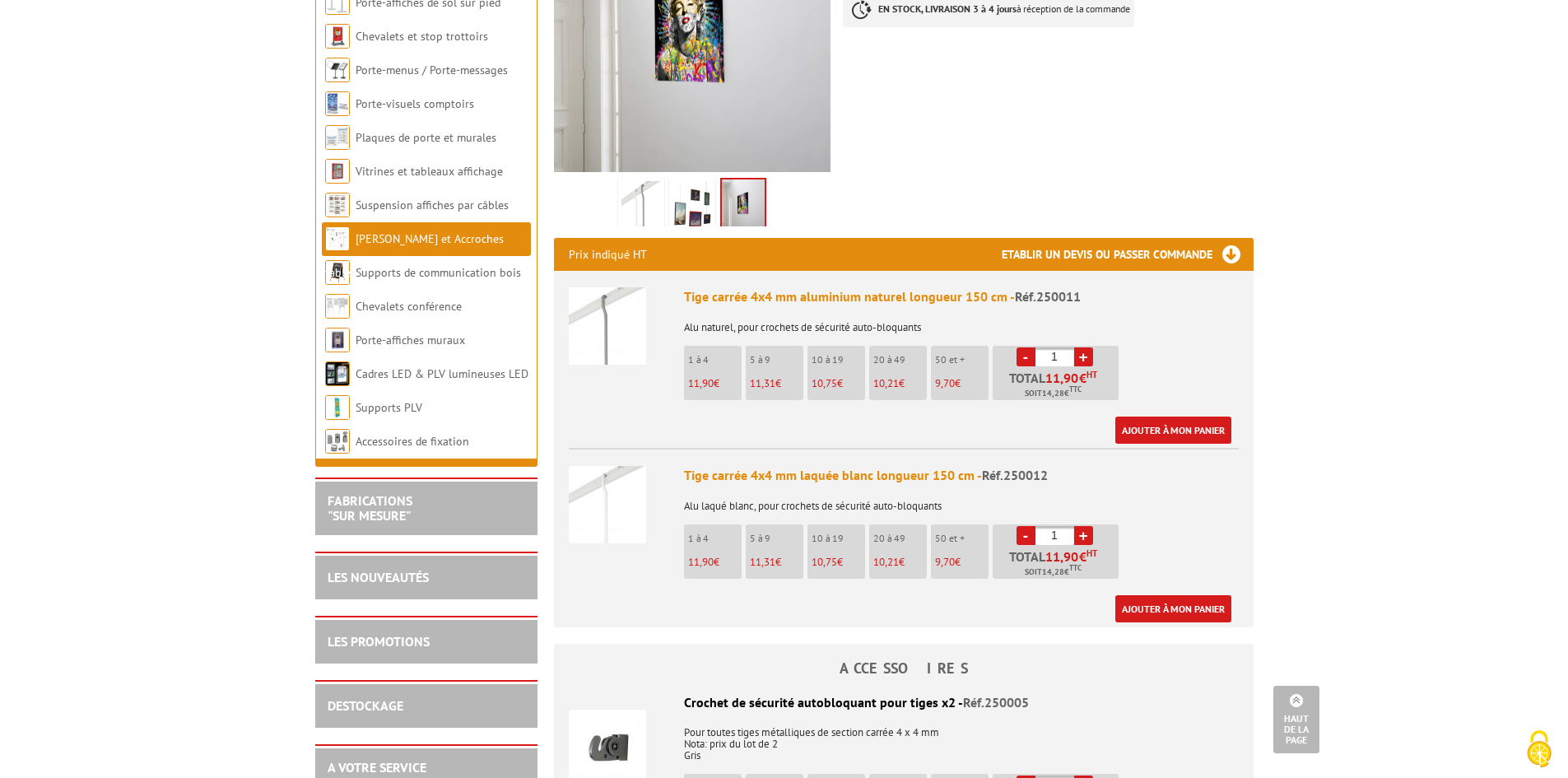
scroll to position [390, 0]
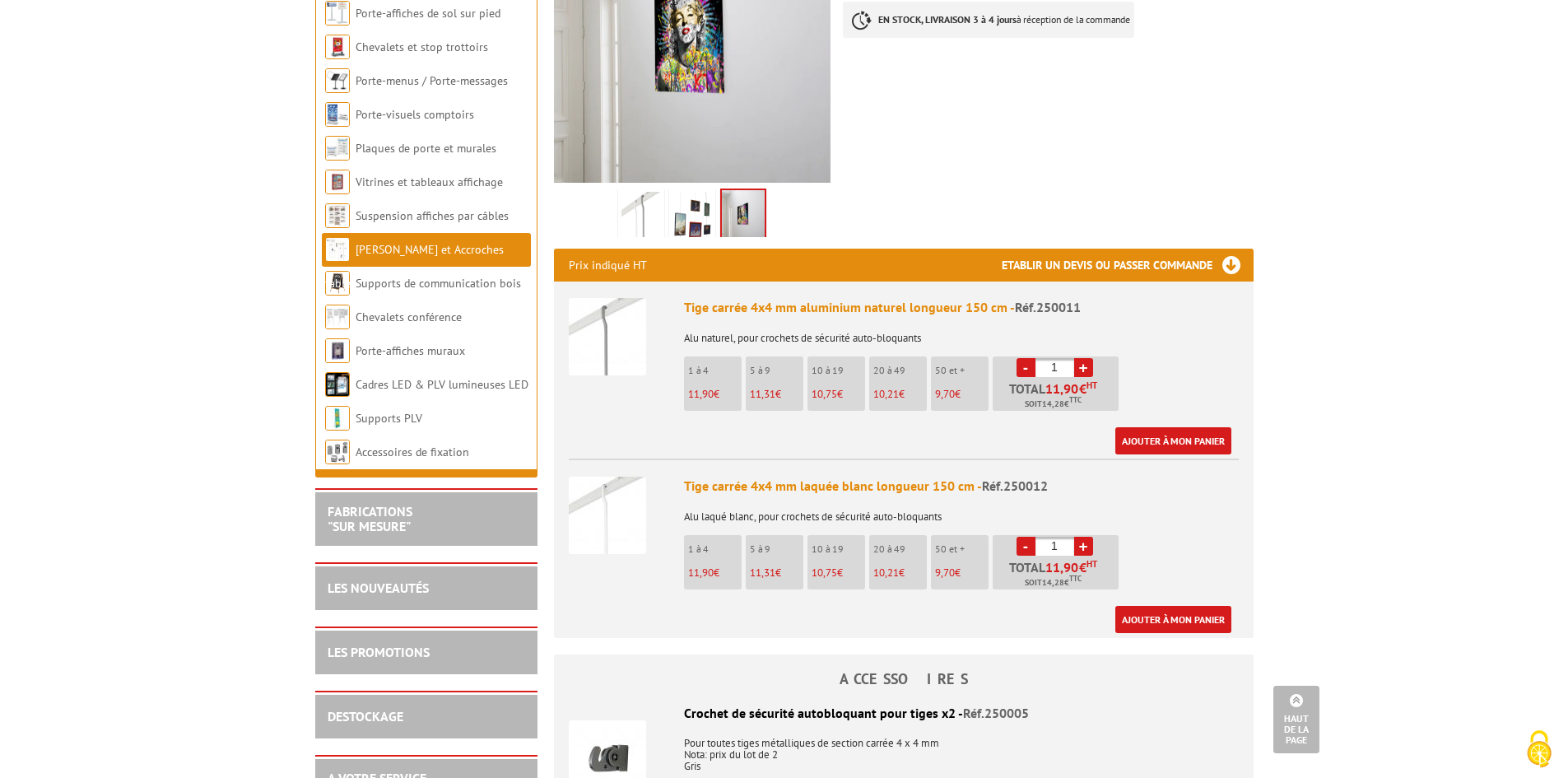
click at [642, 192] on img at bounding box center [641, 217] width 40 height 51
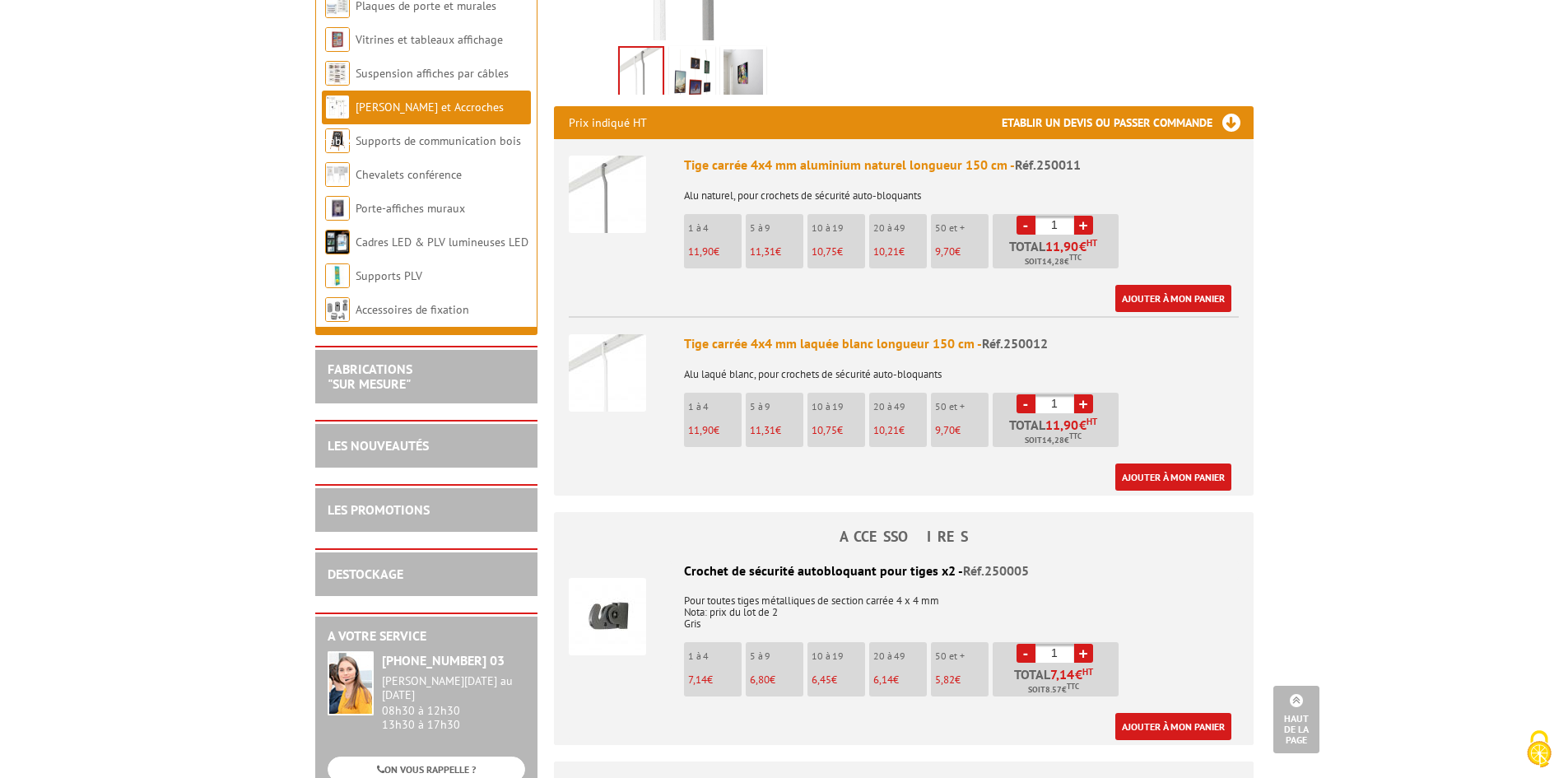
scroll to position [0, 0]
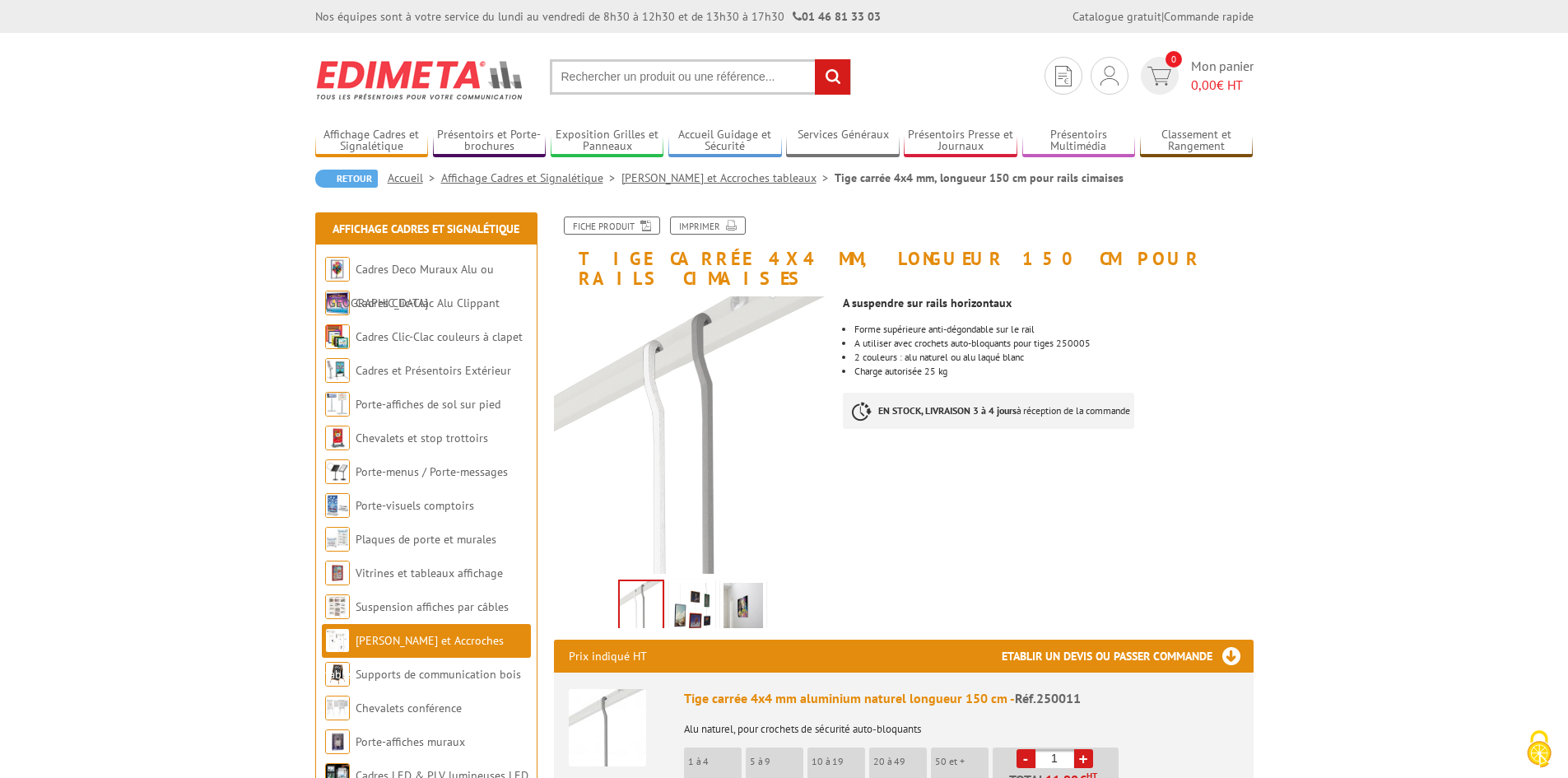
click at [469, 640] on link "[PERSON_NAME] et Accroches tableaux" at bounding box center [414, 656] width 179 height 48
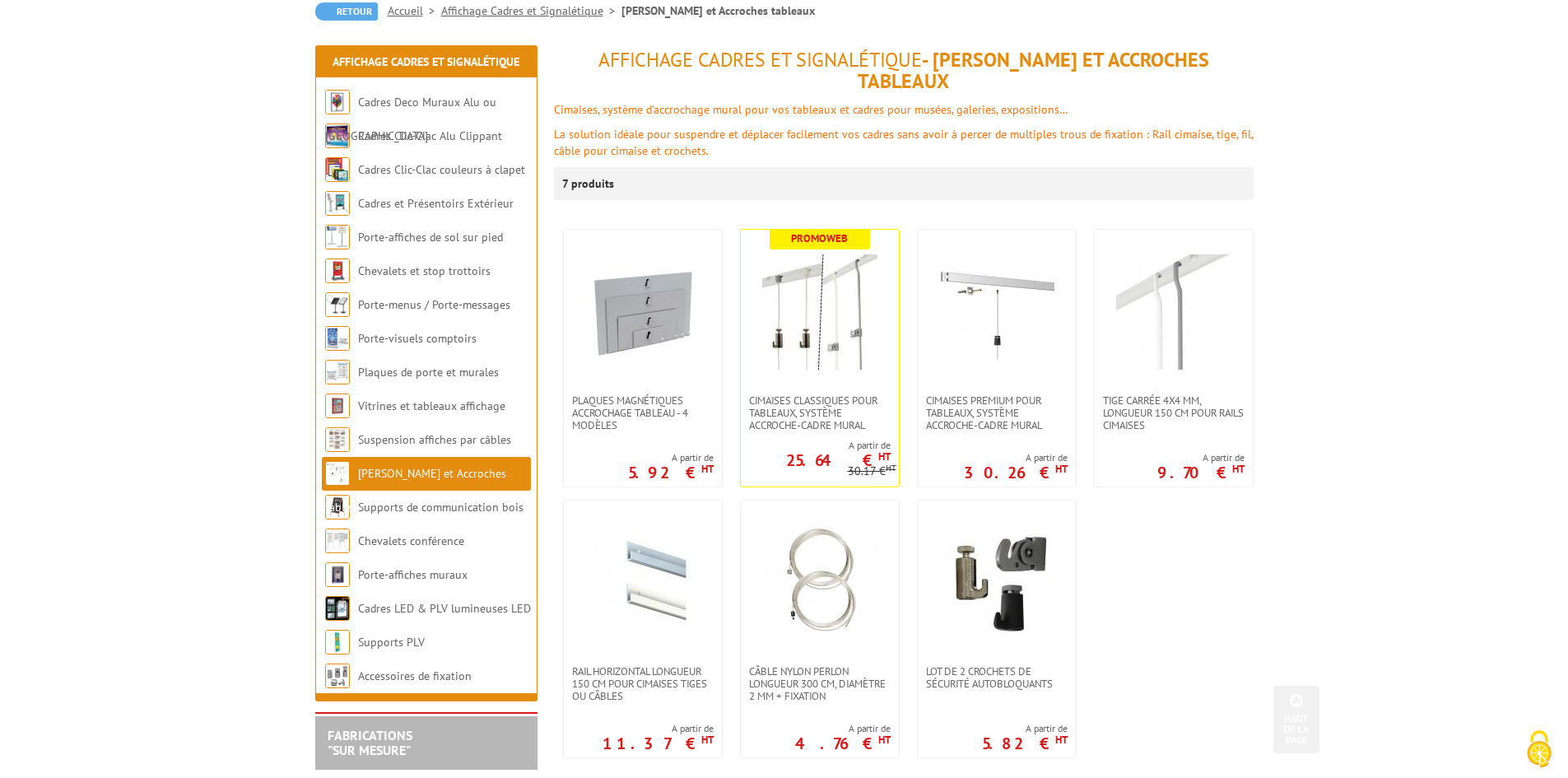
scroll to position [164, 0]
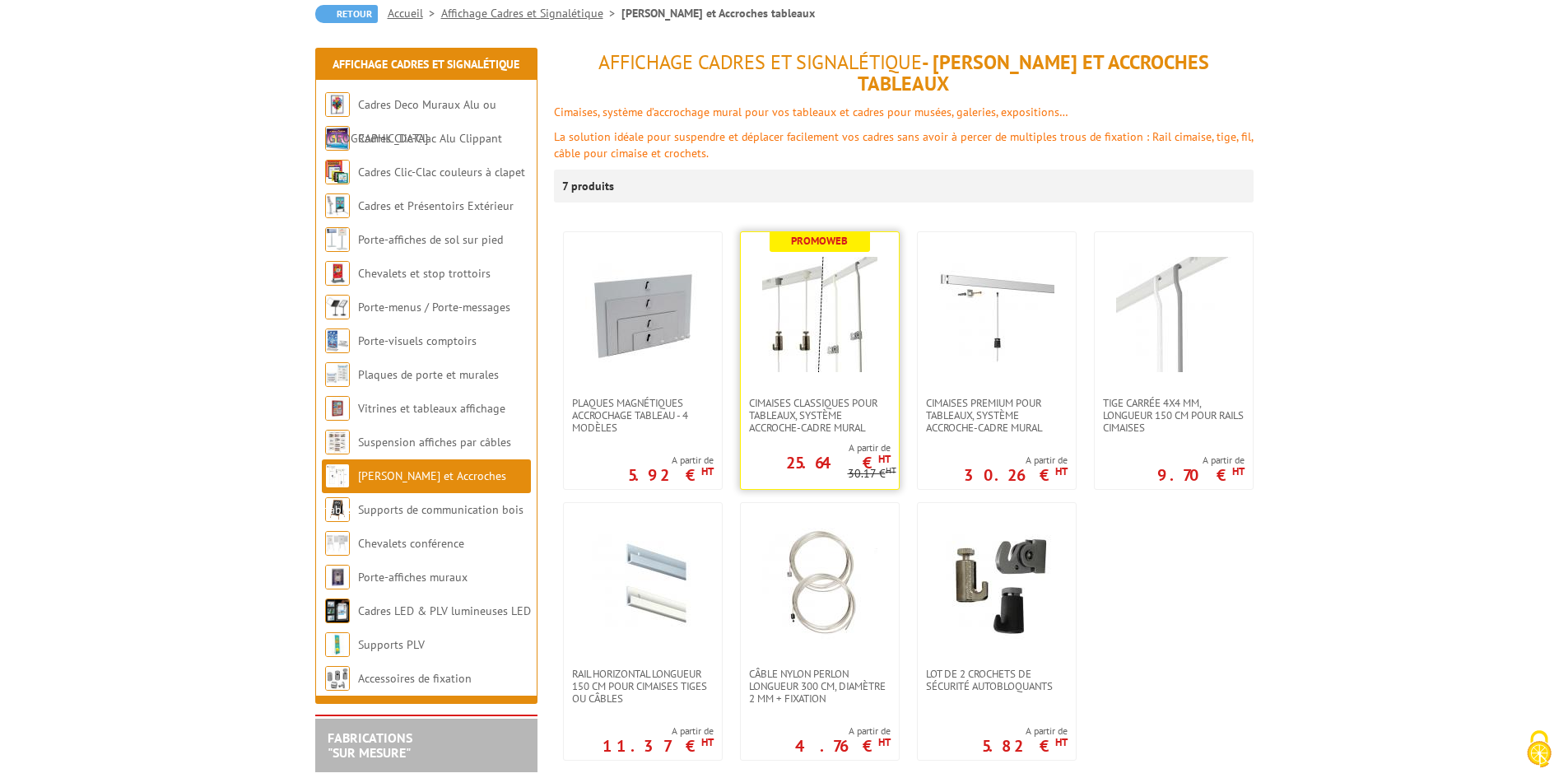
click at [836, 287] on img at bounding box center [820, 314] width 116 height 116
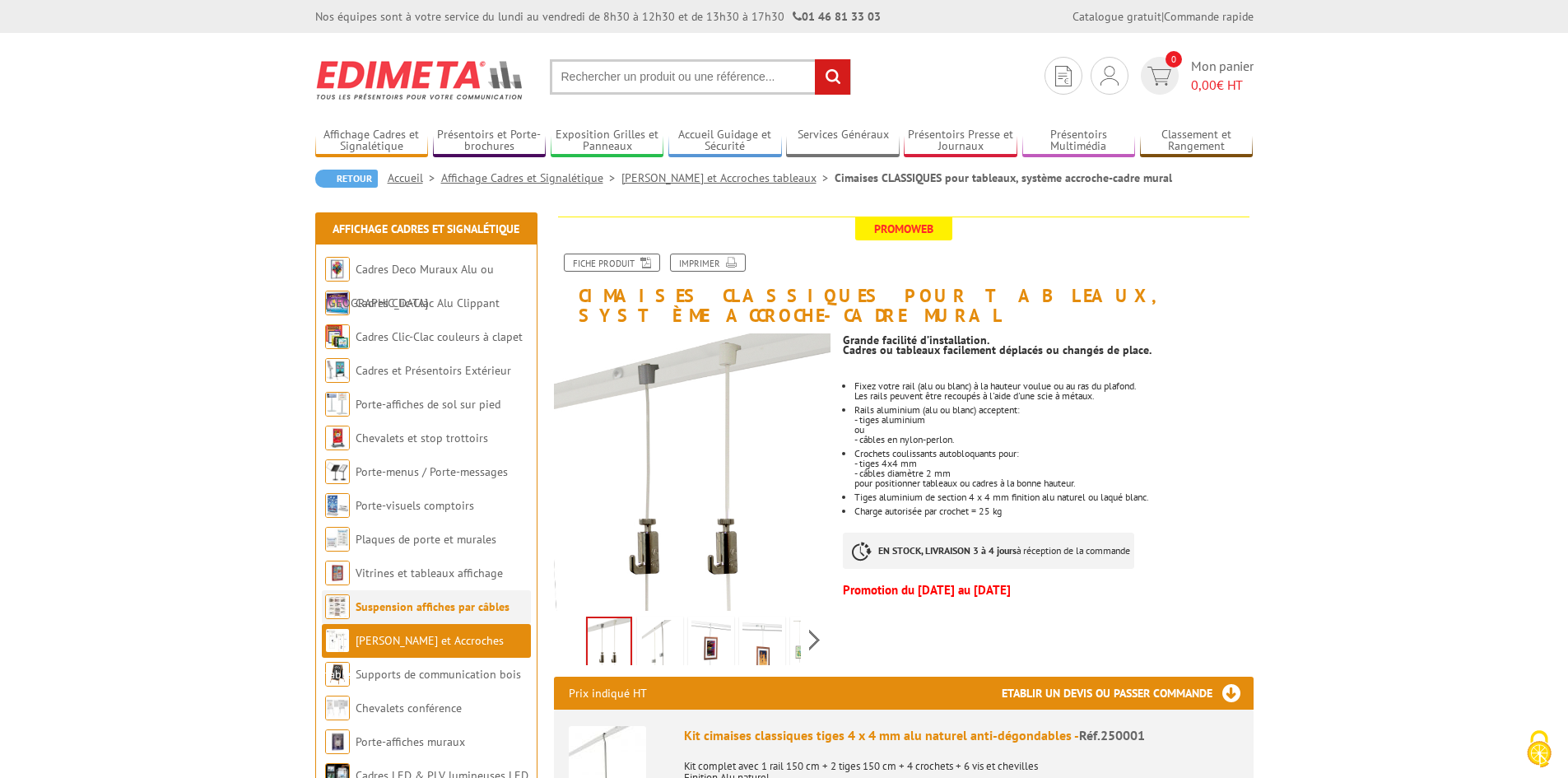
click at [429, 605] on link "Suspension affiches par câbles" at bounding box center [433, 606] width 154 height 15
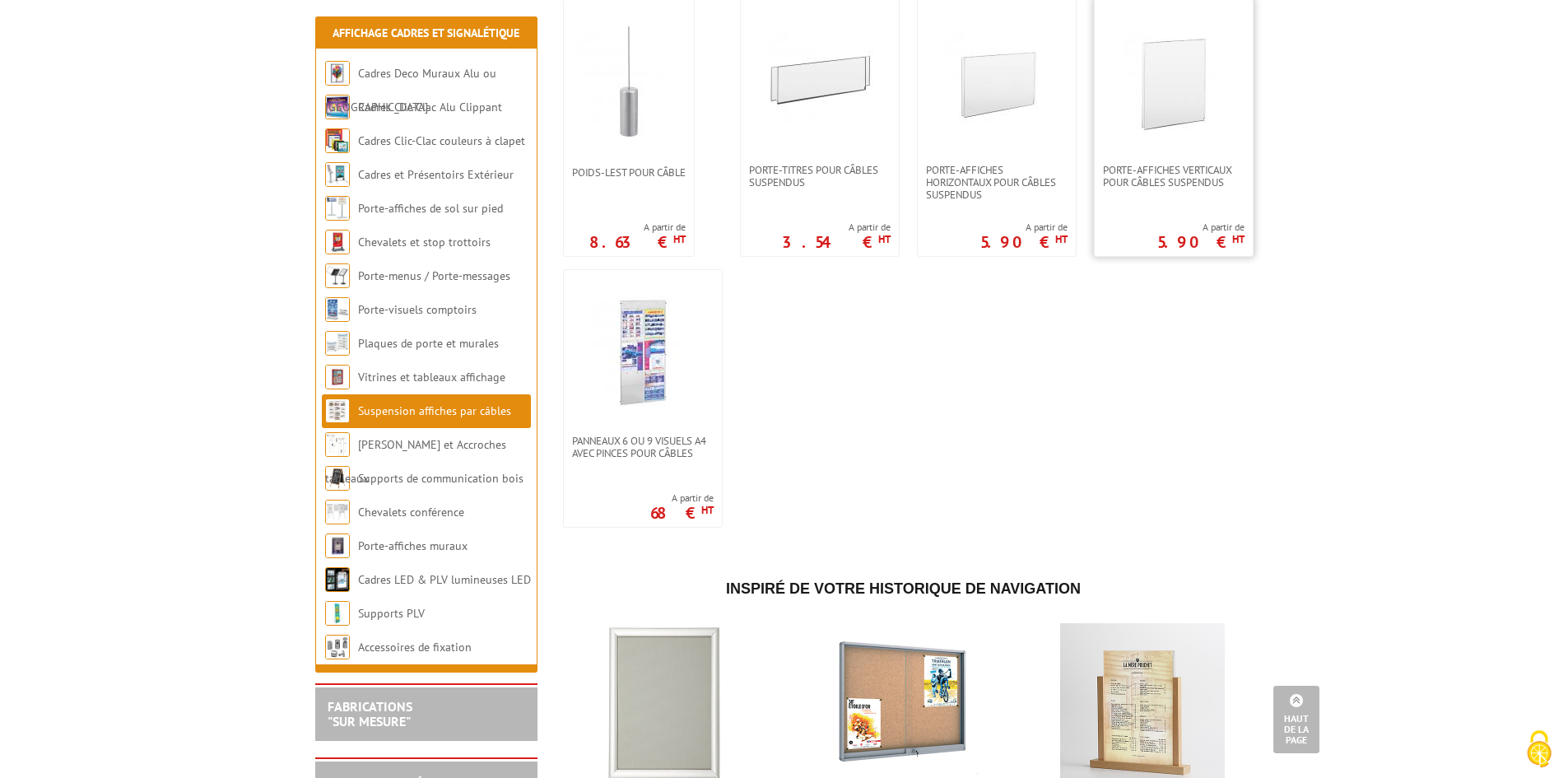
scroll to position [1481, 0]
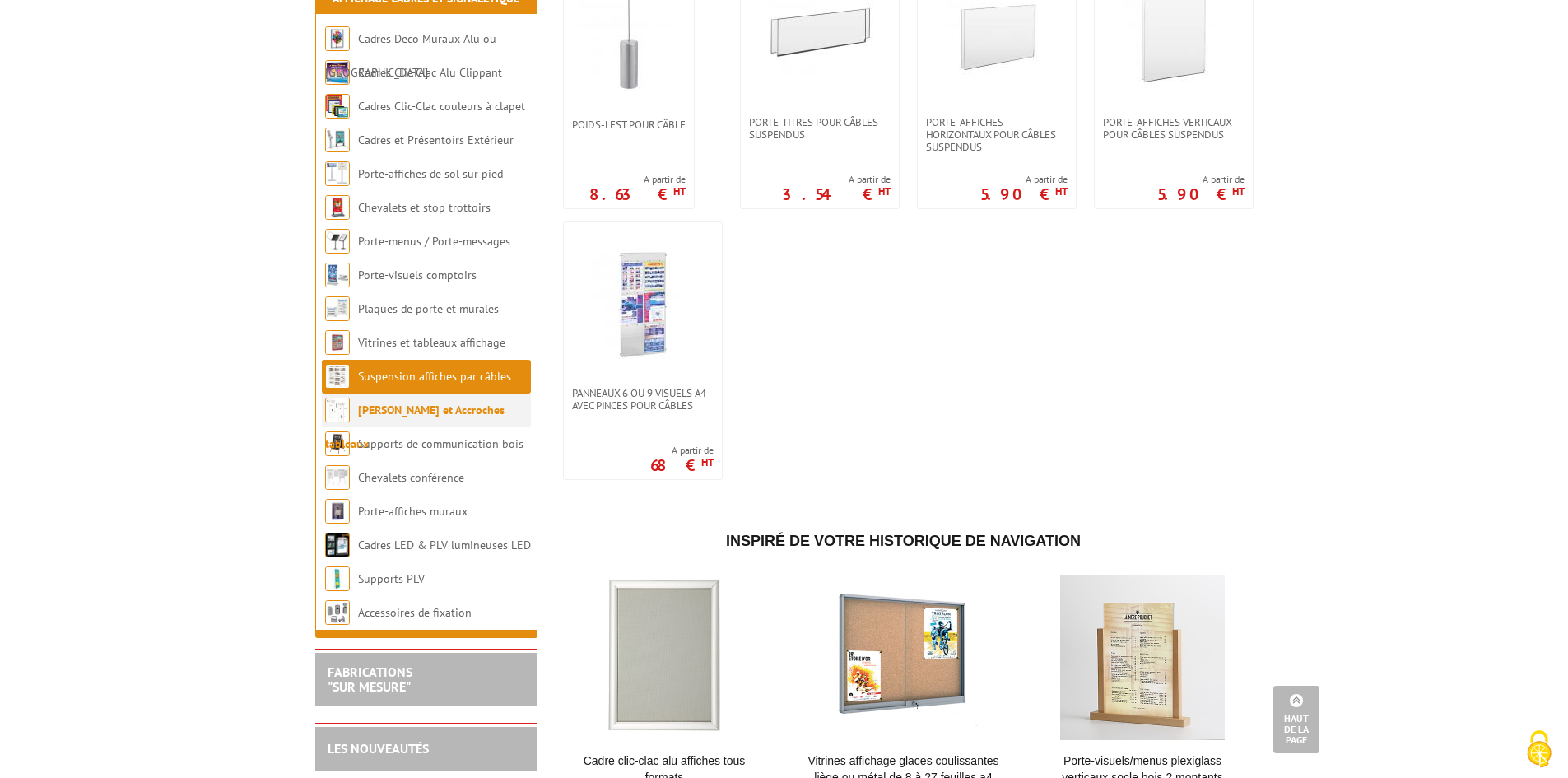
click at [435, 416] on link "[PERSON_NAME] et Accroches tableaux" at bounding box center [414, 426] width 179 height 48
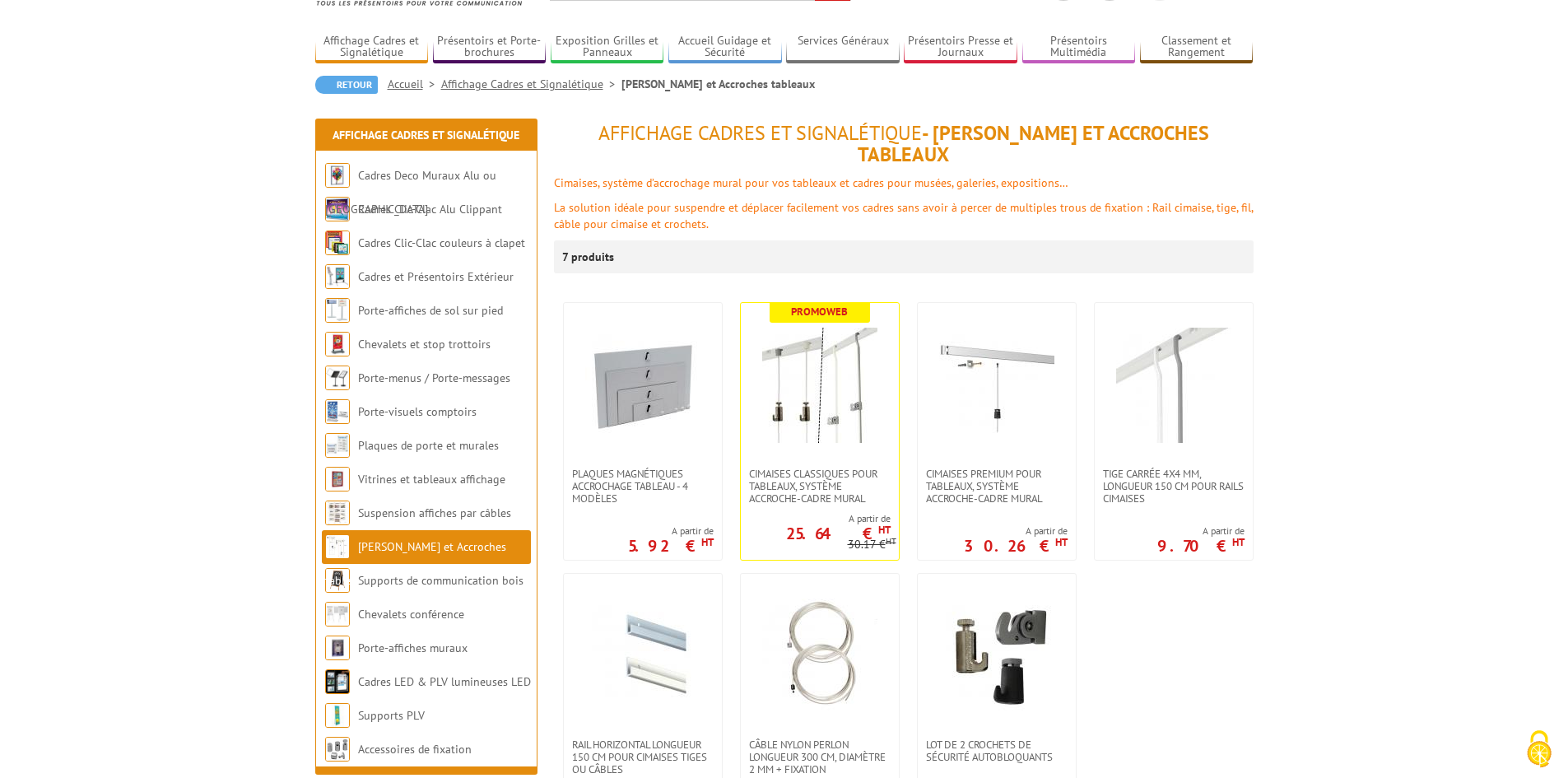
scroll to position [164, 0]
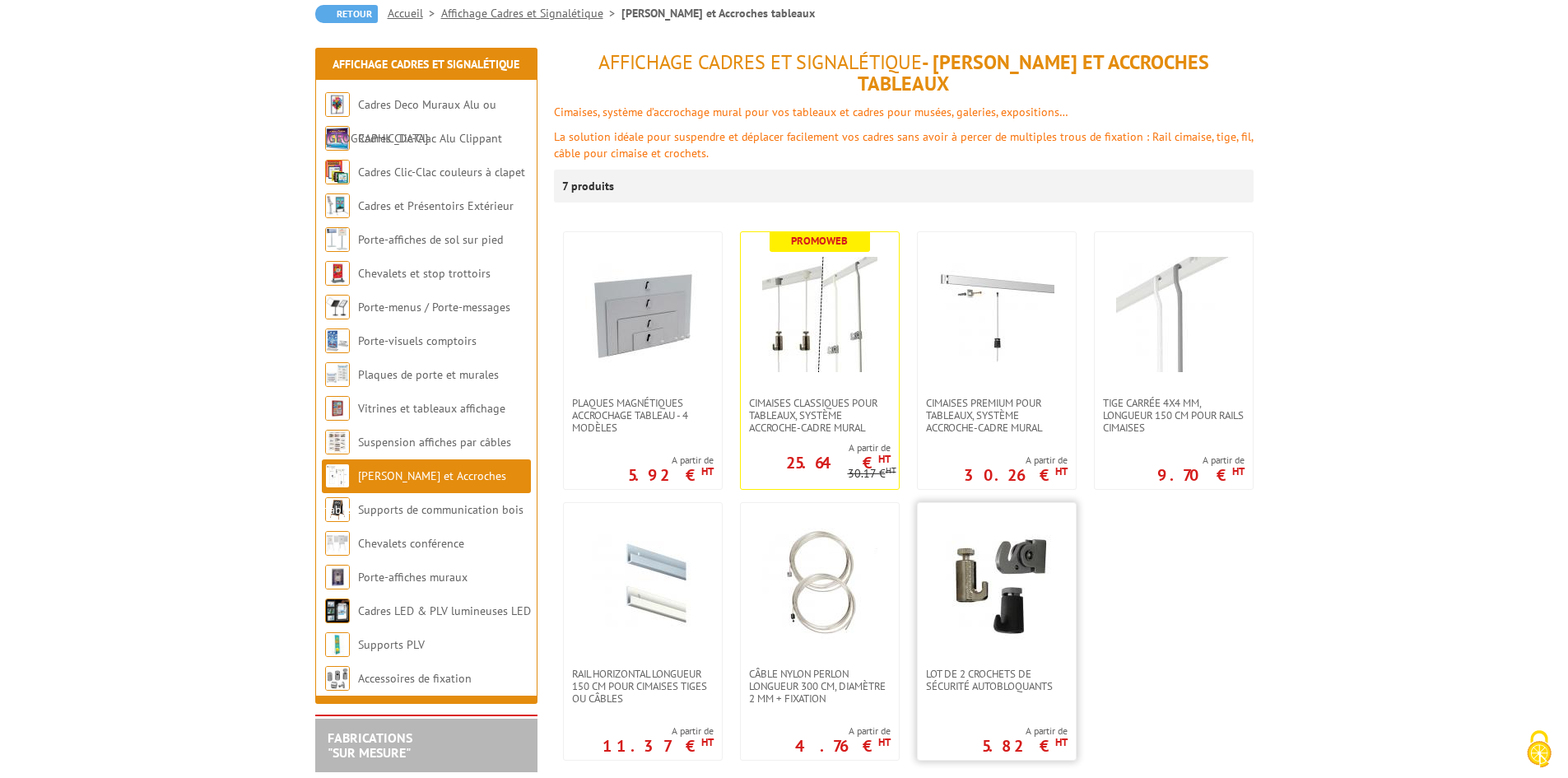
click at [974, 557] on img at bounding box center [997, 585] width 116 height 116
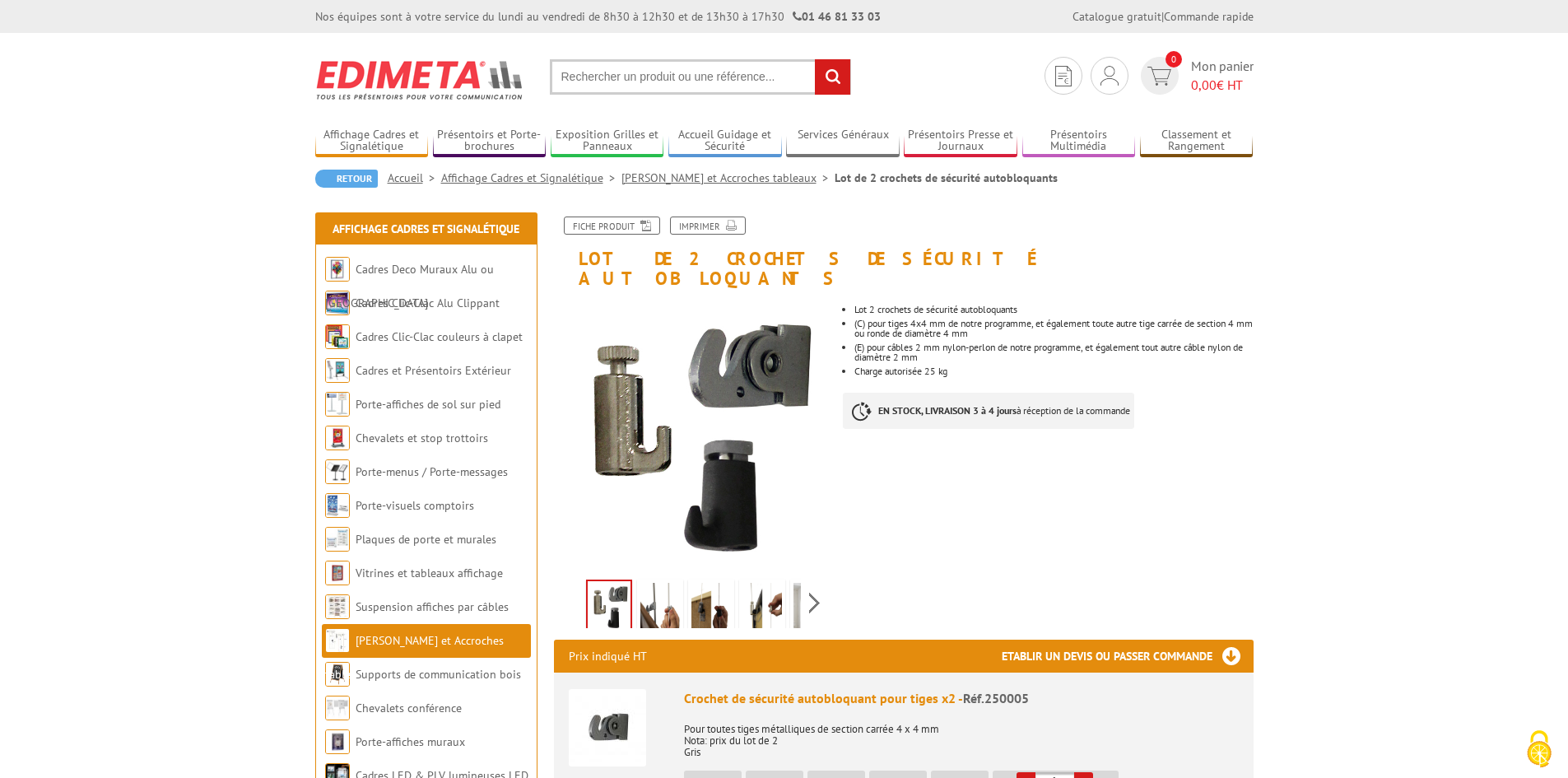
click at [668, 582] on img at bounding box center [660, 608] width 40 height 51
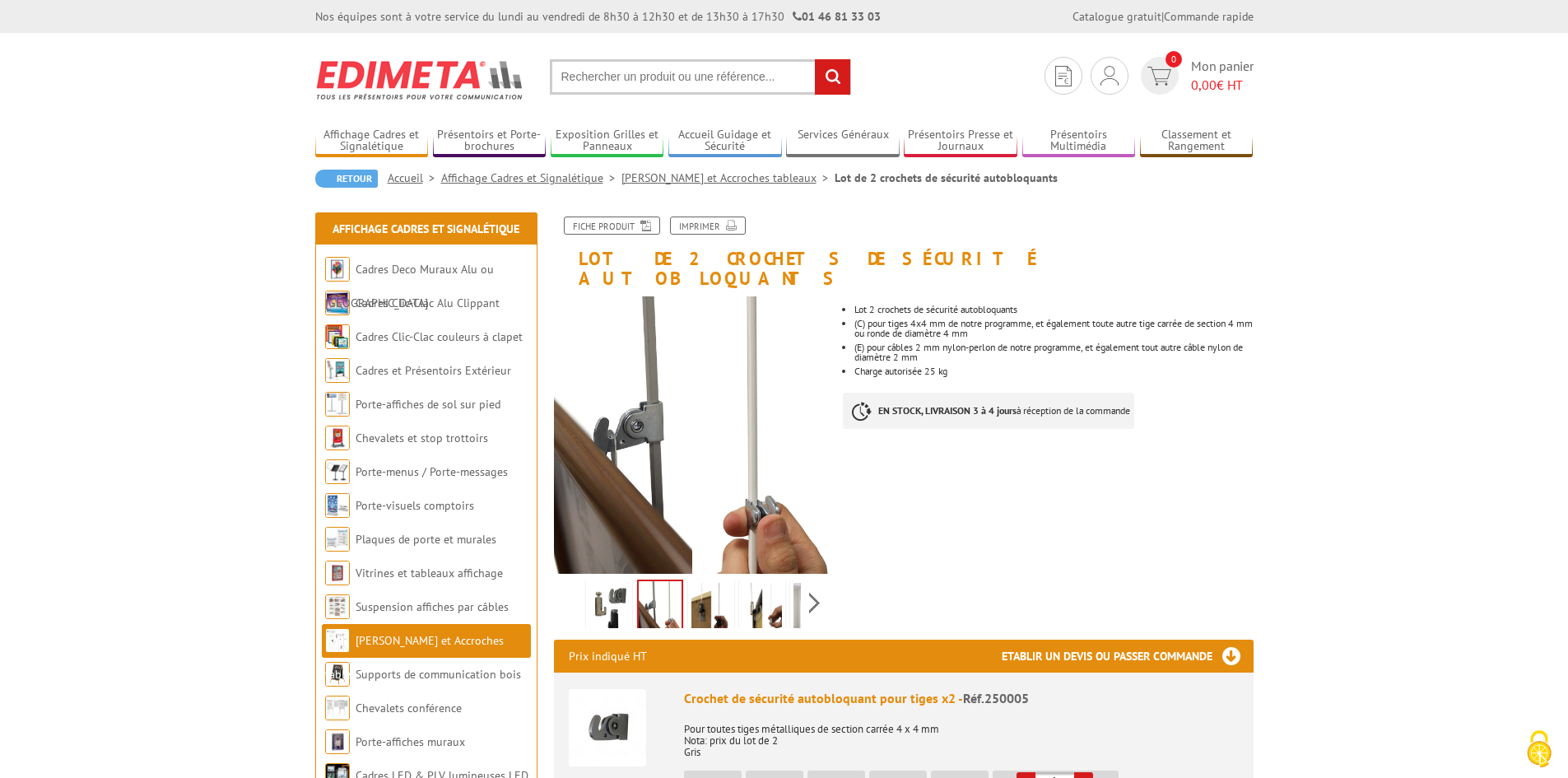
click at [455, 640] on link "[PERSON_NAME] et Accroches tableaux" at bounding box center [414, 656] width 179 height 48
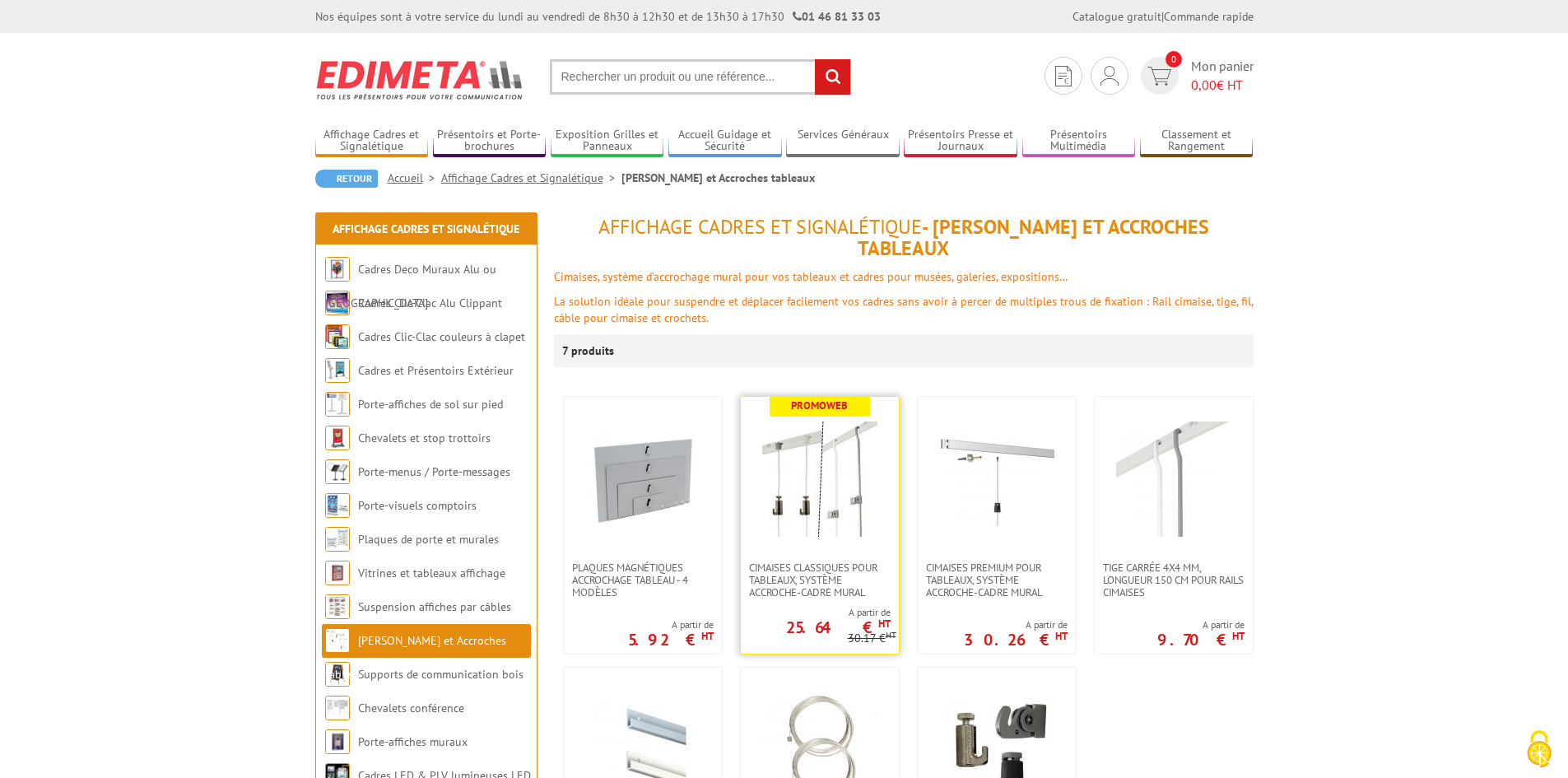
click at [817, 468] on img at bounding box center [820, 478] width 116 height 116
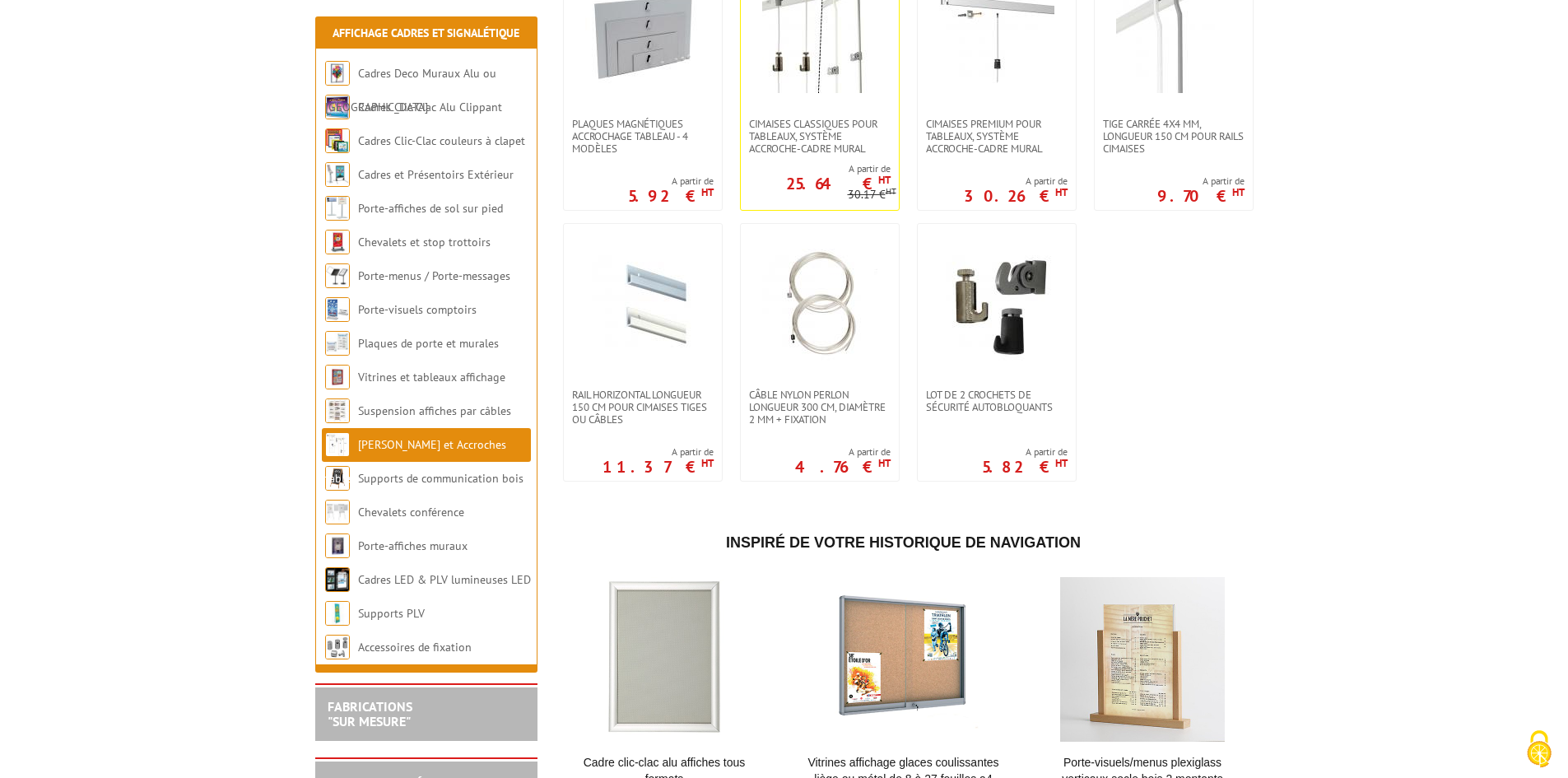
scroll to position [493, 0]
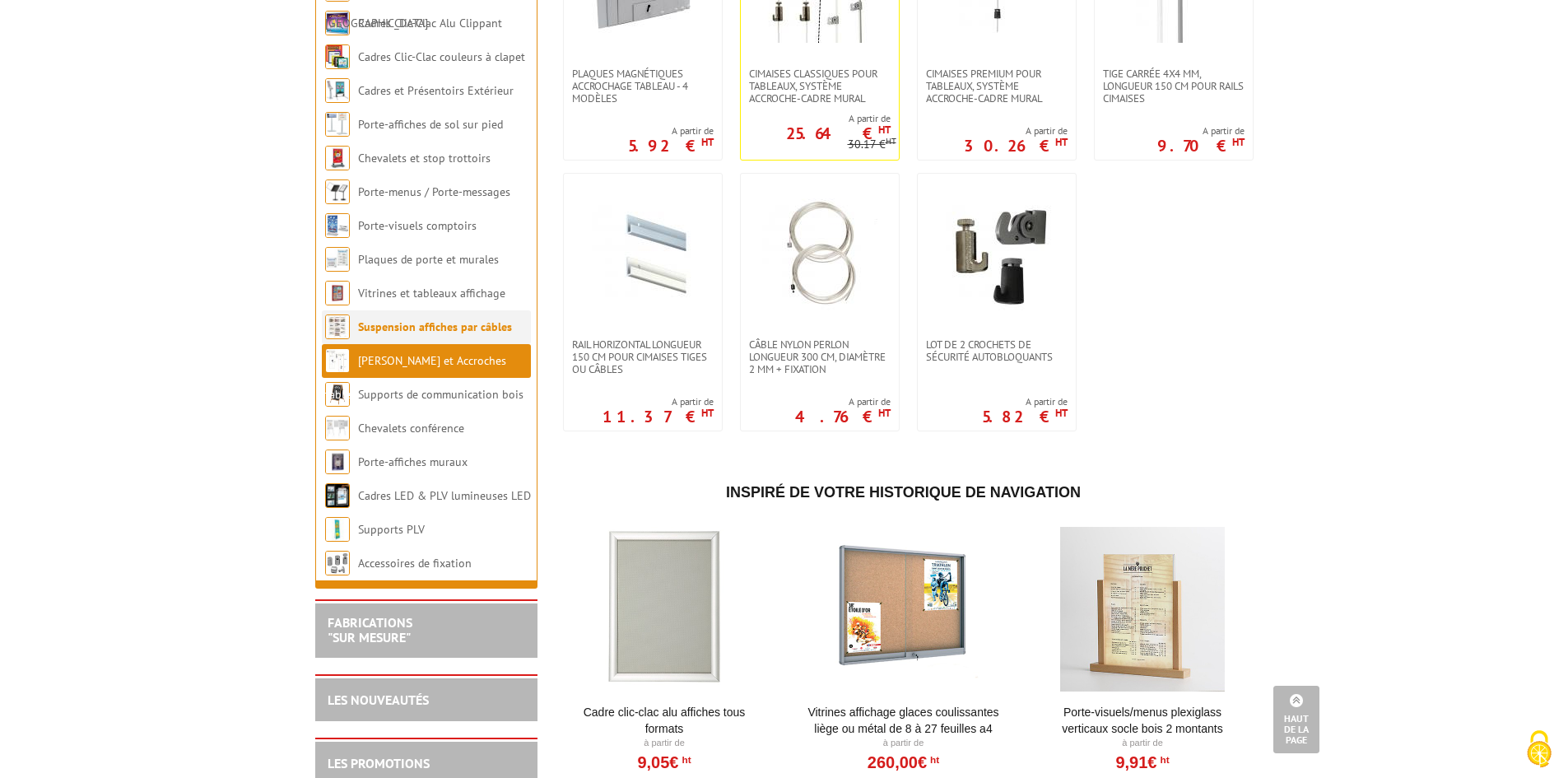
click at [450, 321] on link "Suspension affiches par câbles" at bounding box center [435, 326] width 154 height 15
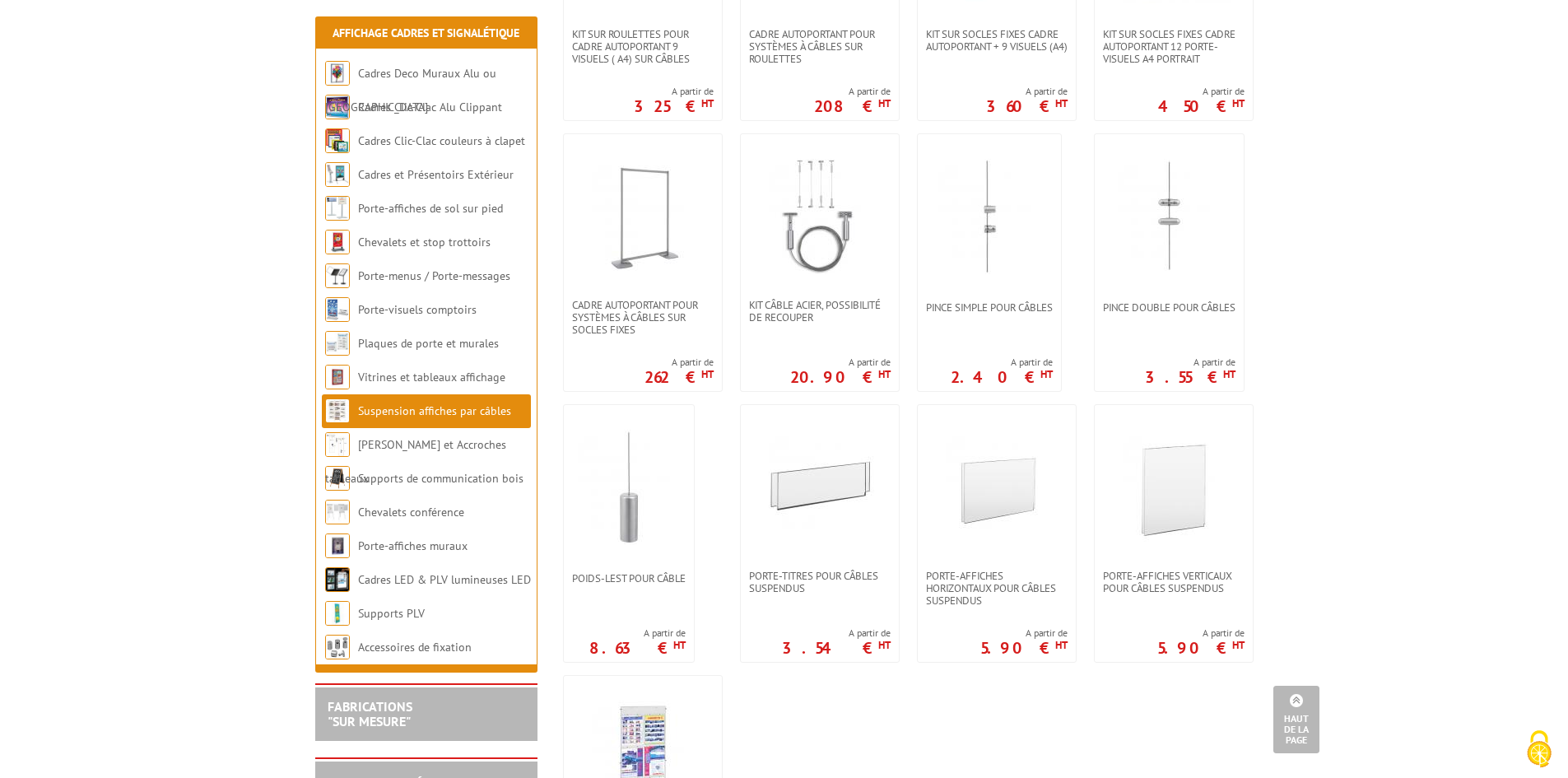
scroll to position [1049, 0]
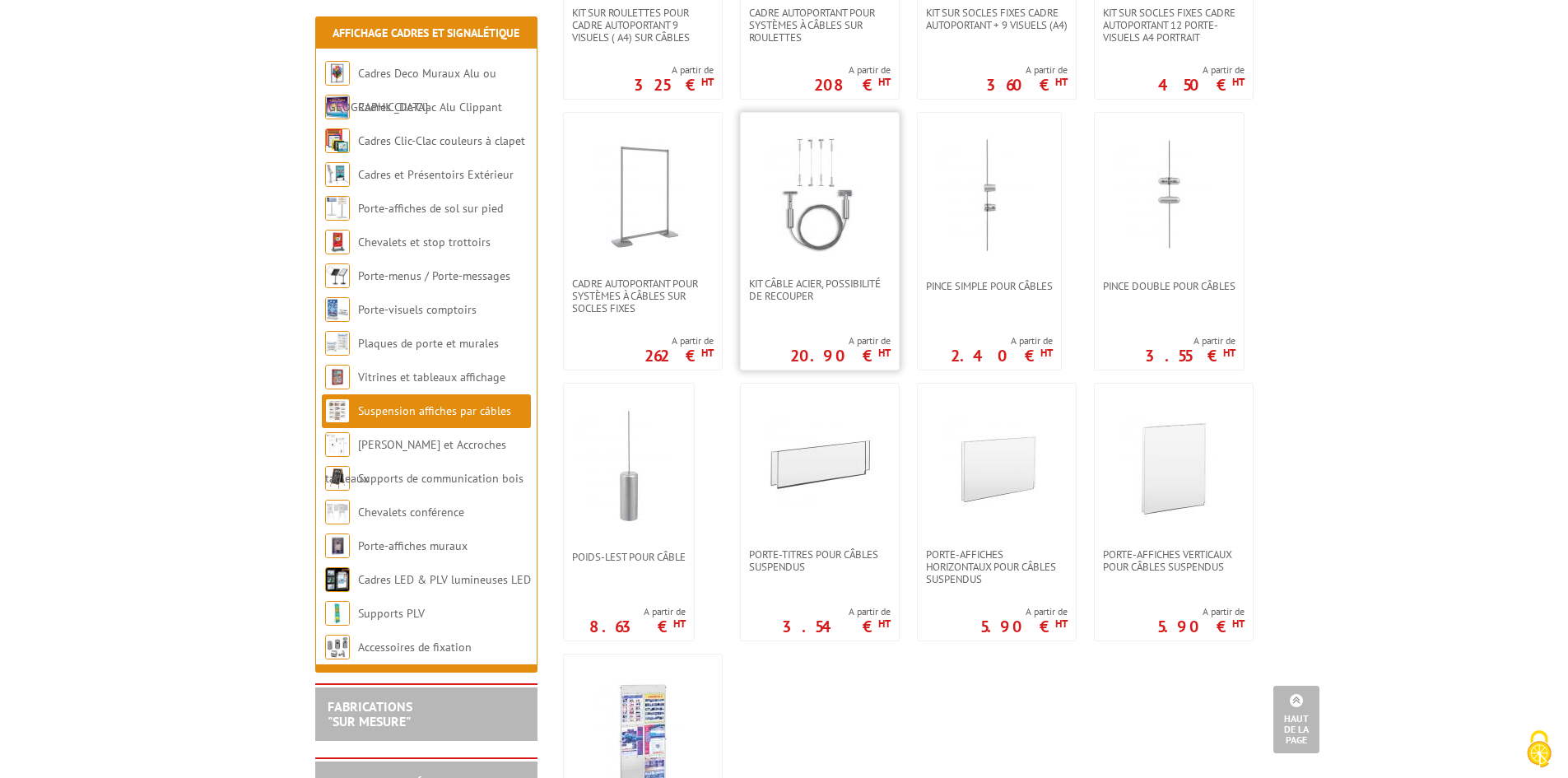
click at [843, 255] on link at bounding box center [820, 195] width 158 height 164
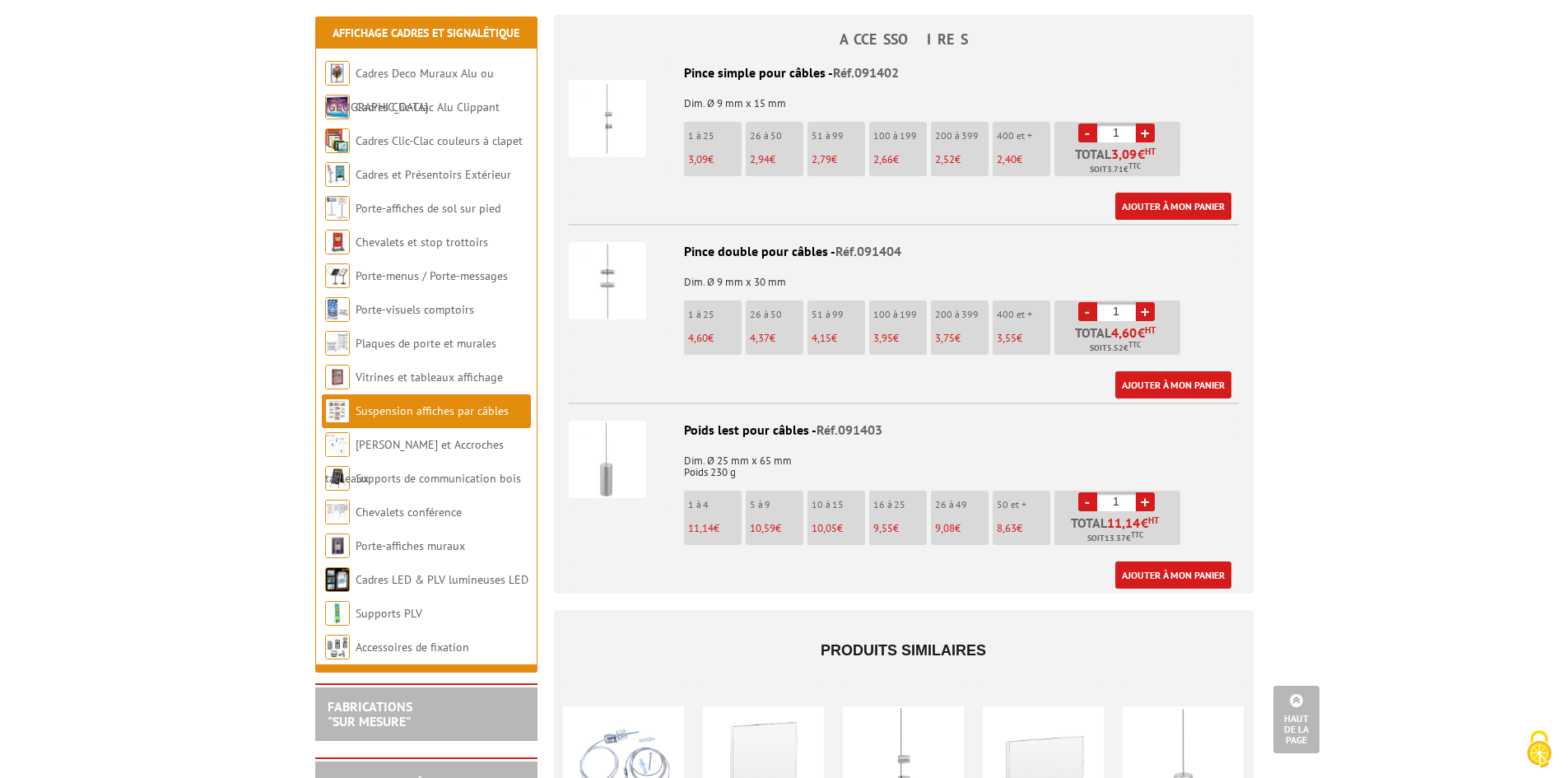
scroll to position [946, 0]
